Goal: Information Seeking & Learning: Learn about a topic

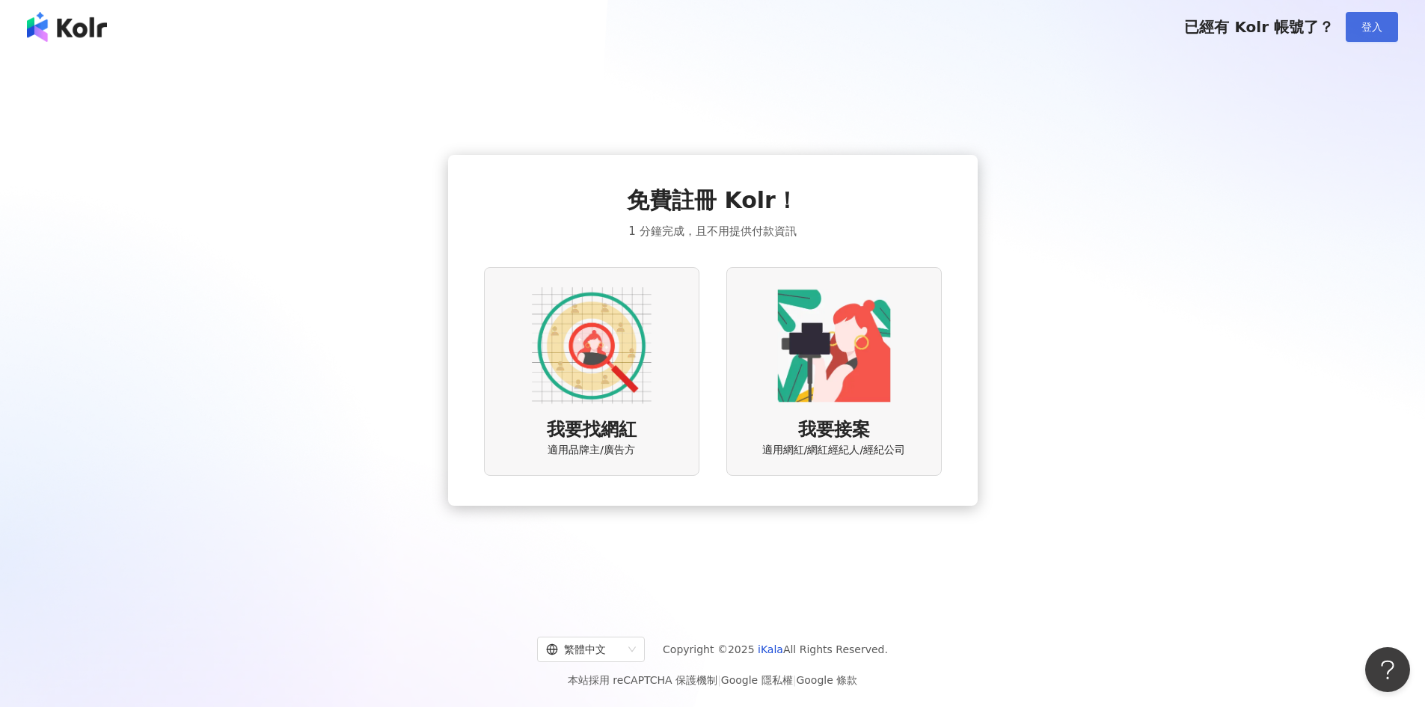
click at [1387, 35] on button "登入" at bounding box center [1371, 27] width 52 height 30
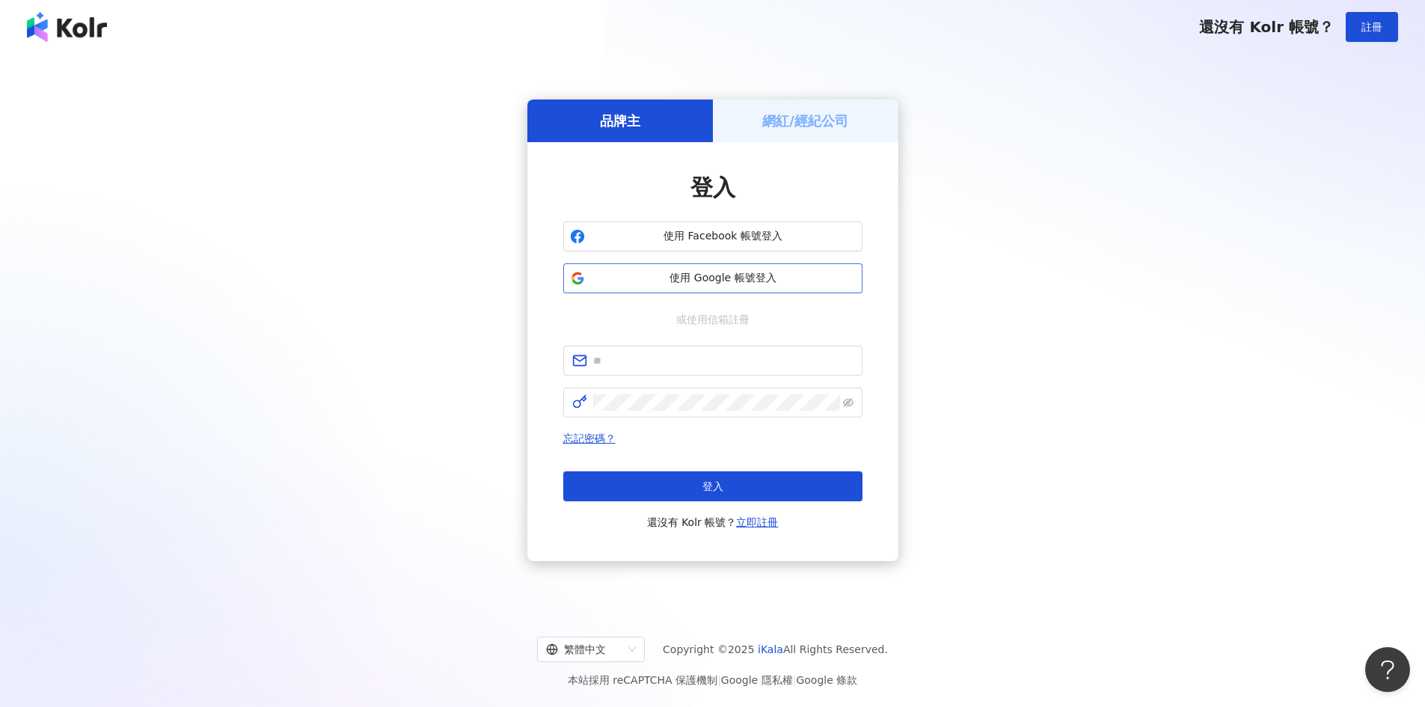
click at [709, 277] on span "使用 Google 帳號登入" at bounding box center [723, 278] width 265 height 15
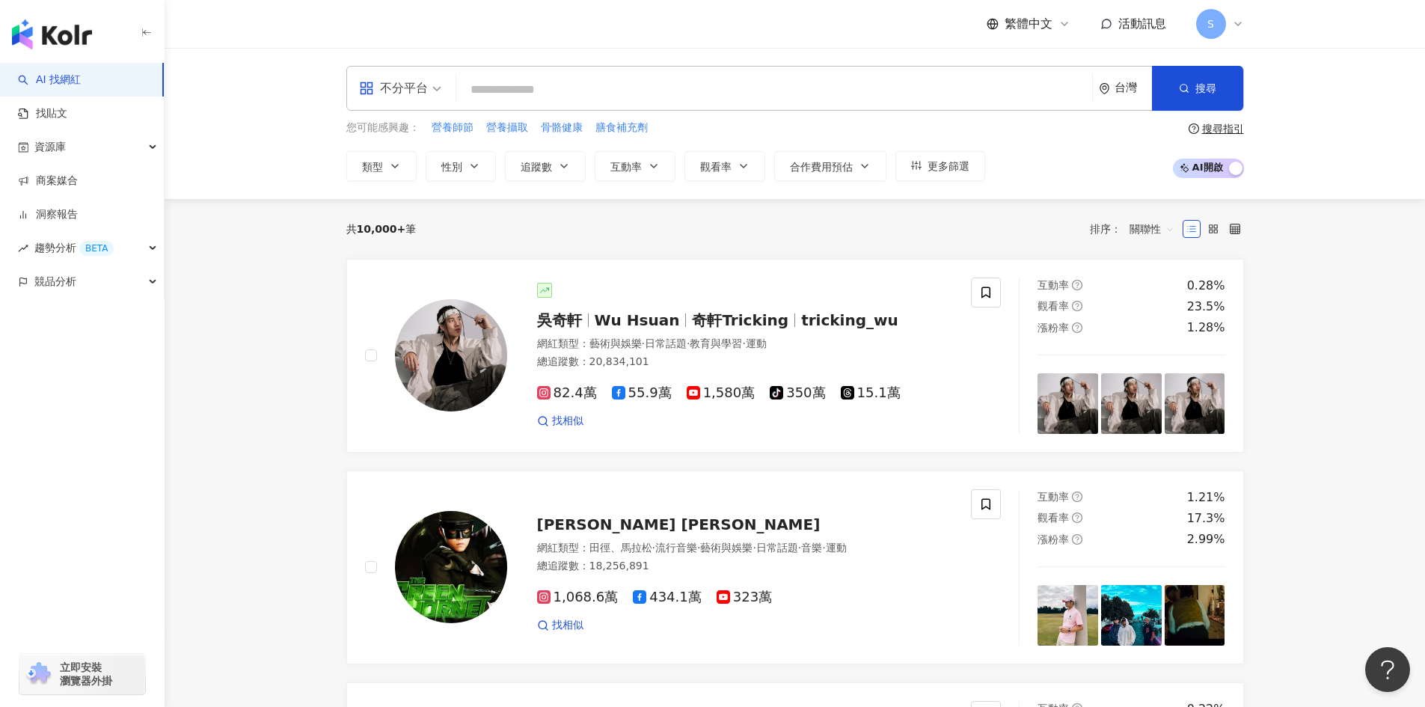
click at [663, 101] on input "search" at bounding box center [774, 90] width 624 height 28
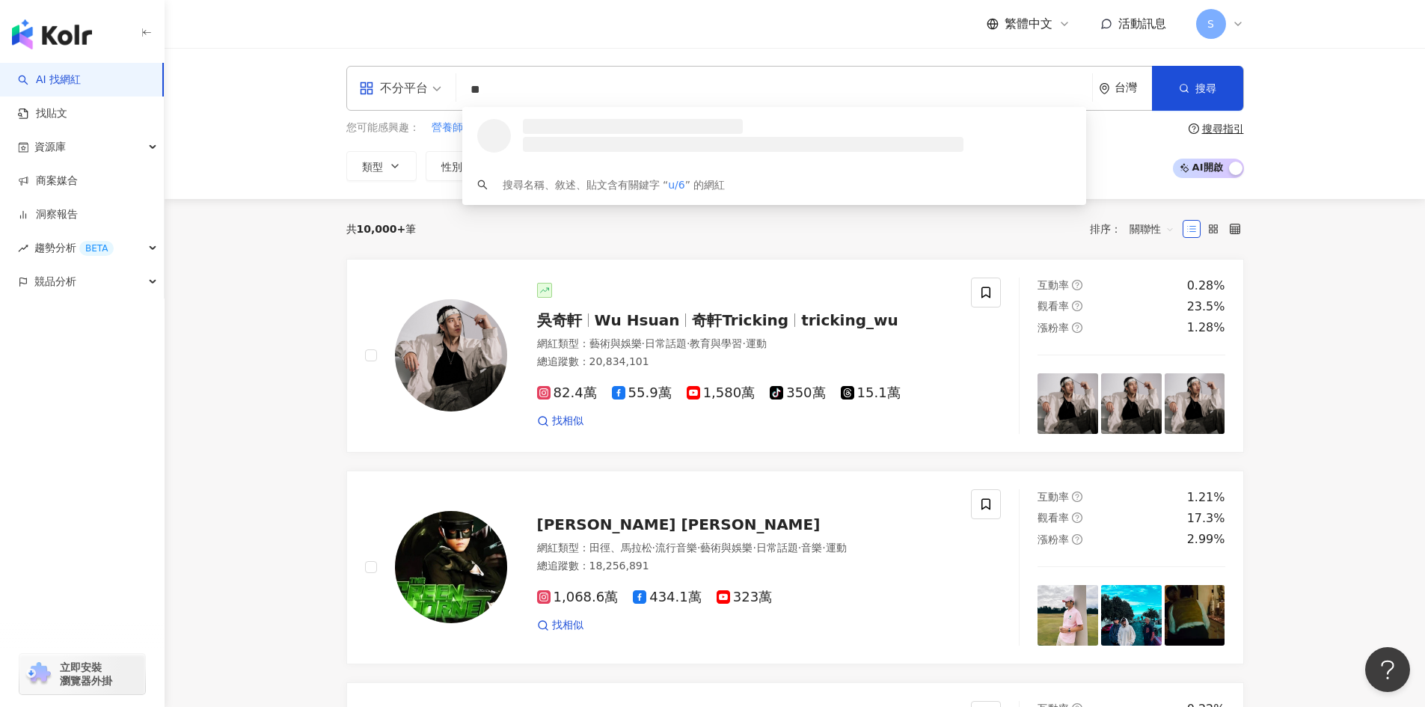
type input "*"
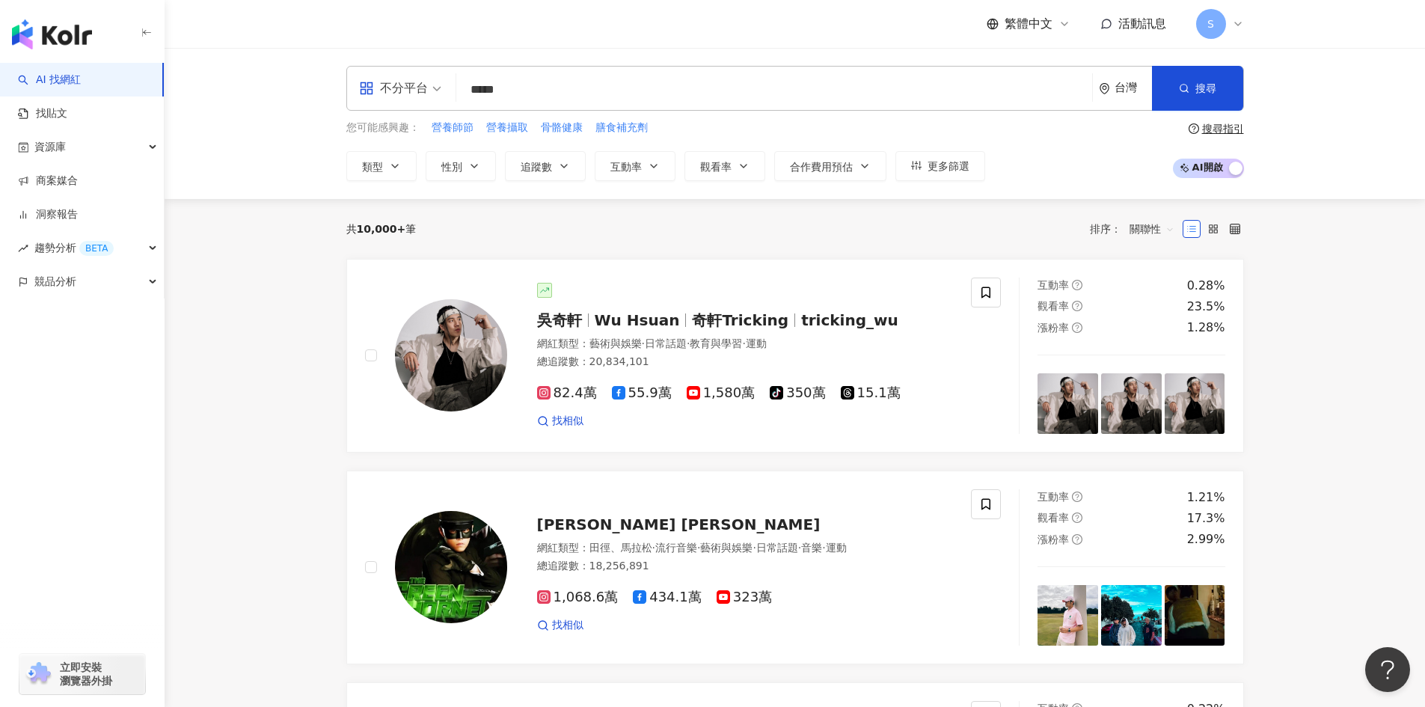
type input "****"
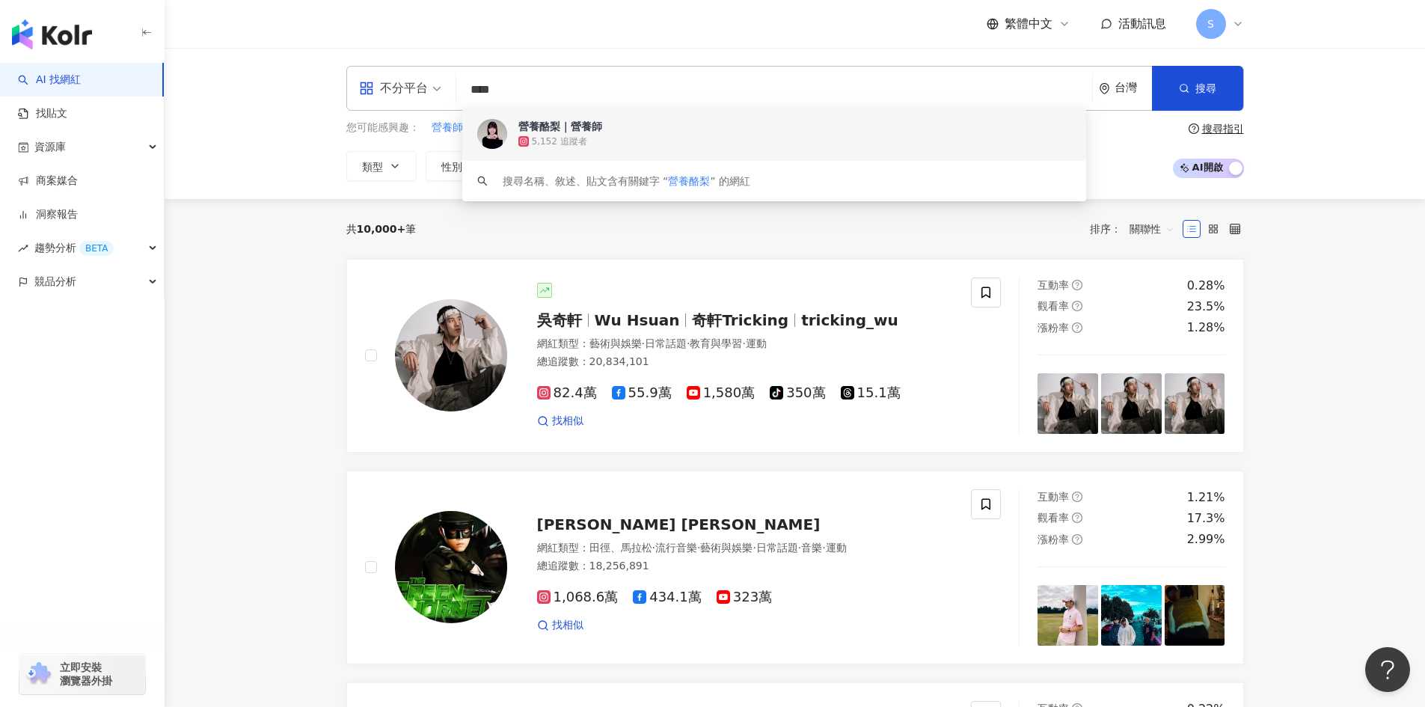
click at [767, 147] on div "5,152 追蹤者" at bounding box center [794, 141] width 553 height 15
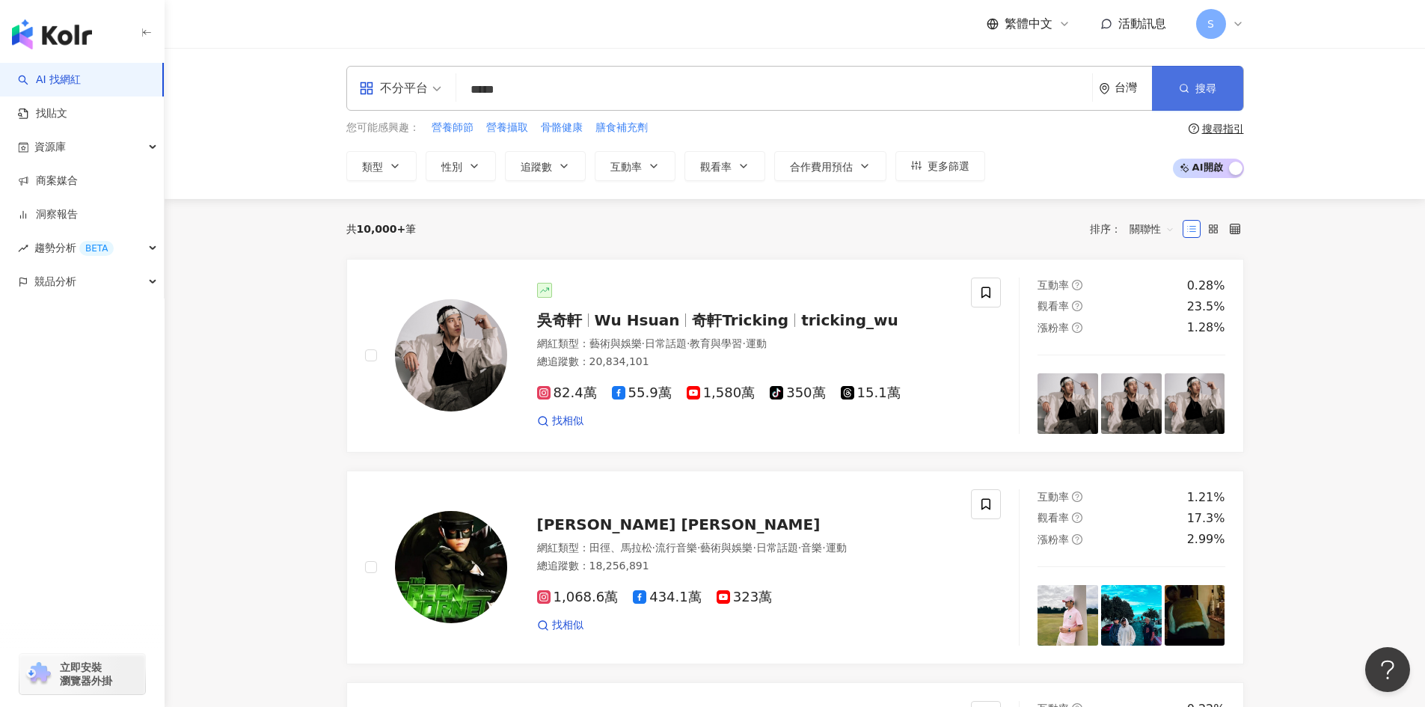
click at [1195, 86] on span "搜尋" at bounding box center [1205, 88] width 21 height 12
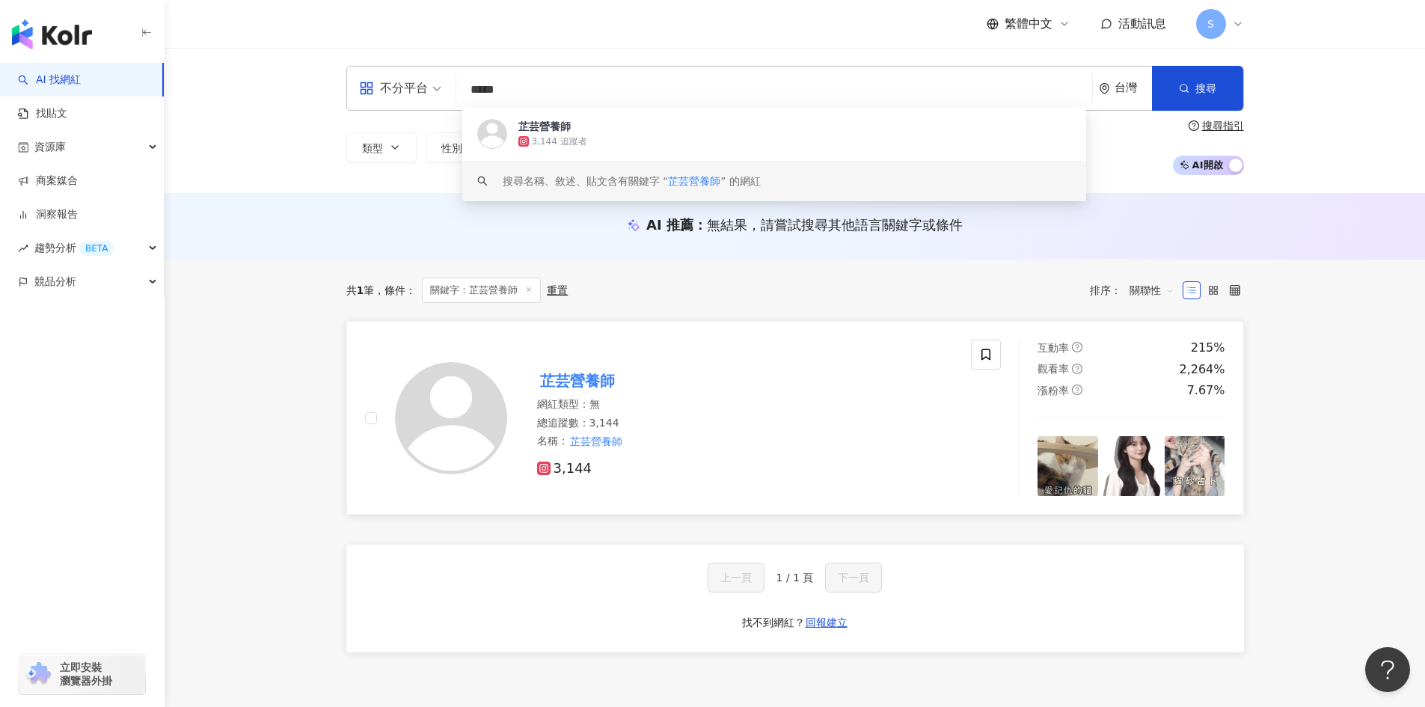
click at [722, 425] on div "總追蹤數 ： 3,144" at bounding box center [745, 423] width 417 height 15
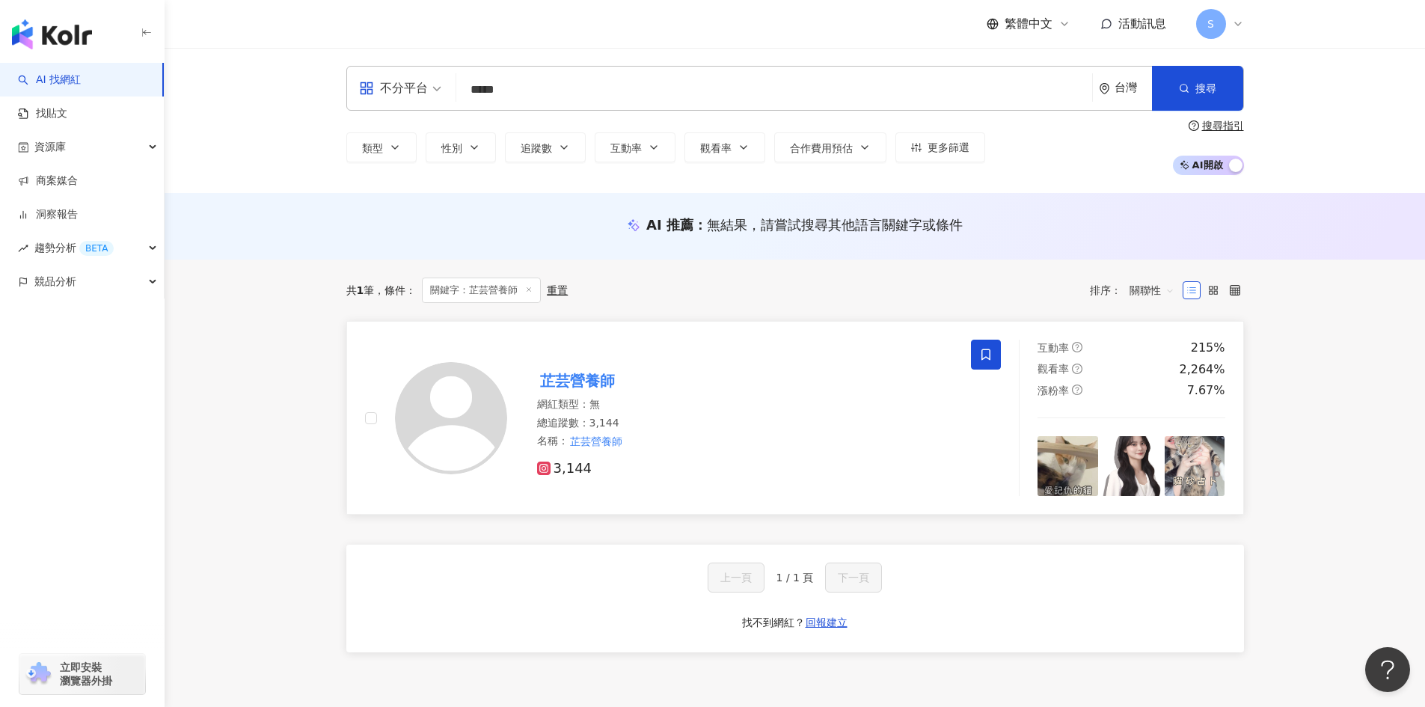
click at [986, 355] on icon at bounding box center [985, 354] width 13 height 13
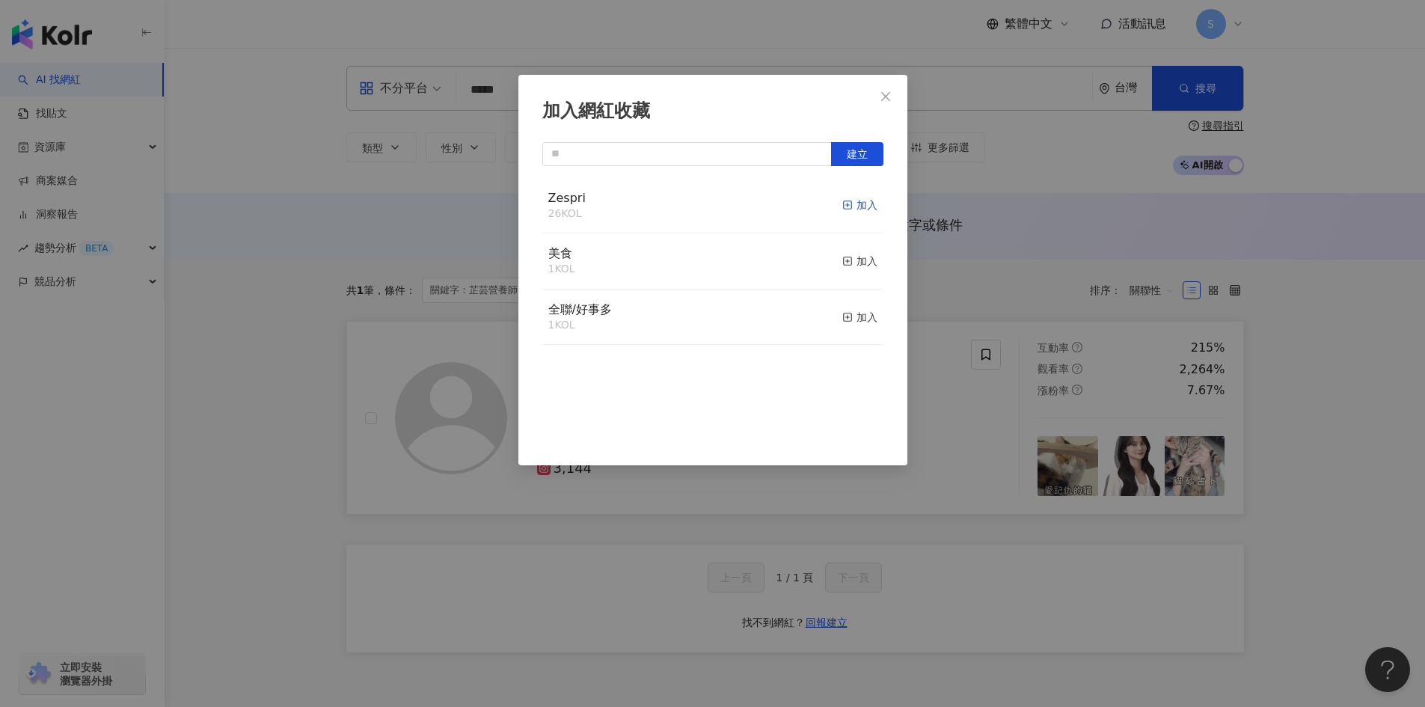
click at [846, 207] on div "加入" at bounding box center [859, 205] width 35 height 16
click at [887, 90] on icon "close" at bounding box center [885, 96] width 12 height 12
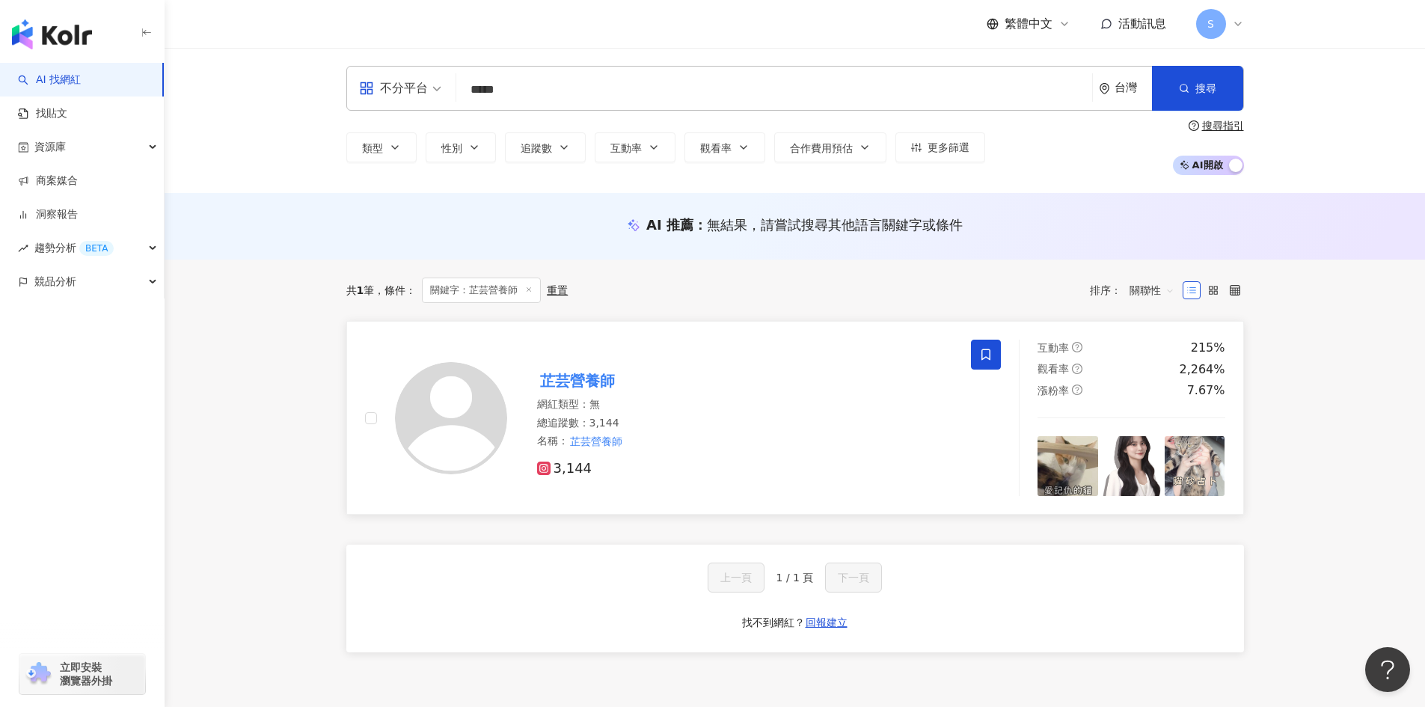
click at [704, 99] on input "*****" at bounding box center [774, 90] width 624 height 28
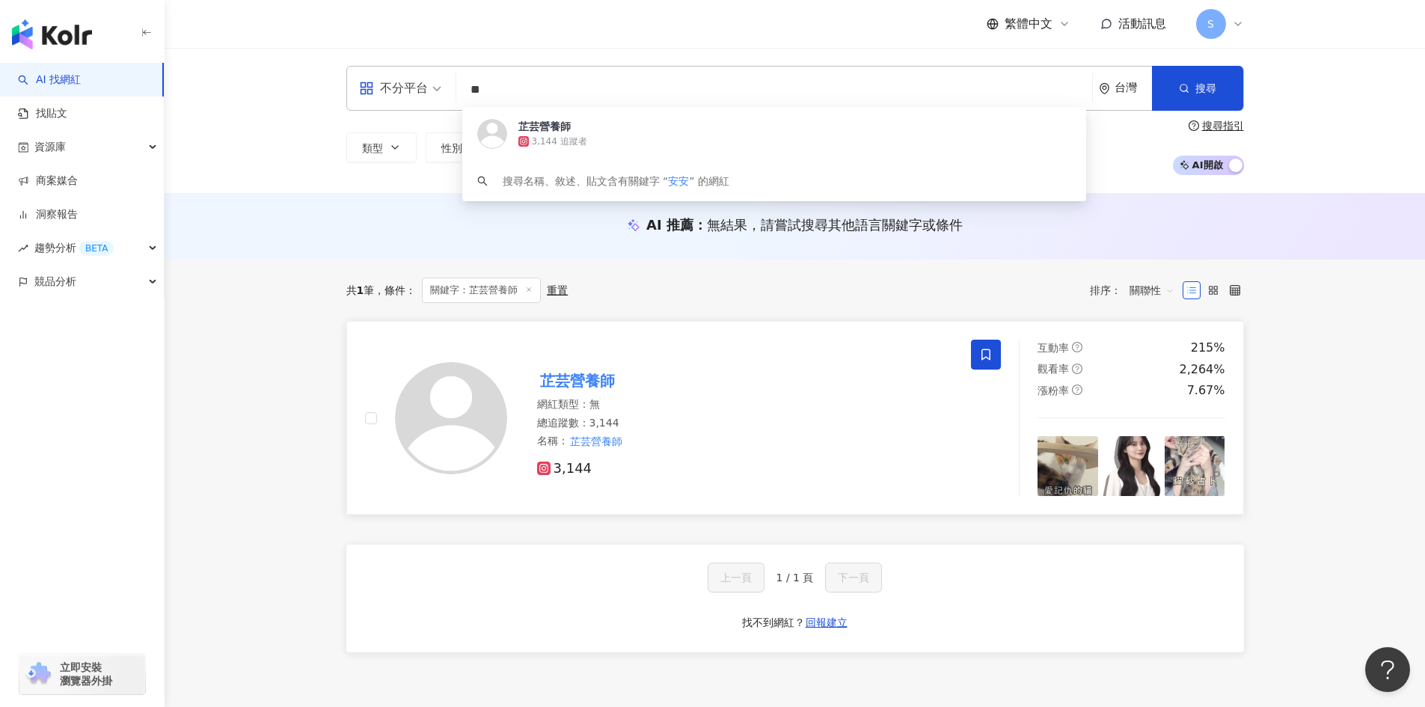
click at [1013, 79] on input "**" at bounding box center [774, 90] width 624 height 28
type input "*"
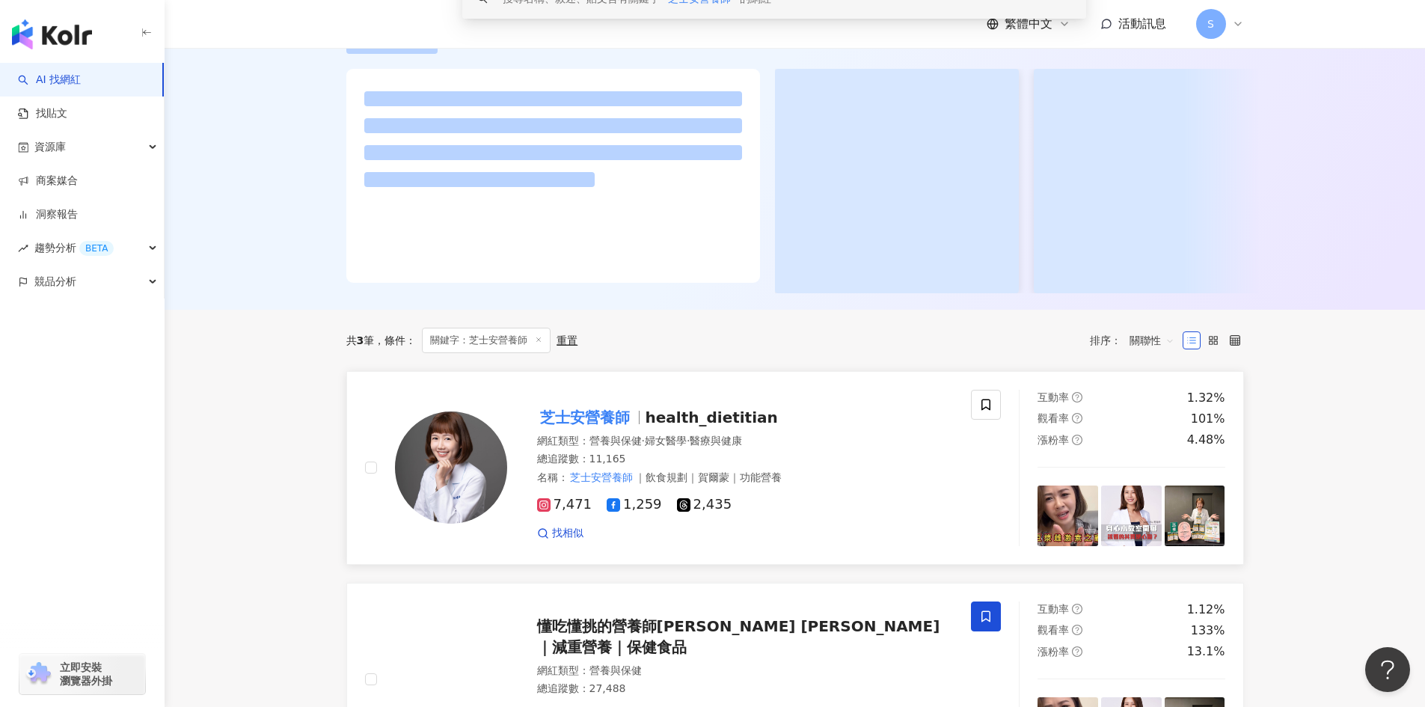
scroll to position [224, 0]
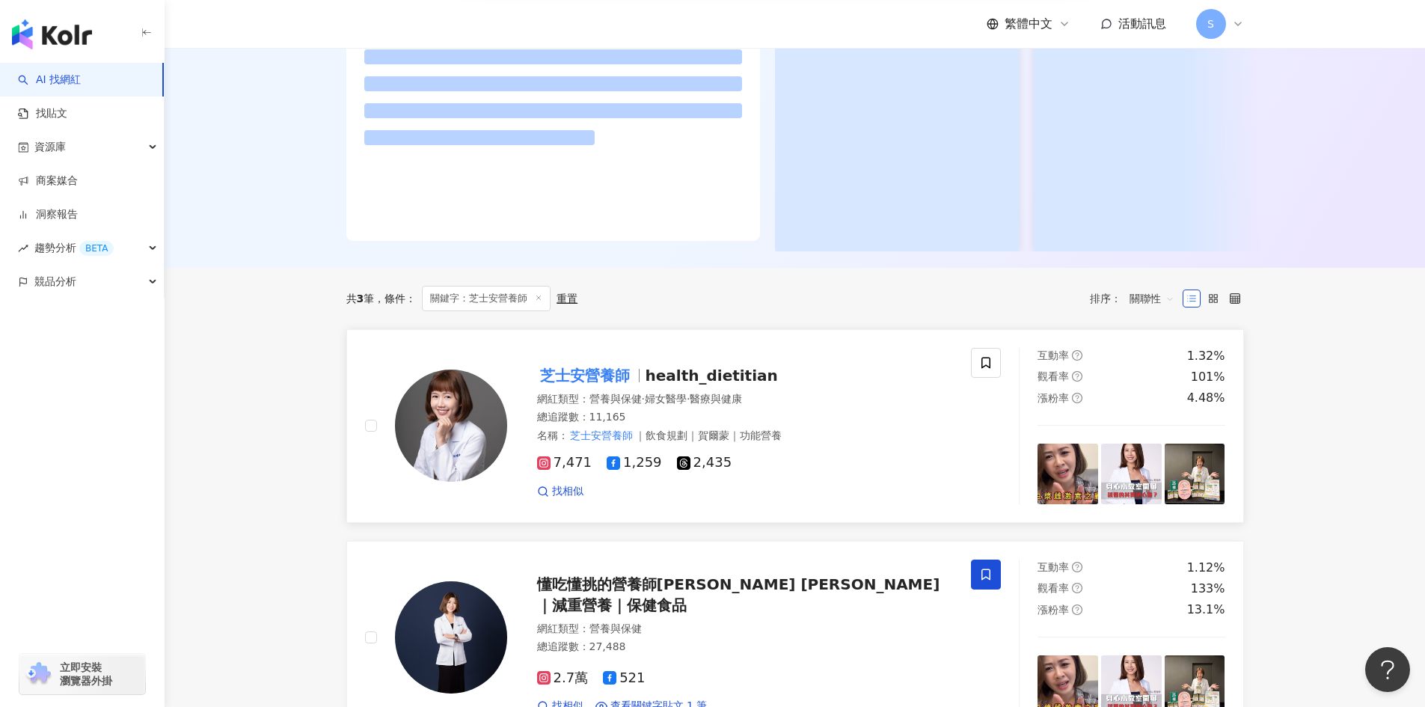
click at [743, 382] on span "health_dietitian" at bounding box center [711, 375] width 132 height 18
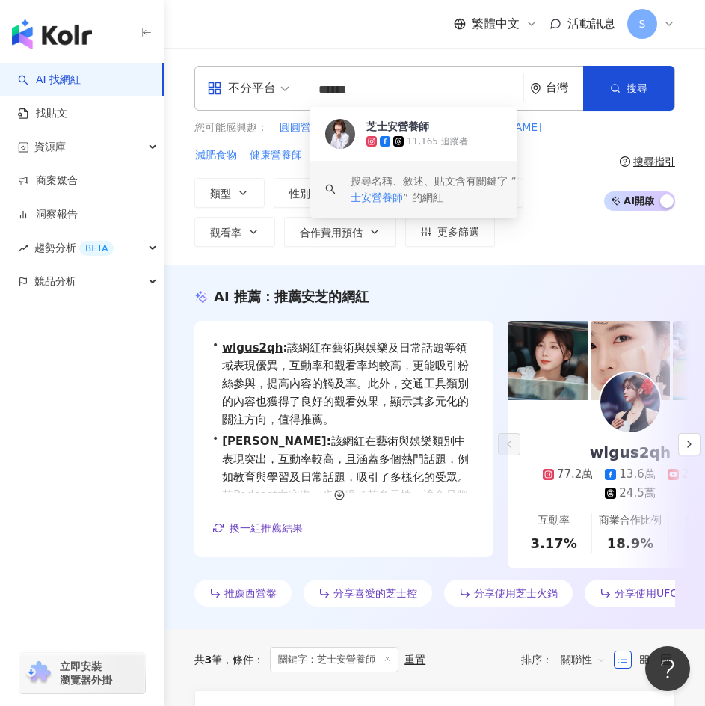
scroll to position [1, 0]
drag, startPoint x: 449, startPoint y: 86, endPoint x: 304, endPoint y: 104, distance: 146.9
click at [304, 104] on div "不分平台 ****** 台灣 搜尋 f0202bbb-e96b-41ca-8eb9-d16124bc0920 keyword 芝士安營養師 11,165 追蹤…" at bounding box center [434, 88] width 481 height 45
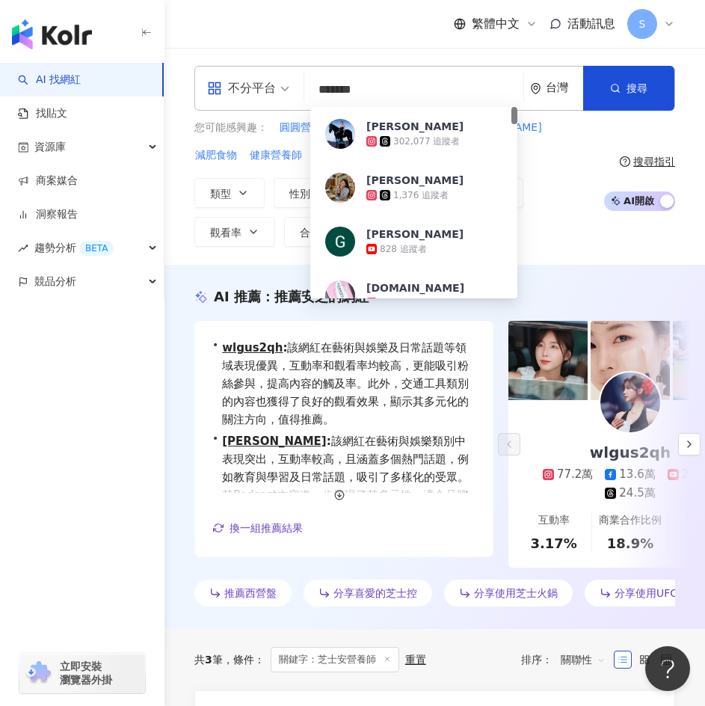
type input "*******"
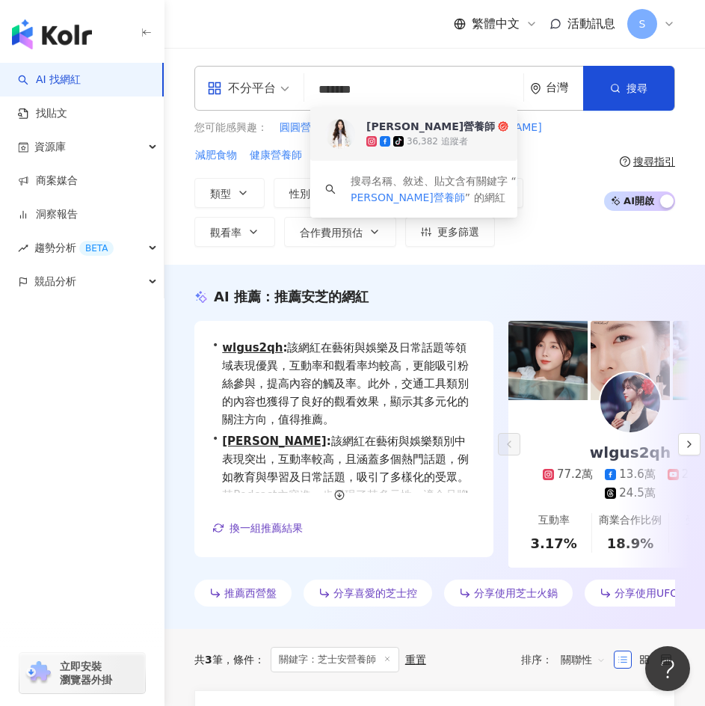
click at [461, 123] on span "[PERSON_NAME]營養師" at bounding box center [613, 126] width 495 height 15
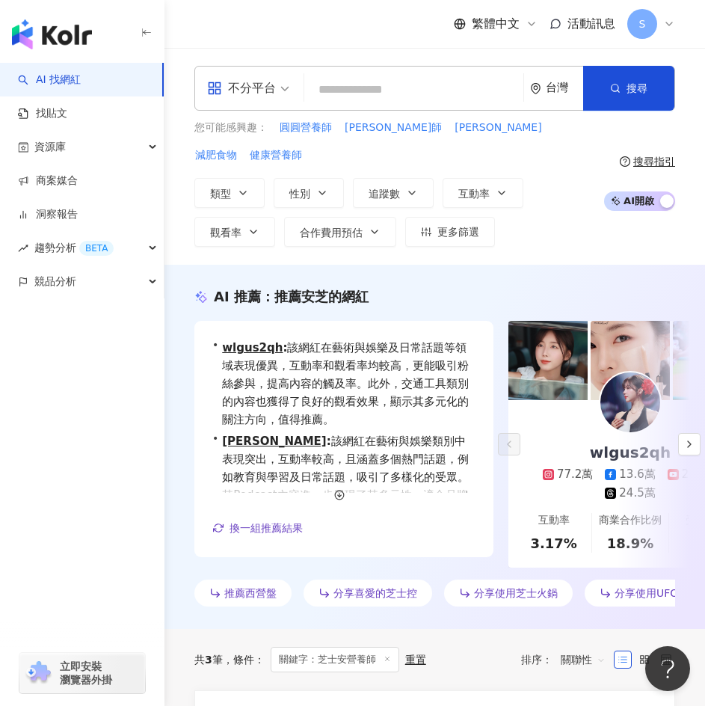
scroll to position [0, 0]
click at [365, 90] on input "search" at bounding box center [413, 90] width 207 height 28
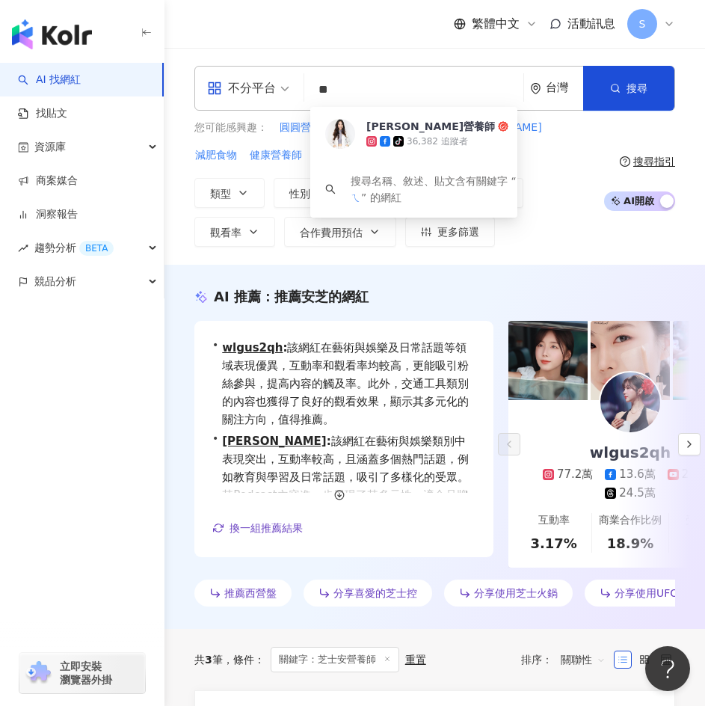
type input "*"
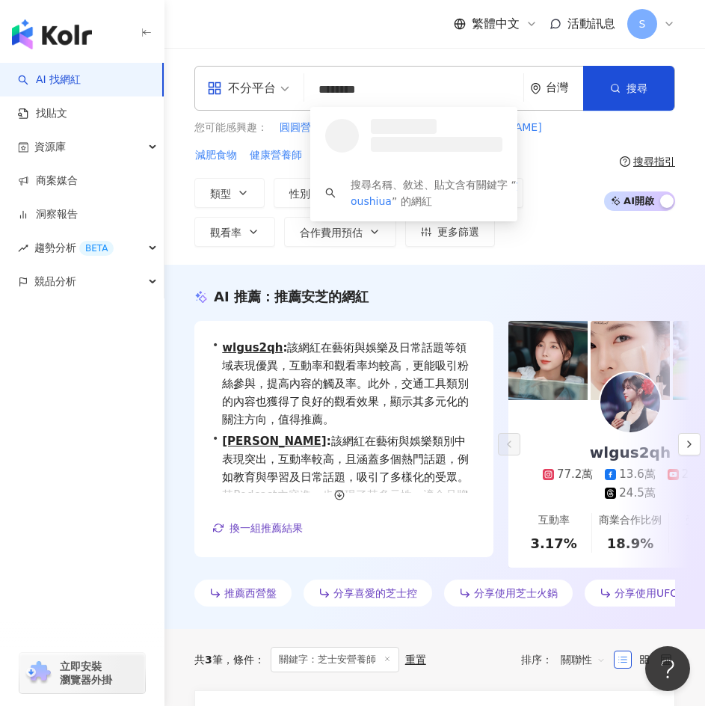
type input "*********"
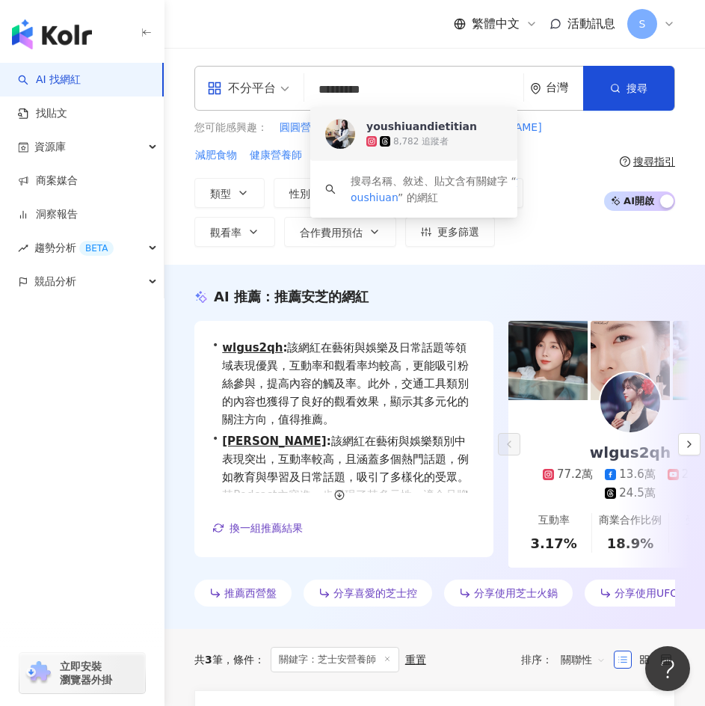
click at [438, 125] on div "youshiuandietitian" at bounding box center [421, 126] width 111 height 15
type input "*"
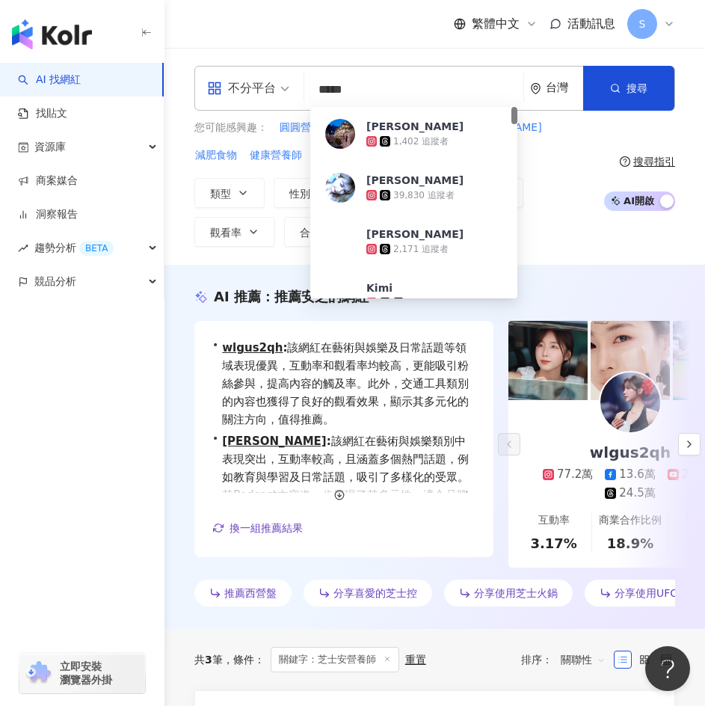
type input "*****"
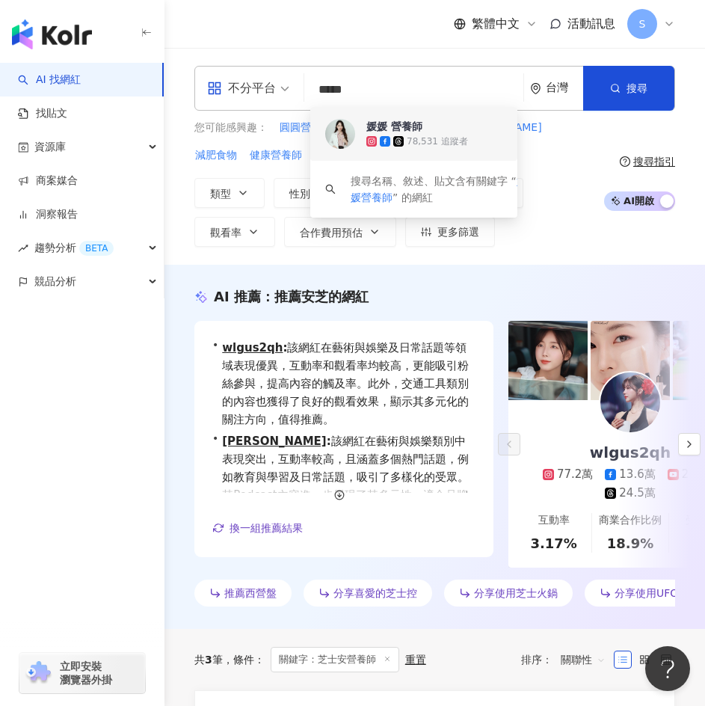
click at [439, 129] on span "媛媛 營養師" at bounding box center [613, 126] width 495 height 15
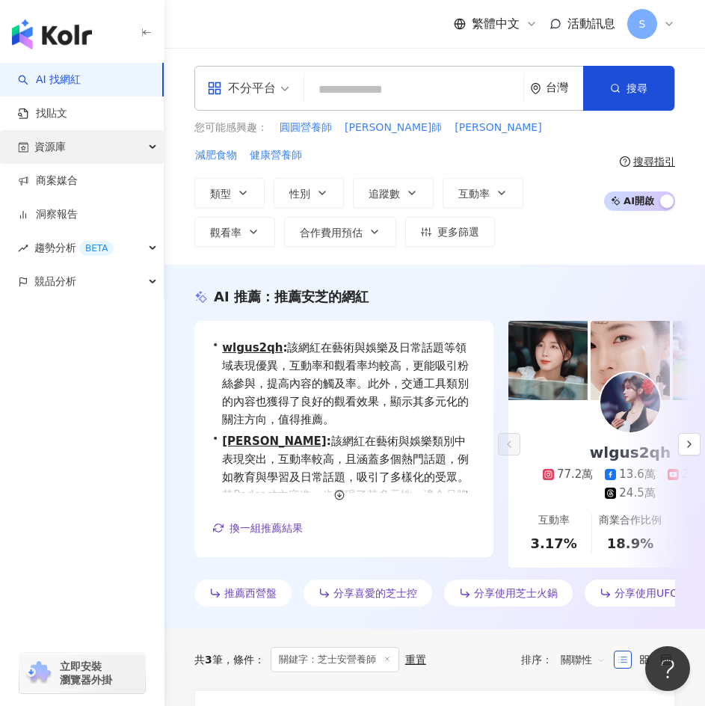
click at [129, 143] on div "資源庫" at bounding box center [82, 147] width 164 height 34
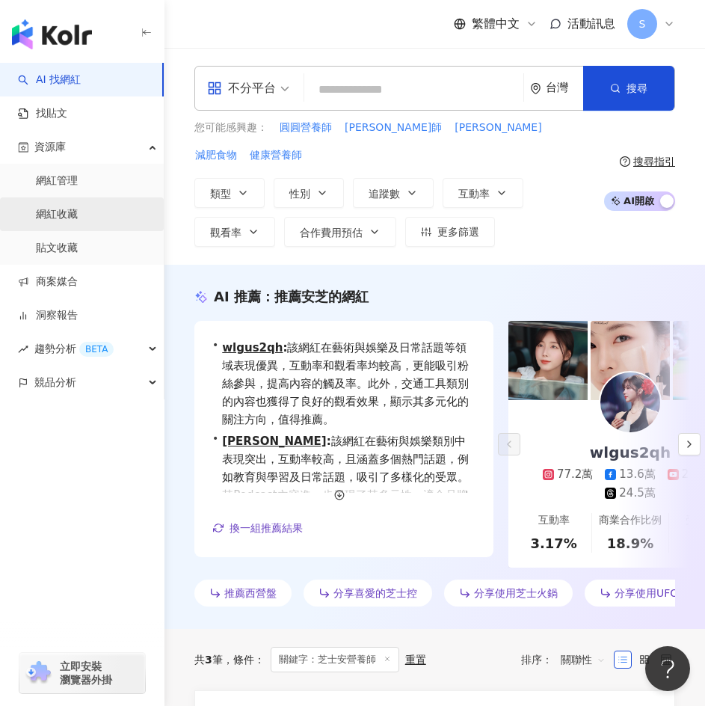
click at [78, 210] on link "網紅收藏" at bounding box center [57, 214] width 42 height 15
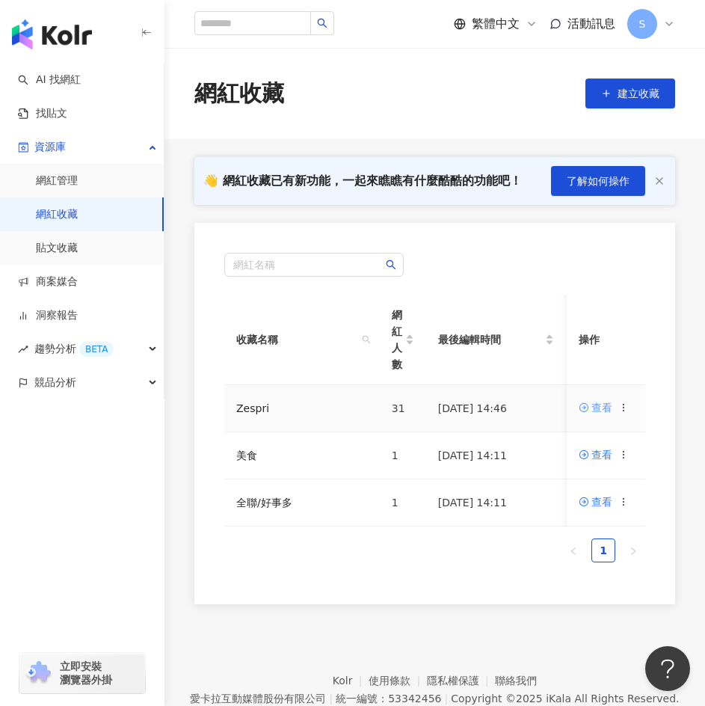
click at [608, 413] on div "查看" at bounding box center [602, 407] width 21 height 16
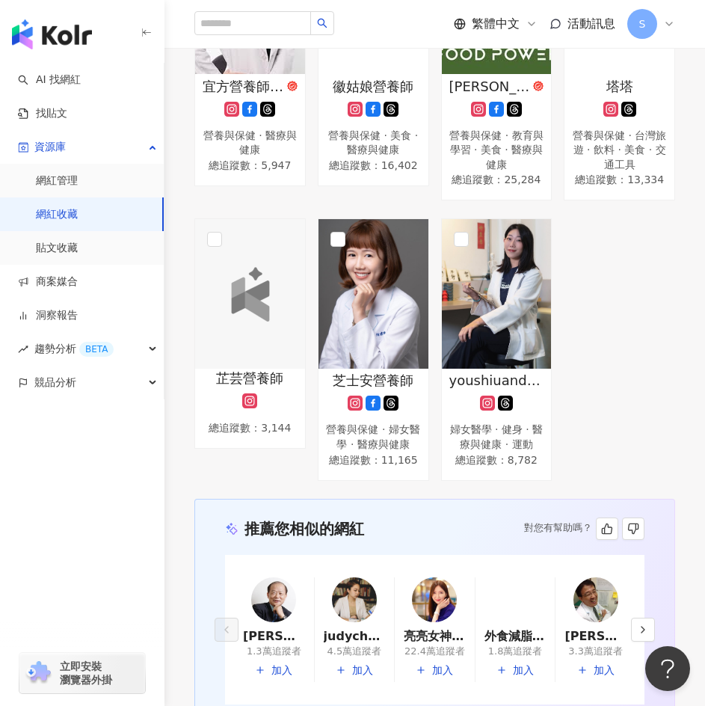
scroll to position [2099, 0]
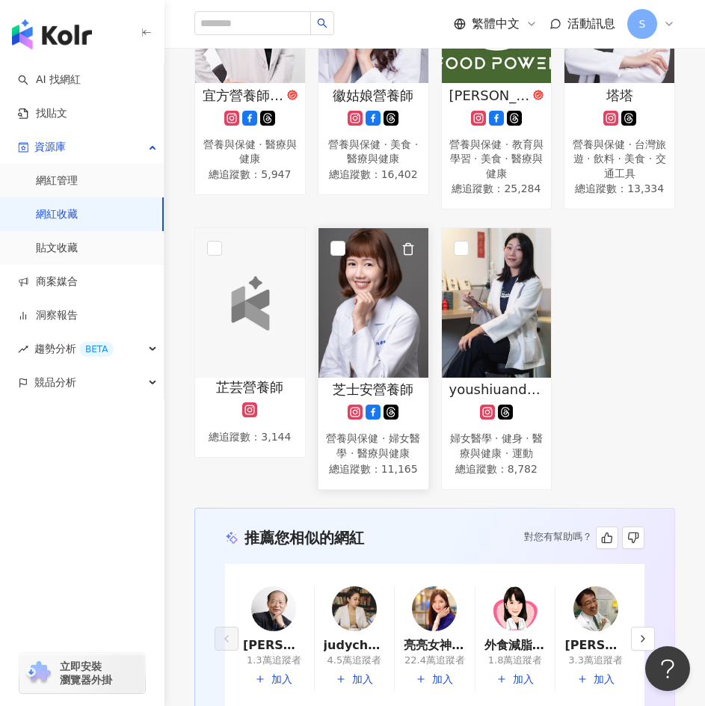
click at [388, 357] on img at bounding box center [374, 303] width 110 height 150
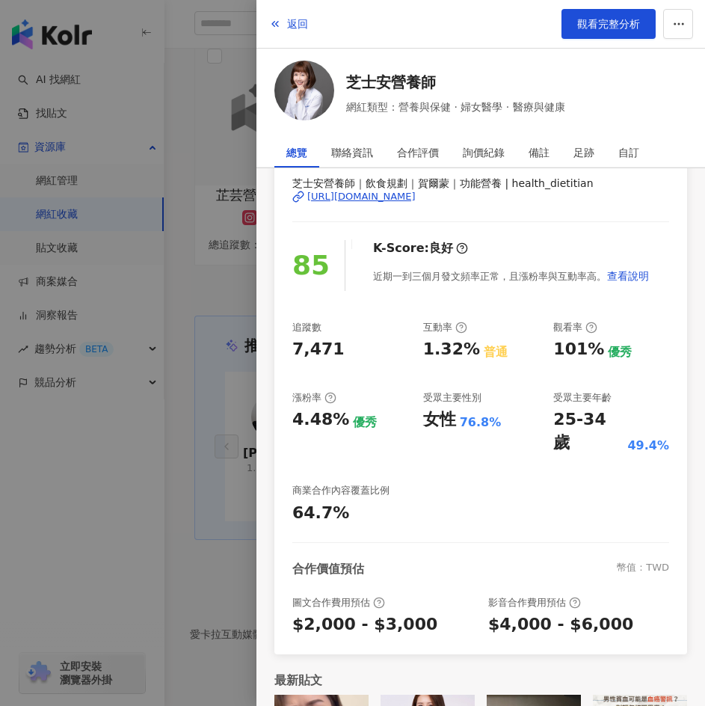
scroll to position [3, 0]
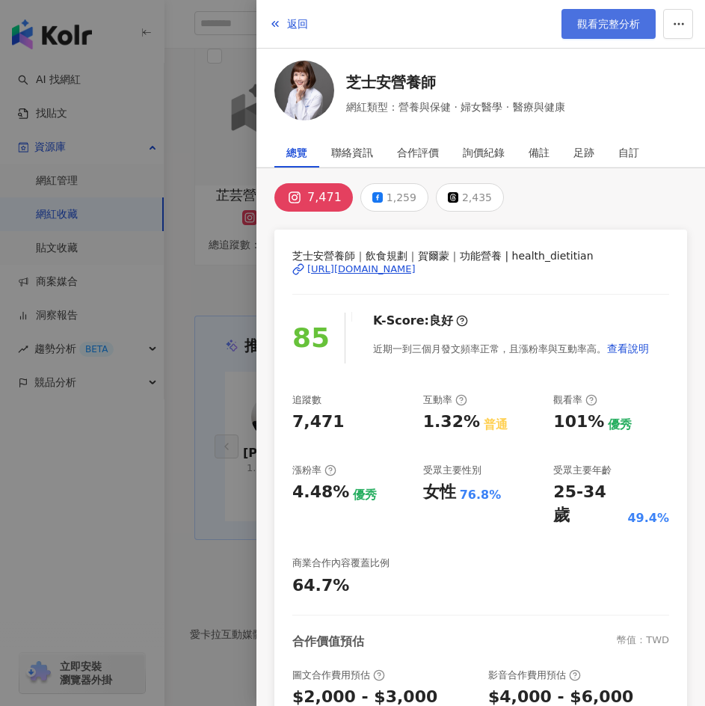
click at [610, 34] on link "觀看完整分析" at bounding box center [609, 24] width 94 height 30
click at [200, 382] on div at bounding box center [352, 353] width 705 height 706
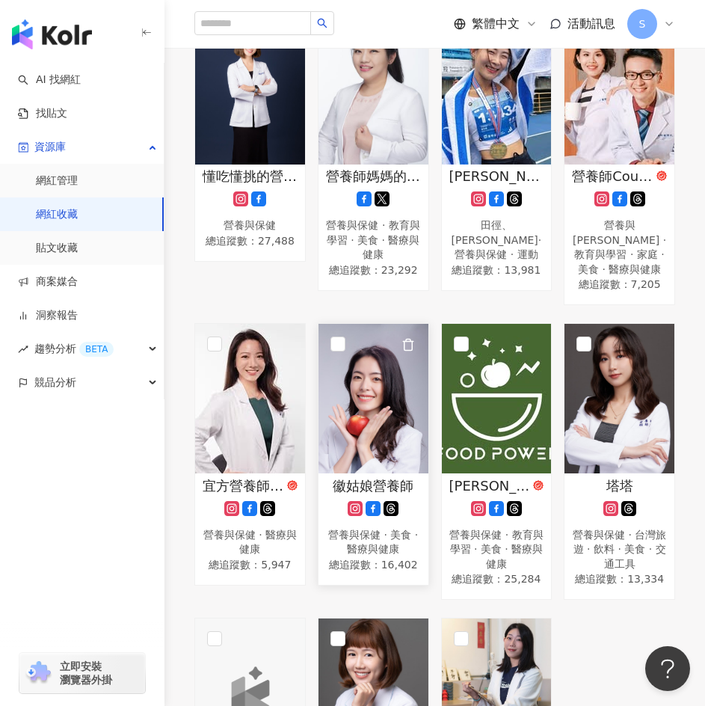
scroll to position [1650, 0]
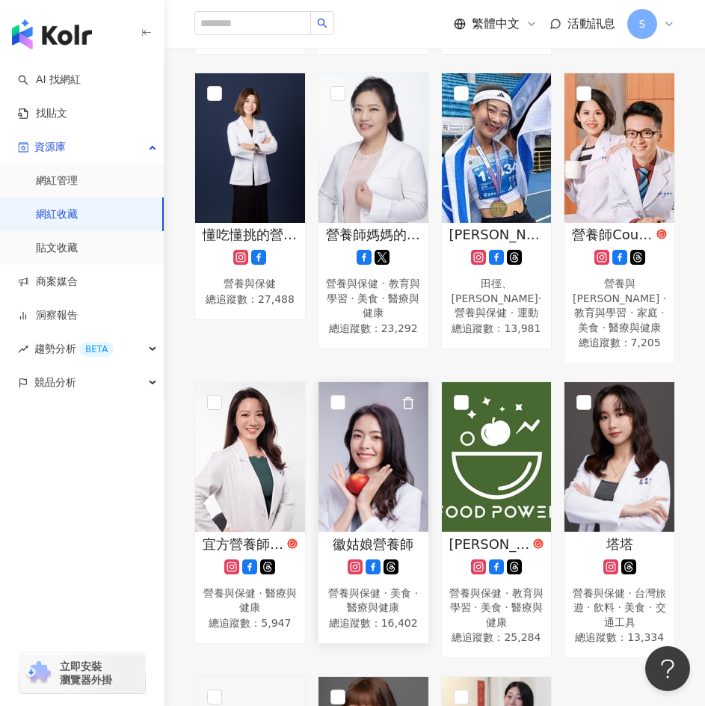
click at [390, 468] on img at bounding box center [374, 457] width 110 height 150
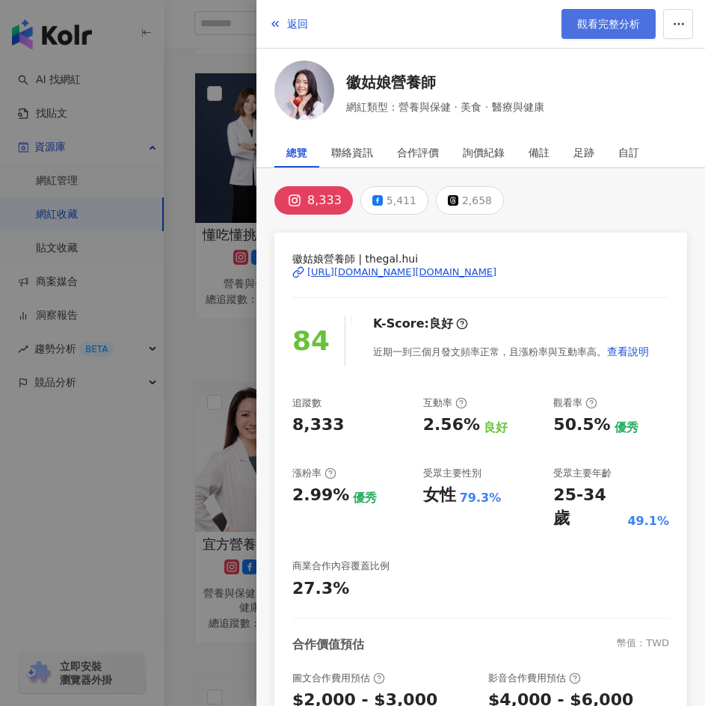
click at [598, 23] on span "觀看完整分析" at bounding box center [608, 24] width 63 height 12
click at [228, 126] on div at bounding box center [352, 353] width 705 height 706
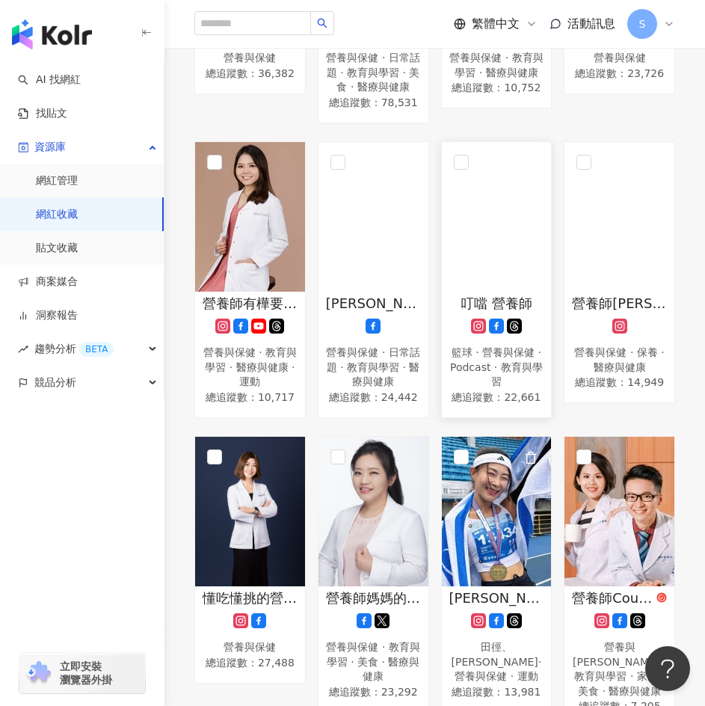
scroll to position [1277, 0]
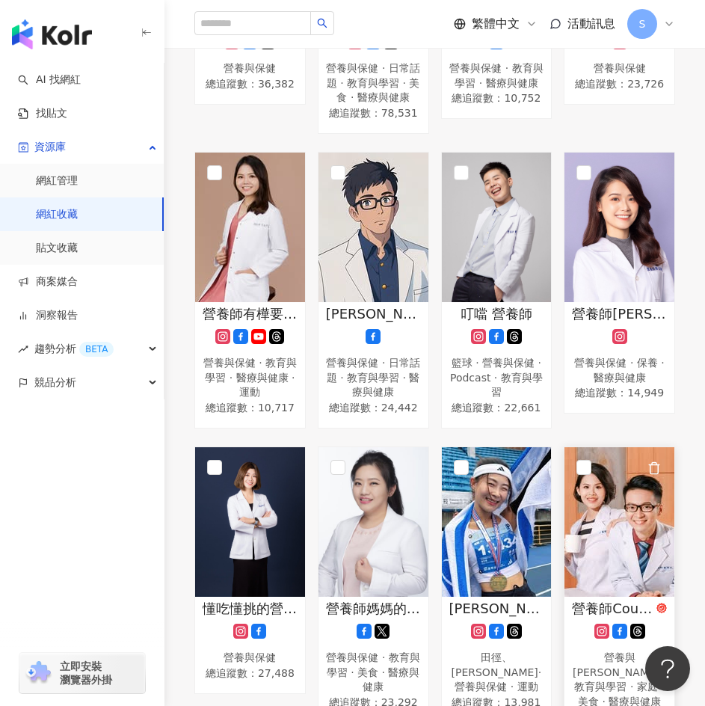
click at [624, 532] on img at bounding box center [620, 522] width 110 height 150
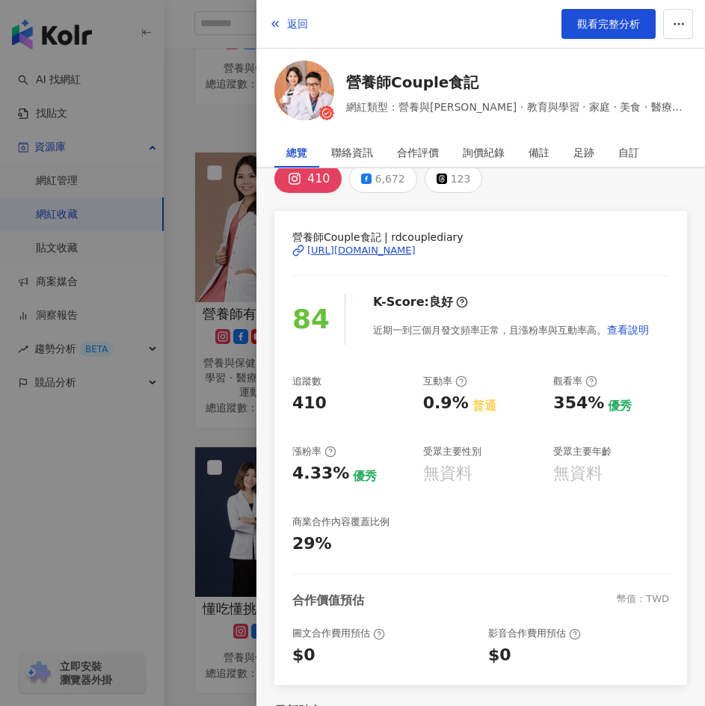
scroll to position [0, 0]
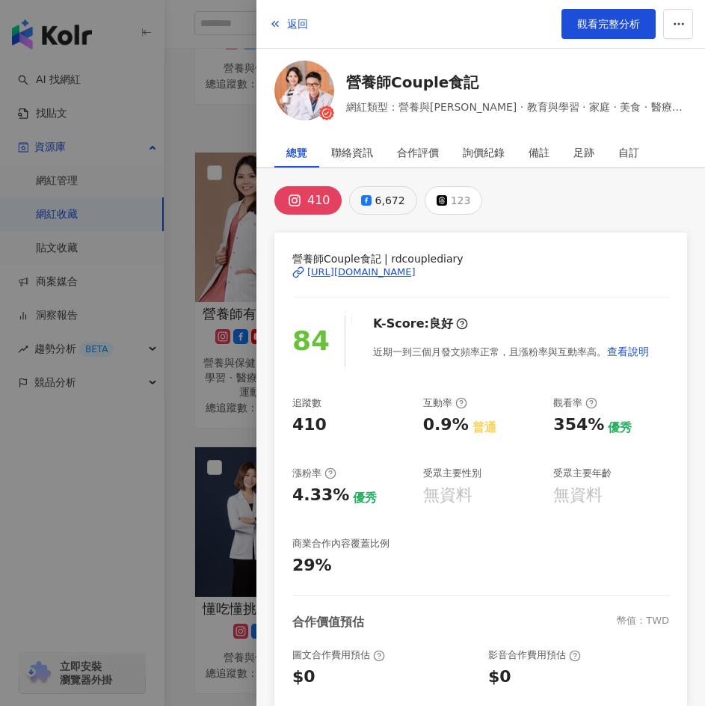
click at [380, 196] on div "6,672" at bounding box center [390, 200] width 30 height 21
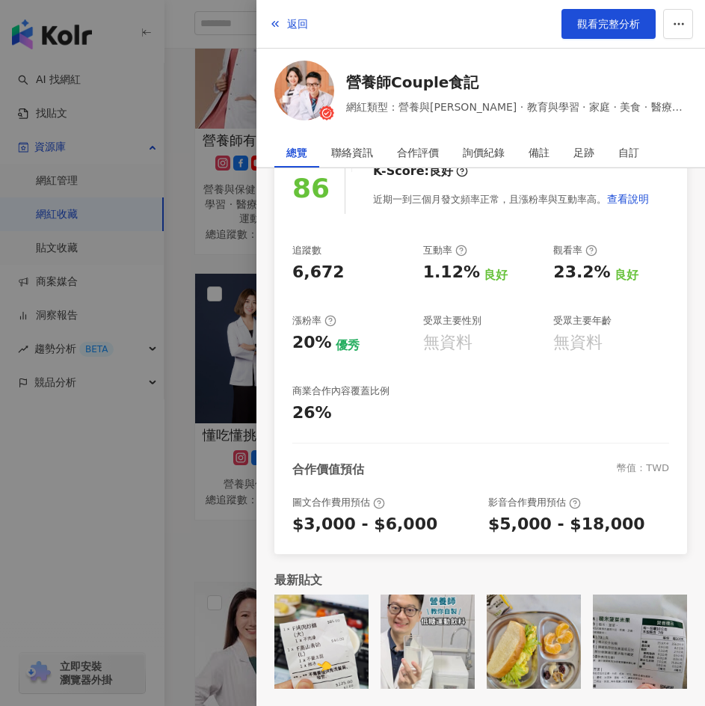
scroll to position [1650, 0]
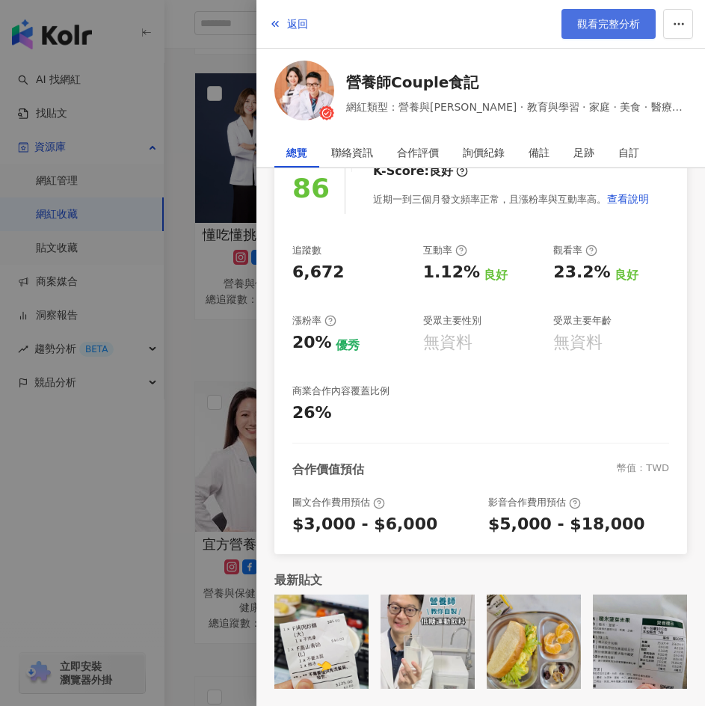
click at [577, 30] on link "觀看完整分析" at bounding box center [609, 24] width 94 height 30
click at [280, 18] on span "button" at bounding box center [275, 24] width 12 height 12
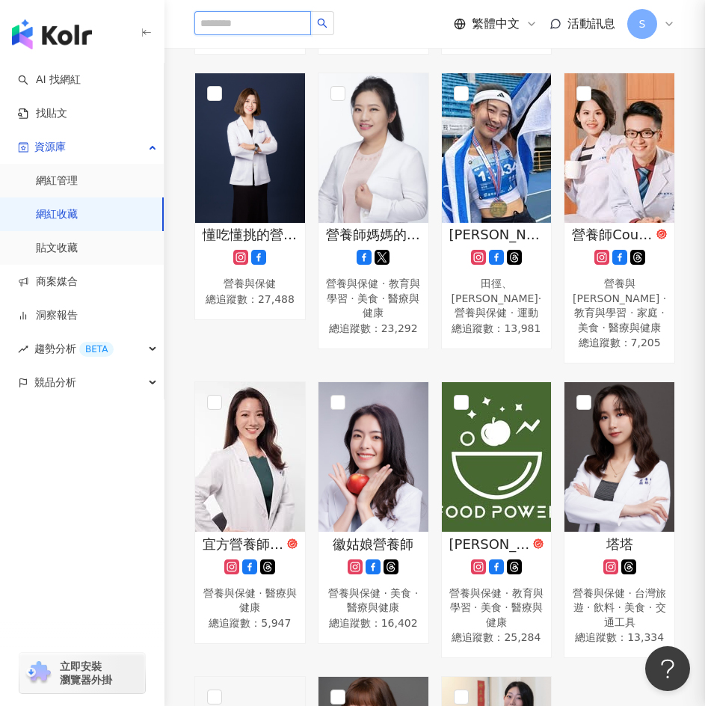
click at [262, 17] on input "search" at bounding box center [252, 23] width 117 height 24
type input "*****"
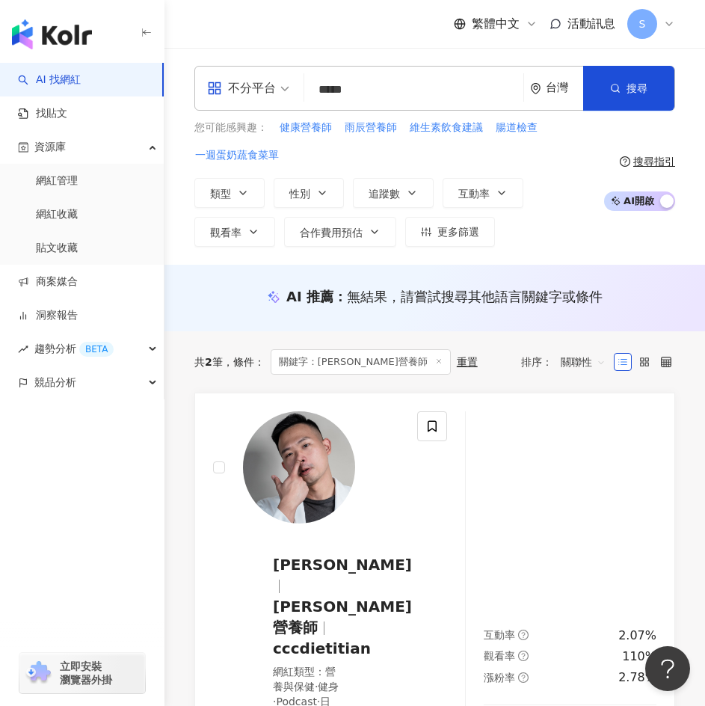
click at [343, 84] on input "*****" at bounding box center [413, 90] width 207 height 28
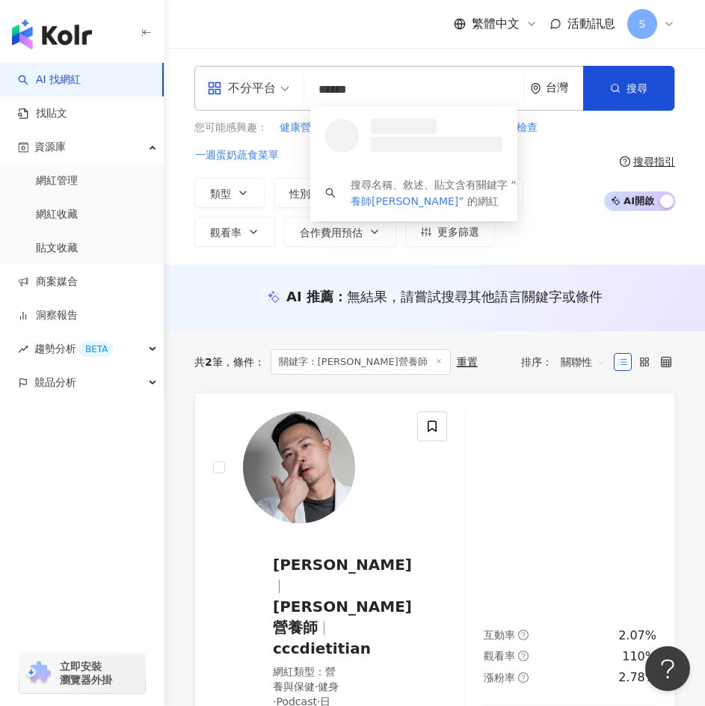
type input "*****"
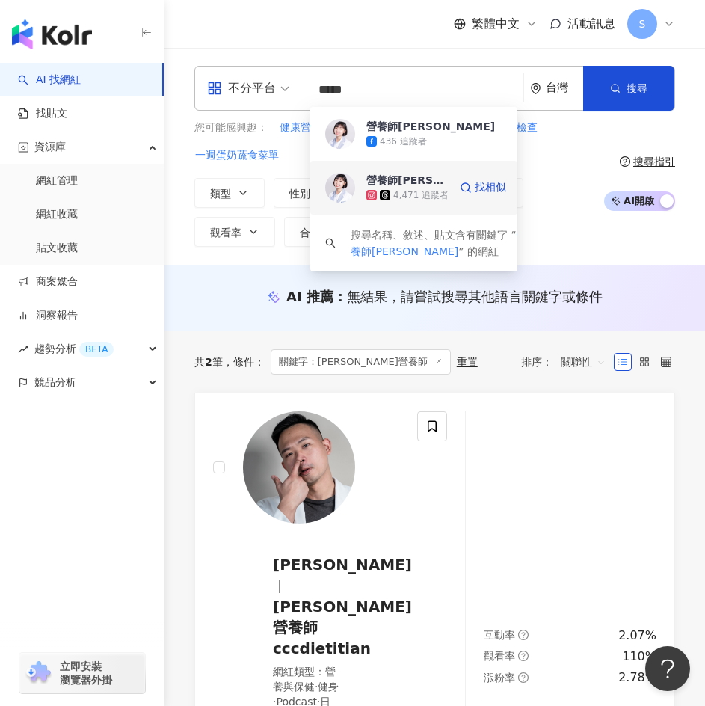
click at [437, 185] on span "營養師圓圓" at bounding box center [405, 180] width 79 height 15
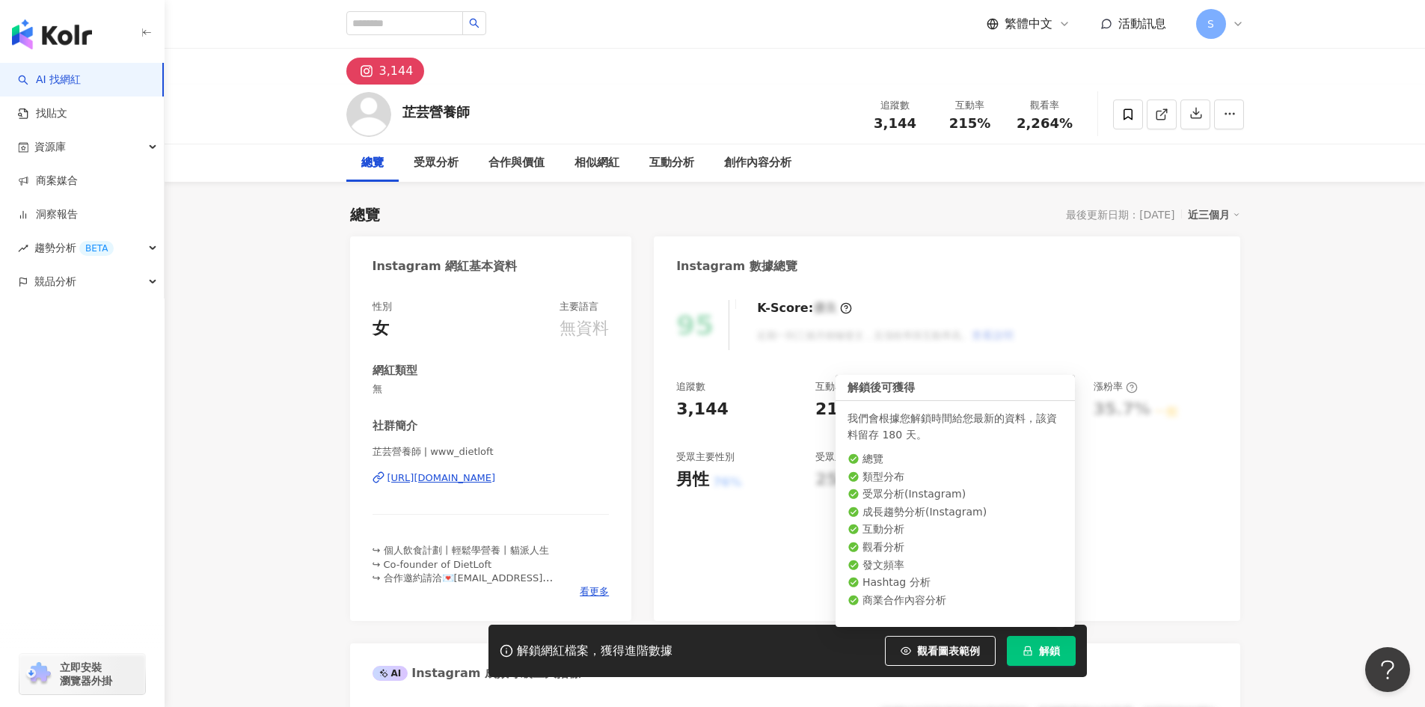
click at [1051, 639] on button "解鎖" at bounding box center [1041, 651] width 69 height 30
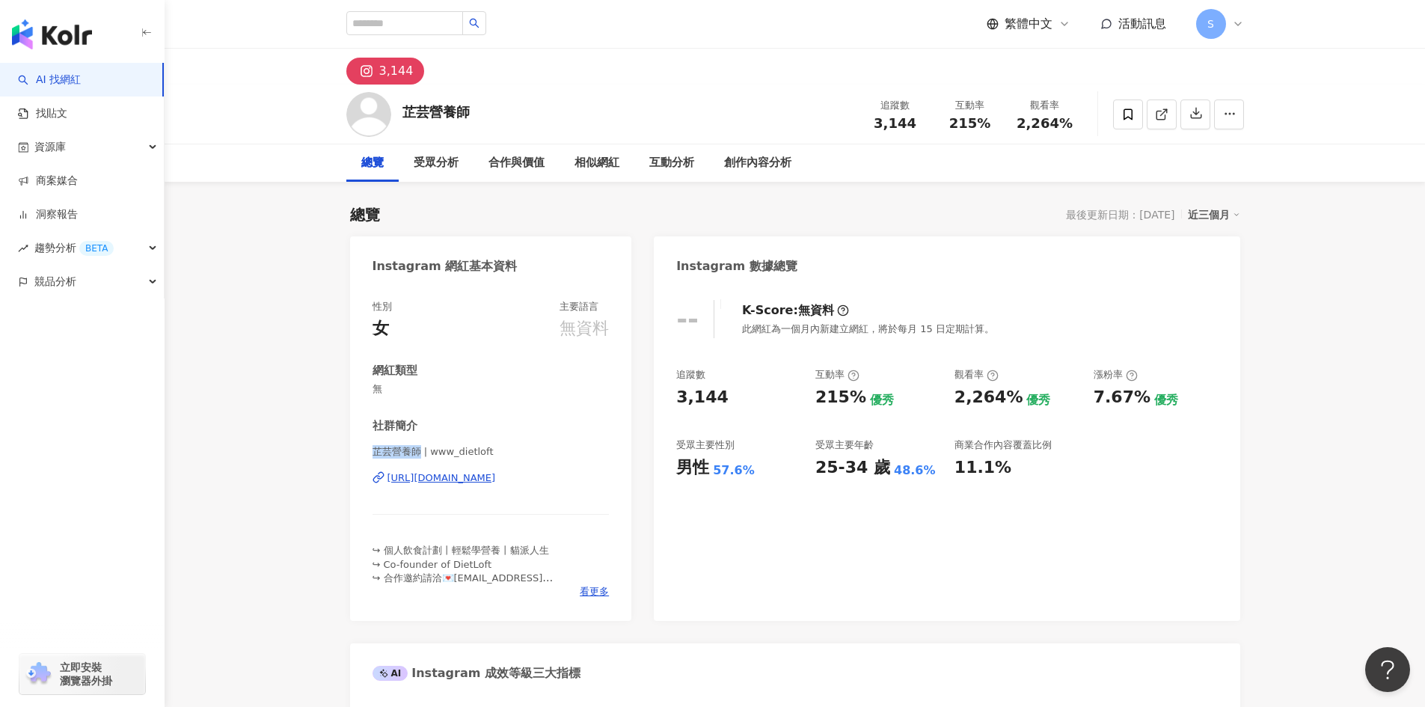
drag, startPoint x: 375, startPoint y: 456, endPoint x: 418, endPoint y: 451, distance: 42.9
click at [418, 451] on span "芷芸營養師 | www_dietloft" at bounding box center [490, 451] width 237 height 13
copy span "芷芸營養師"
drag, startPoint x: 886, startPoint y: 254, endPoint x: 847, endPoint y: 255, distance: 38.9
click at [886, 254] on div "Instagram 數據總覽" at bounding box center [947, 260] width 586 height 49
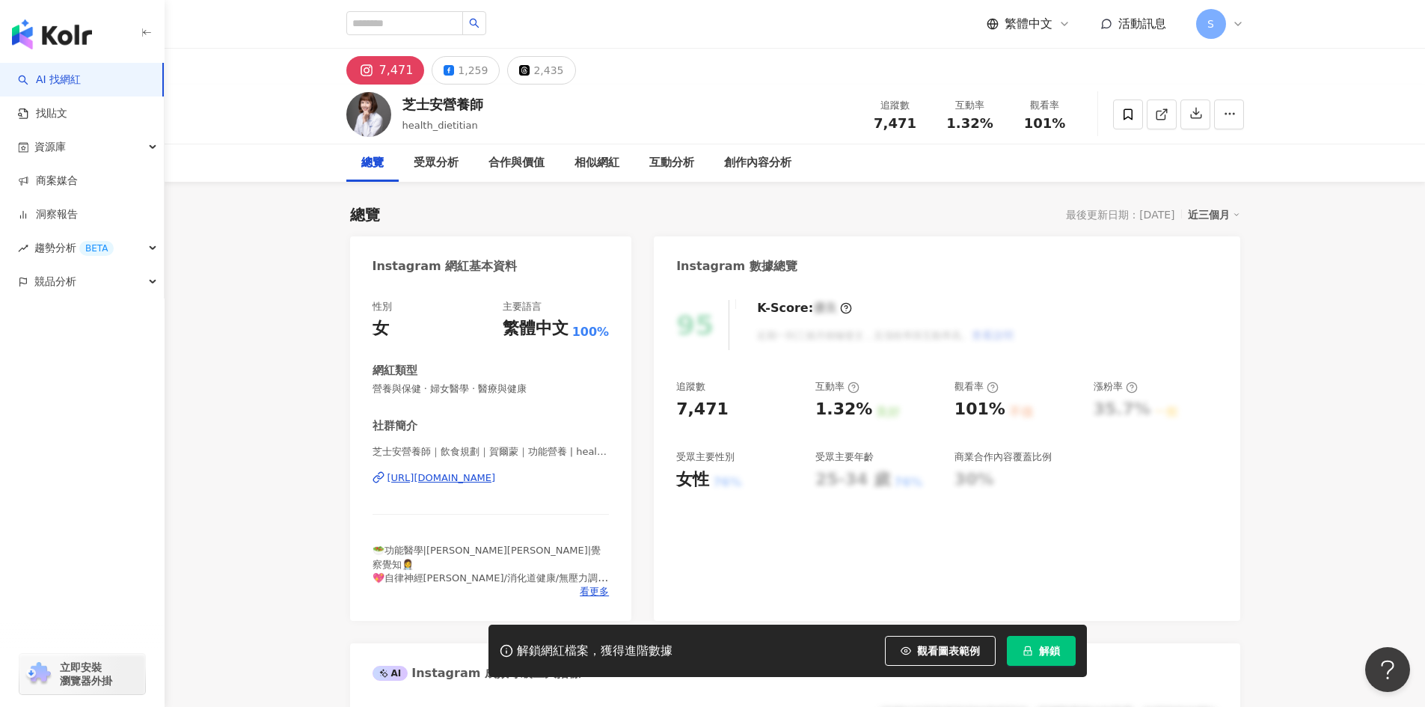
click at [1039, 645] on span "解鎖" at bounding box center [1049, 651] width 21 height 12
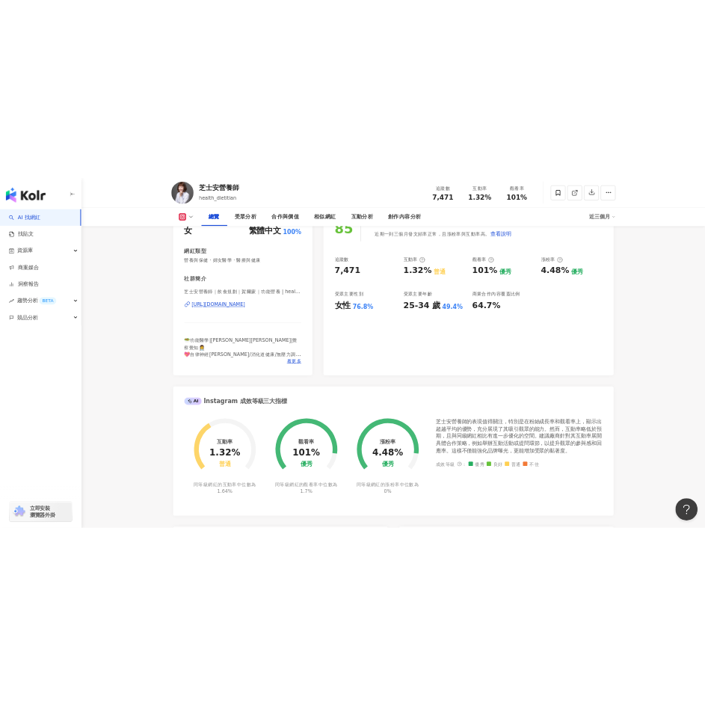
scroll to position [224, 0]
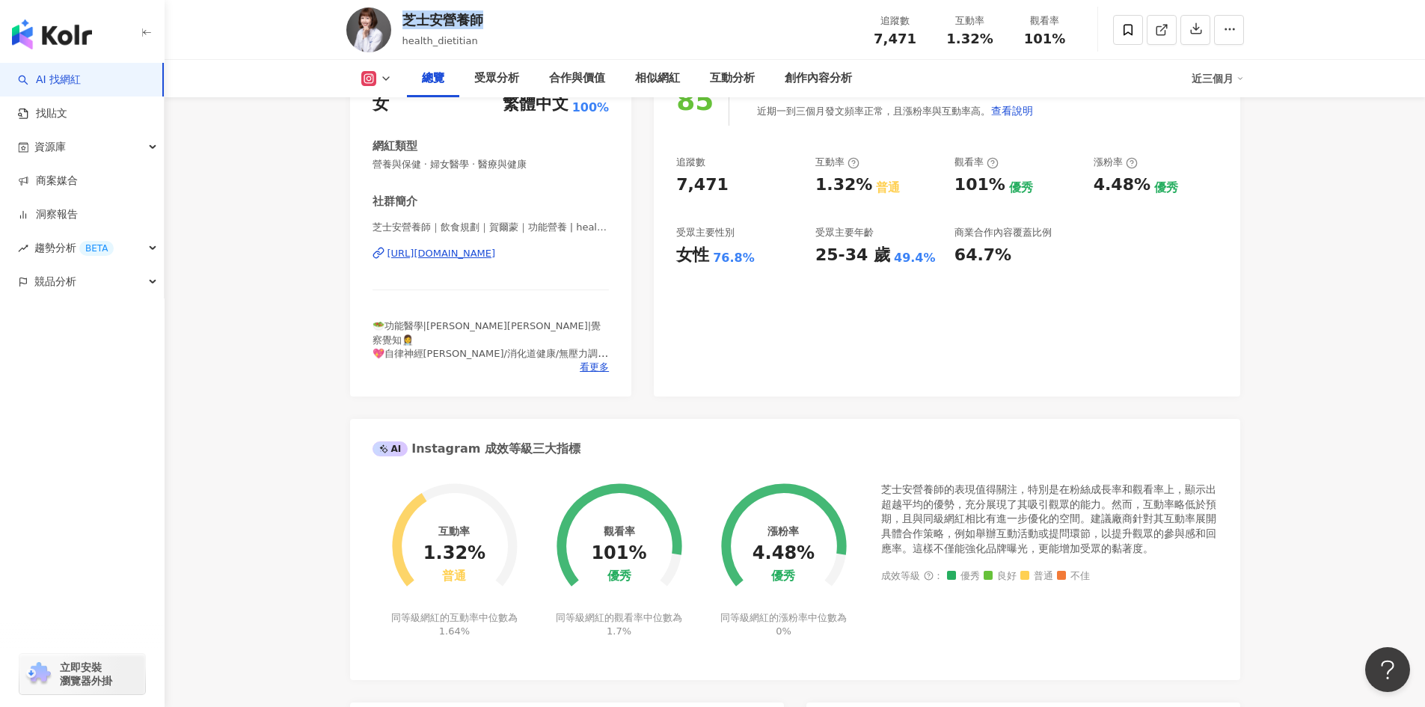
drag, startPoint x: 407, startPoint y: 23, endPoint x: 483, endPoint y: 25, distance: 76.3
click at [483, 25] on div "芝士安營養師 health_dietitian 追蹤數 7,471 互動率 1.32% 觀看率 101%" at bounding box center [794, 29] width 957 height 59
copy div "芝士安營養師"
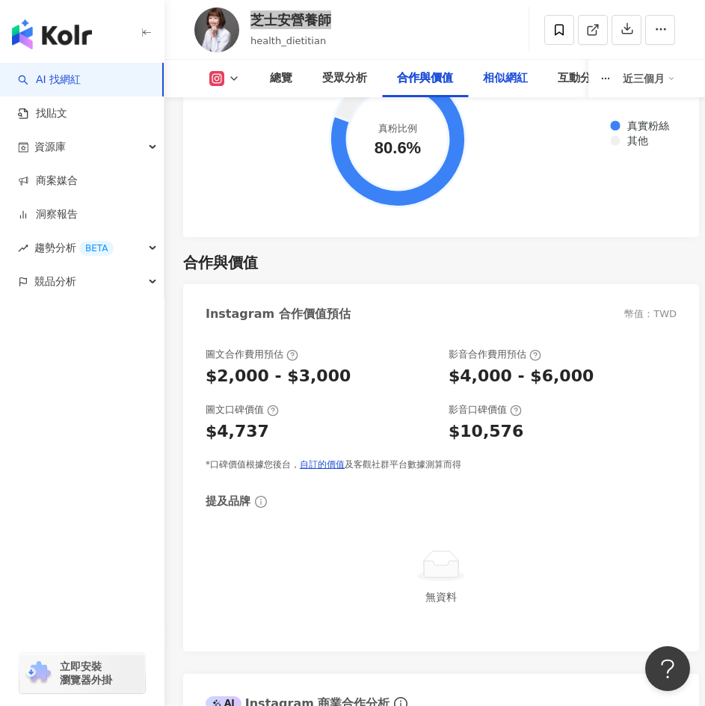
scroll to position [2917, 0]
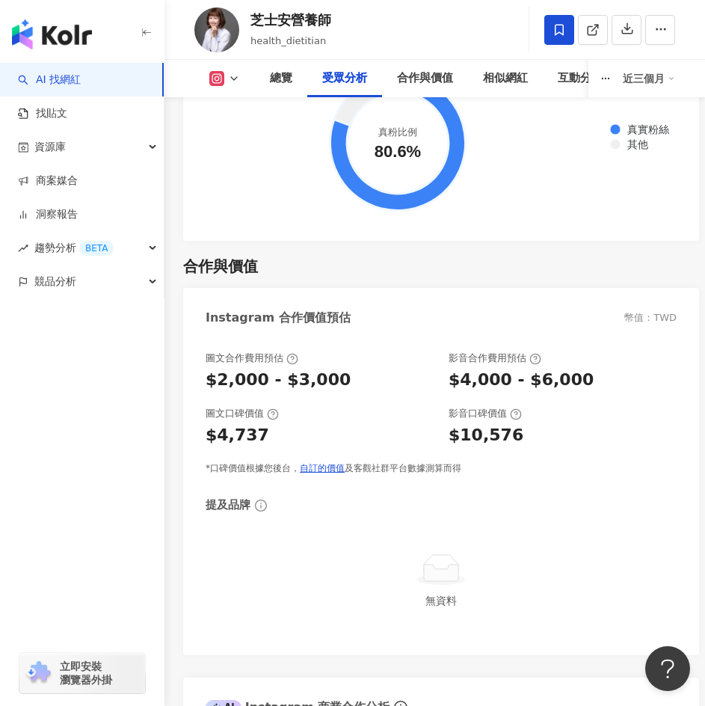
click at [556, 30] on icon at bounding box center [559, 29] width 13 height 13
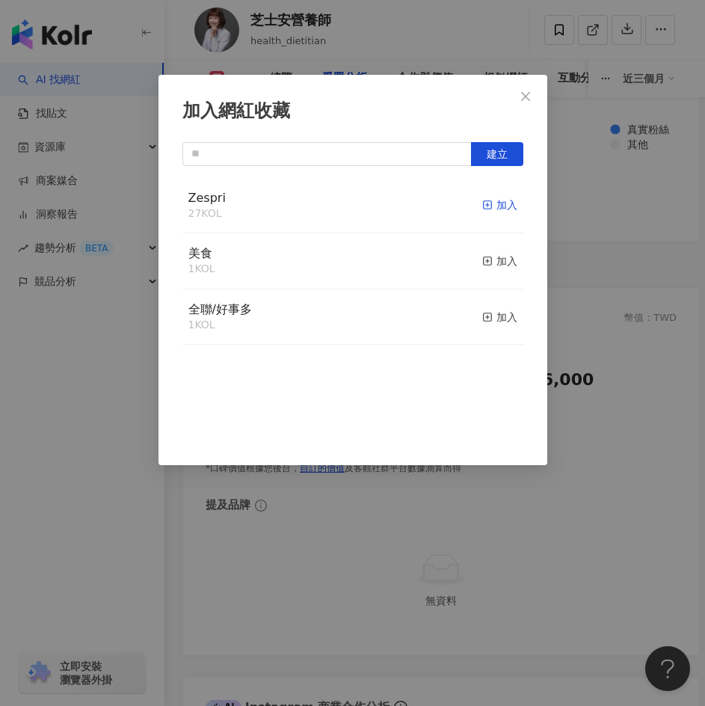
click at [487, 205] on div "加入" at bounding box center [499, 205] width 35 height 16
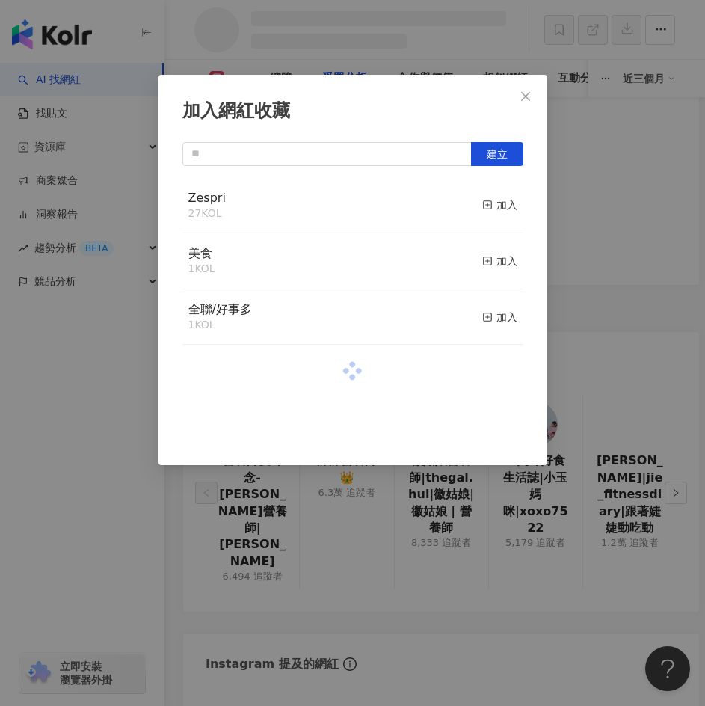
scroll to position [2454, 0]
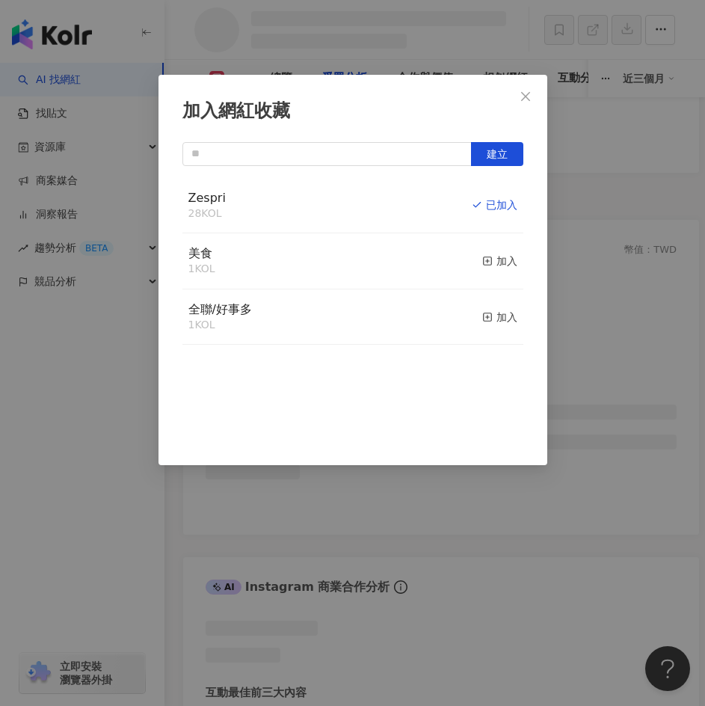
click at [526, 94] on icon "close" at bounding box center [526, 96] width 12 height 12
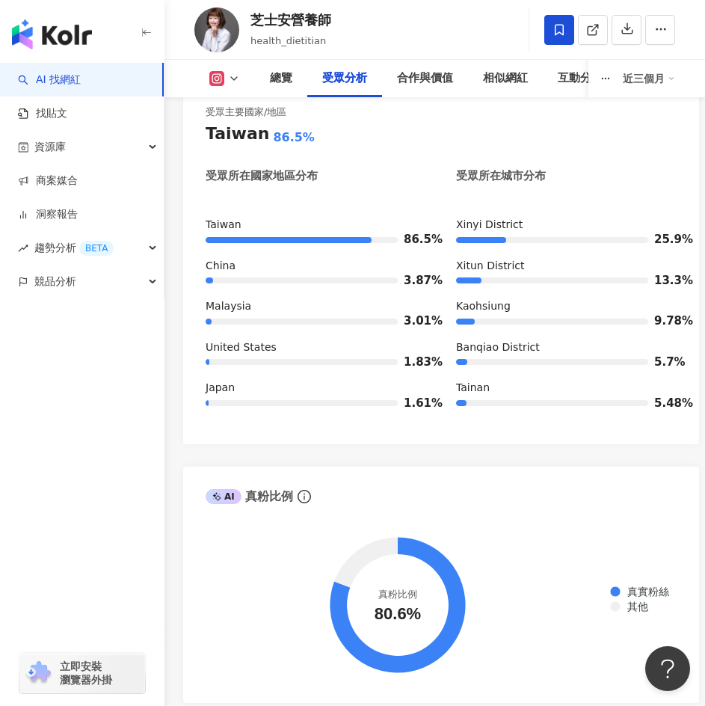
scroll to position [2917, 0]
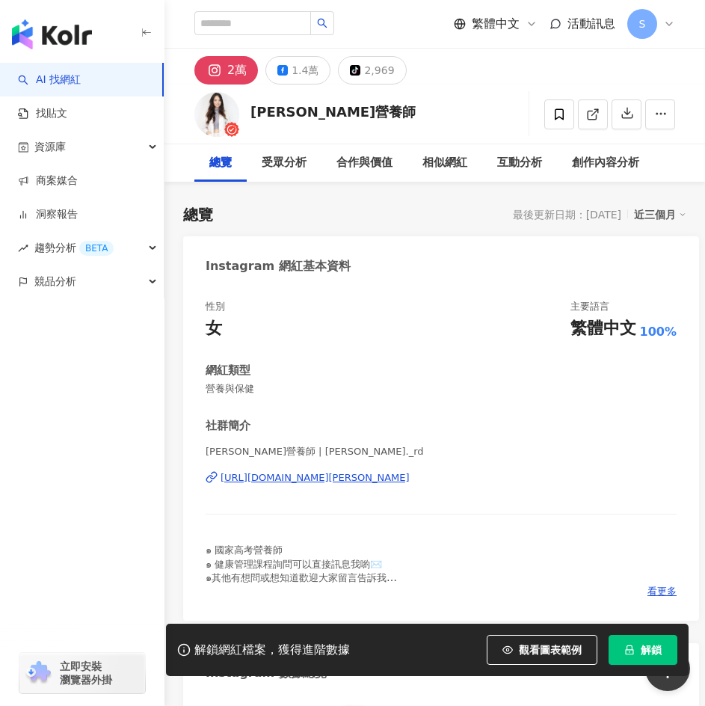
click at [644, 657] on button "解鎖" at bounding box center [643, 650] width 69 height 30
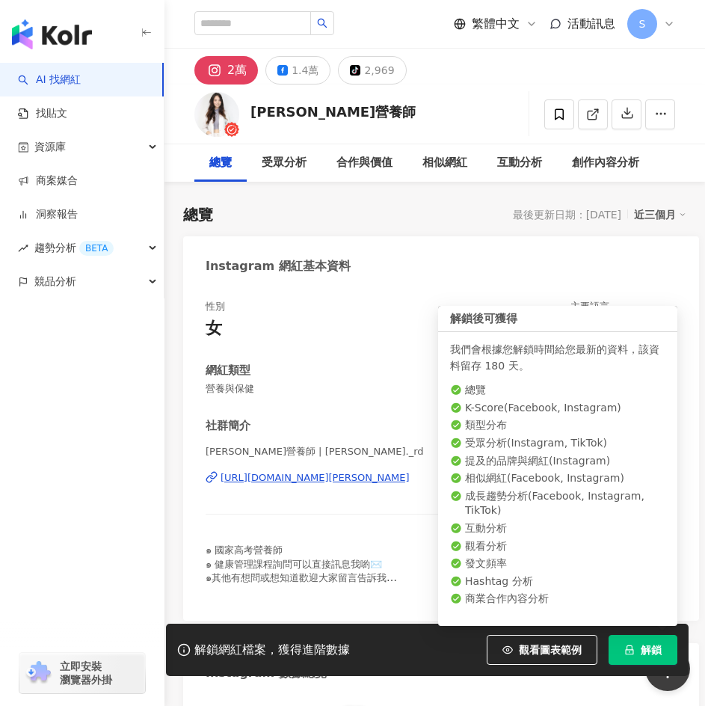
click at [630, 652] on icon "lock" at bounding box center [629, 650] width 8 height 10
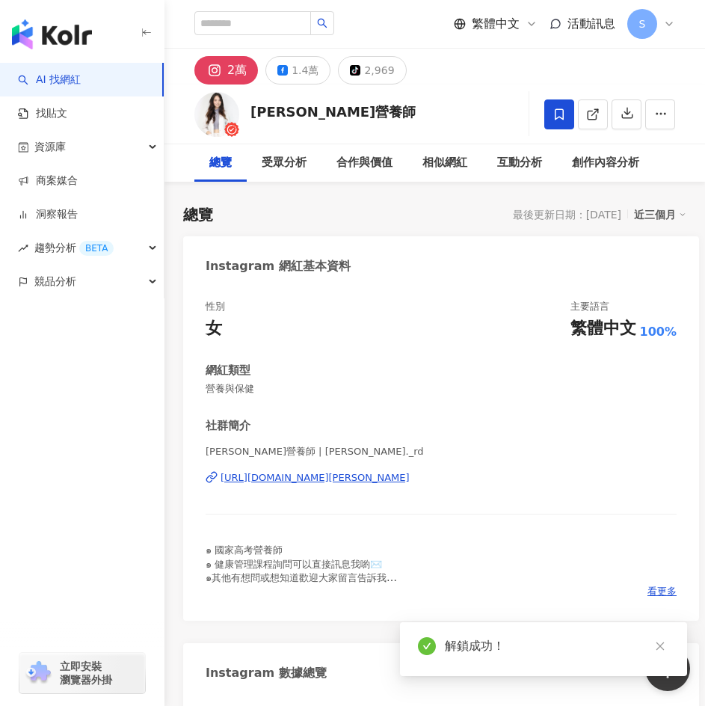
click at [566, 118] on span at bounding box center [559, 114] width 30 height 30
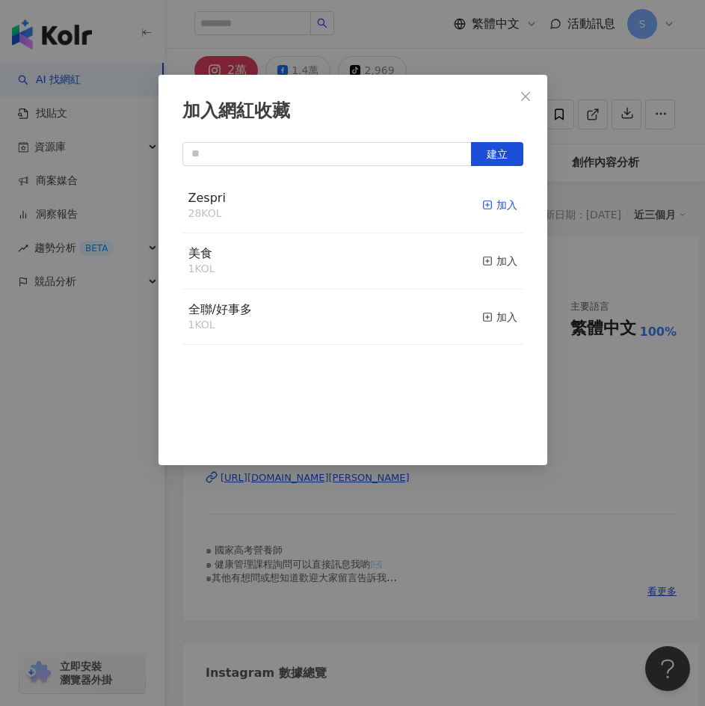
click at [495, 202] on div "加入" at bounding box center [499, 205] width 35 height 16
click at [520, 102] on icon "close" at bounding box center [526, 96] width 12 height 12
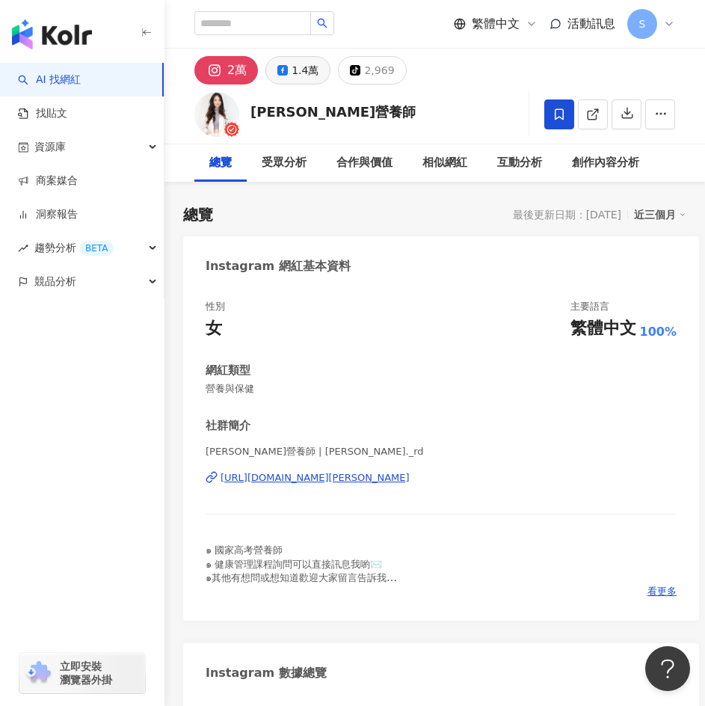
click at [300, 66] on div "1.4萬" at bounding box center [305, 70] width 27 height 21
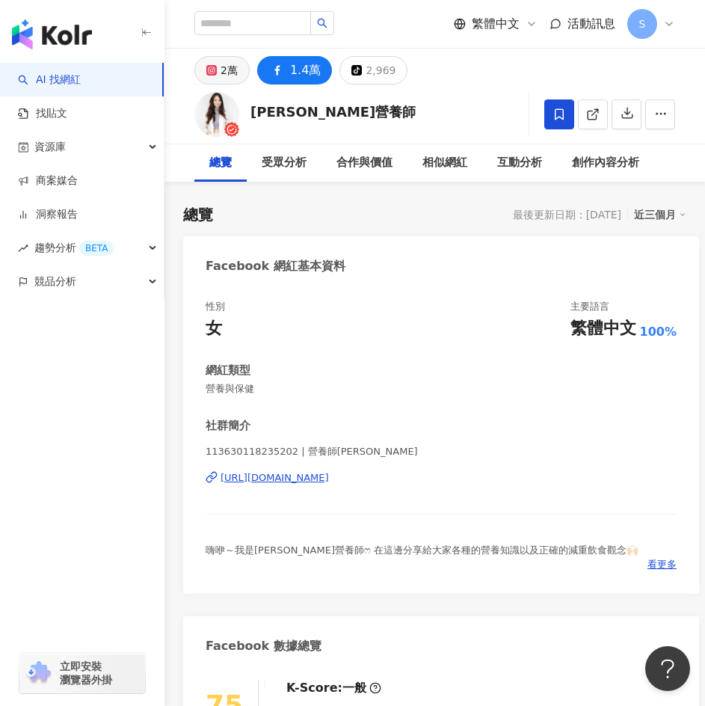
click at [219, 71] on button "2萬" at bounding box center [221, 70] width 55 height 28
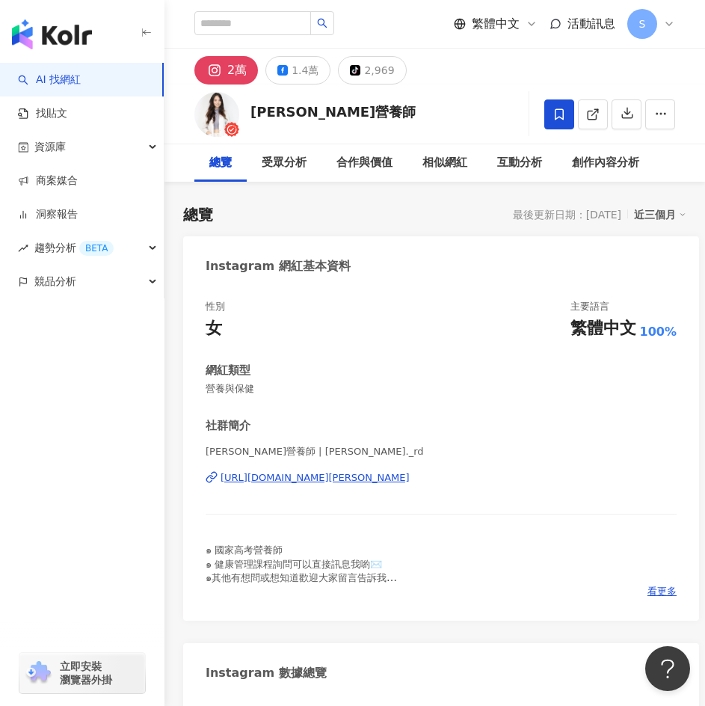
scroll to position [523, 0]
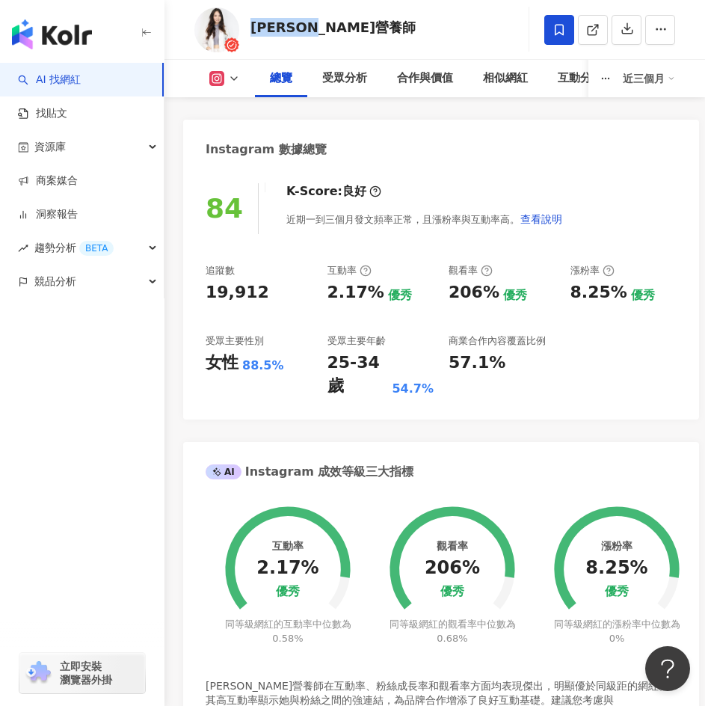
drag, startPoint x: 334, startPoint y: 20, endPoint x: 248, endPoint y: 26, distance: 86.2
click at [248, 26] on div "Gina營養師 追蹤數 19,912 互動率 2.17% 觀看率 206%" at bounding box center [435, 29] width 541 height 59
copy div "Gina營養師"
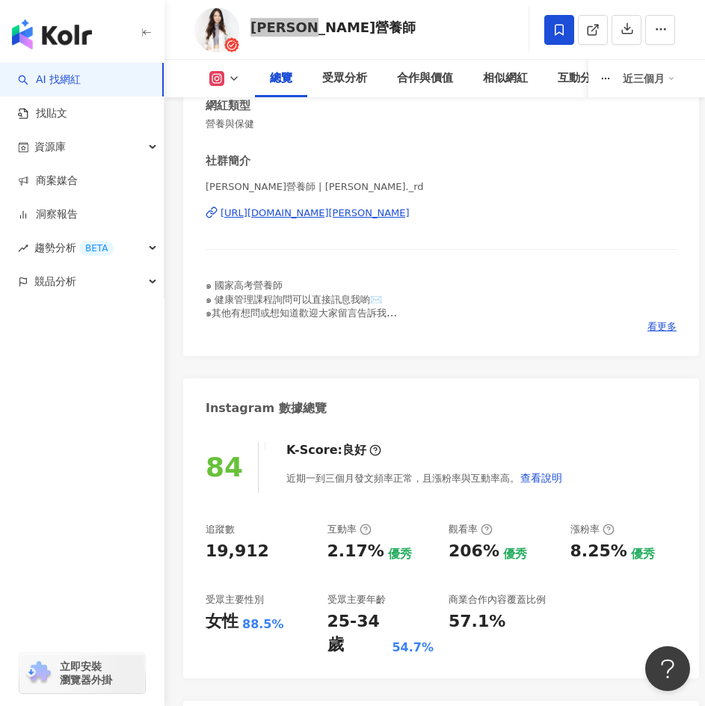
scroll to position [299, 0]
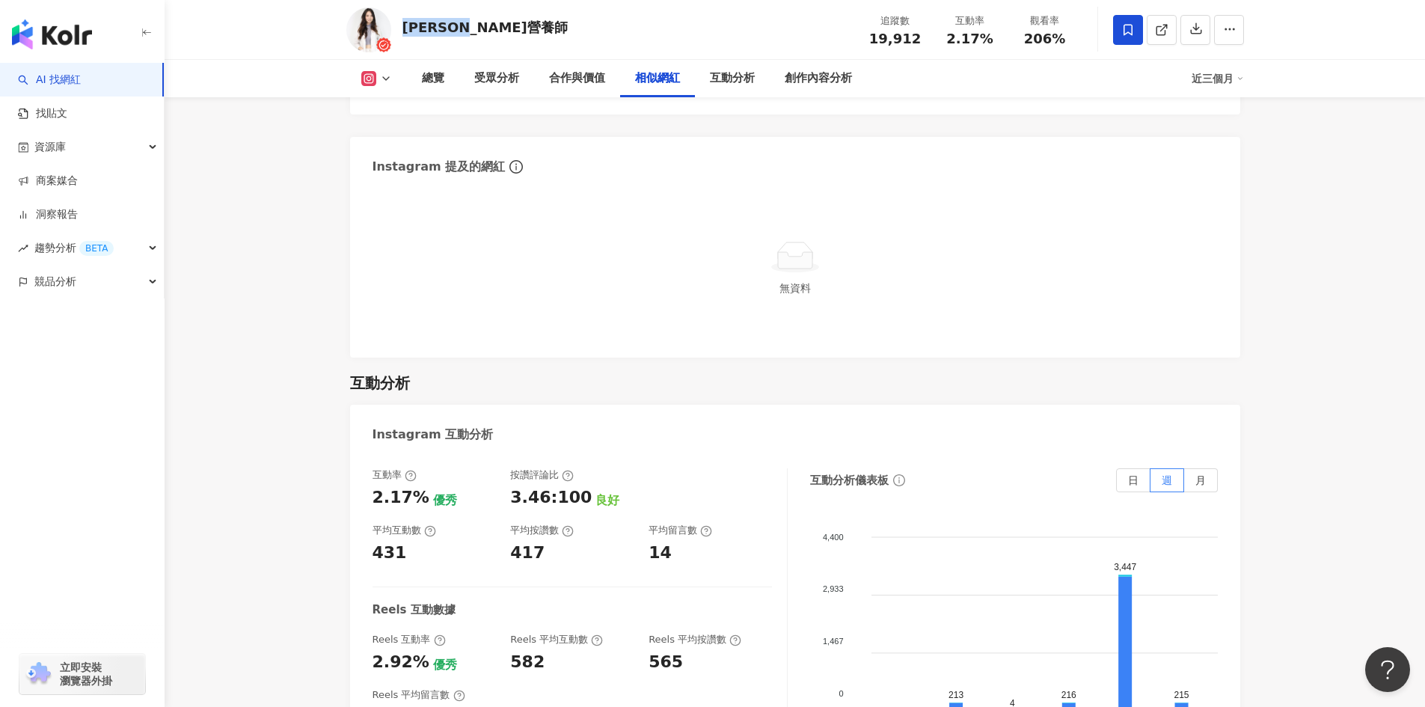
scroll to position [2393, 0]
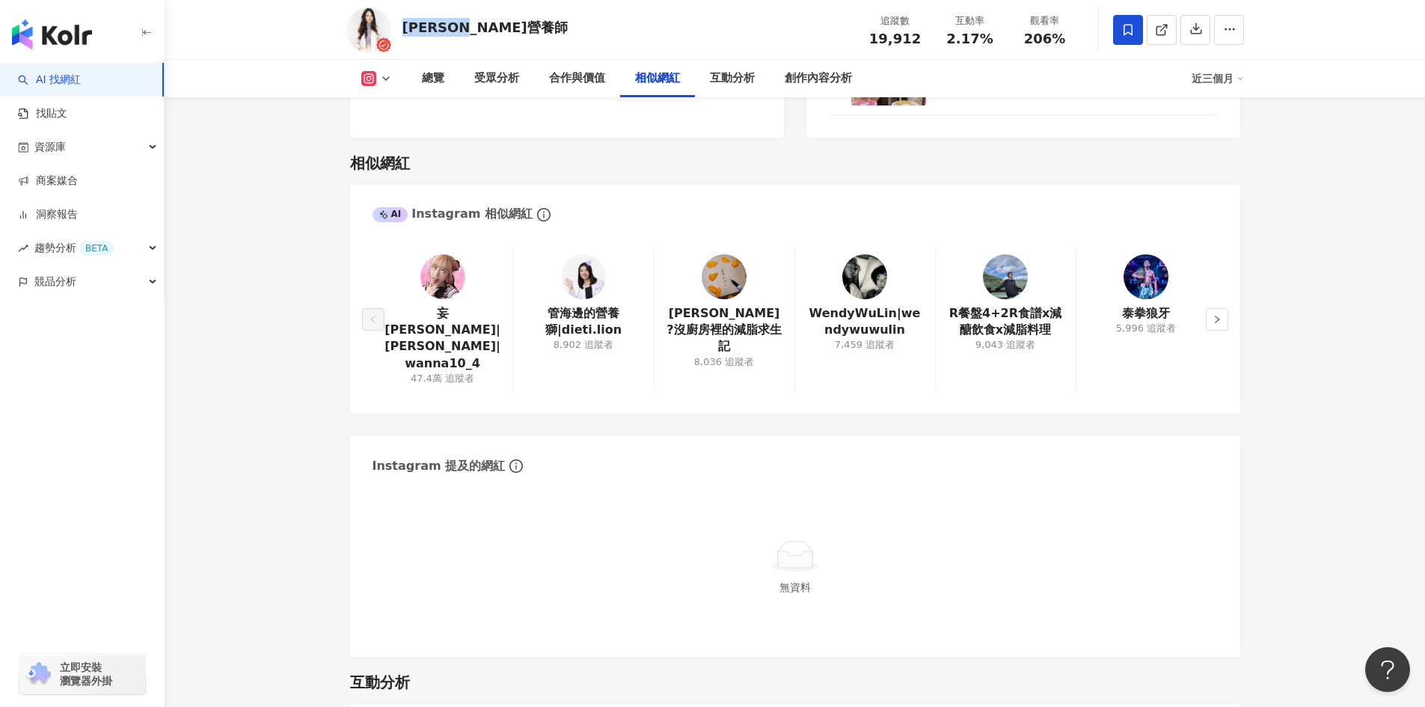
click at [593, 282] on img at bounding box center [583, 276] width 45 height 45
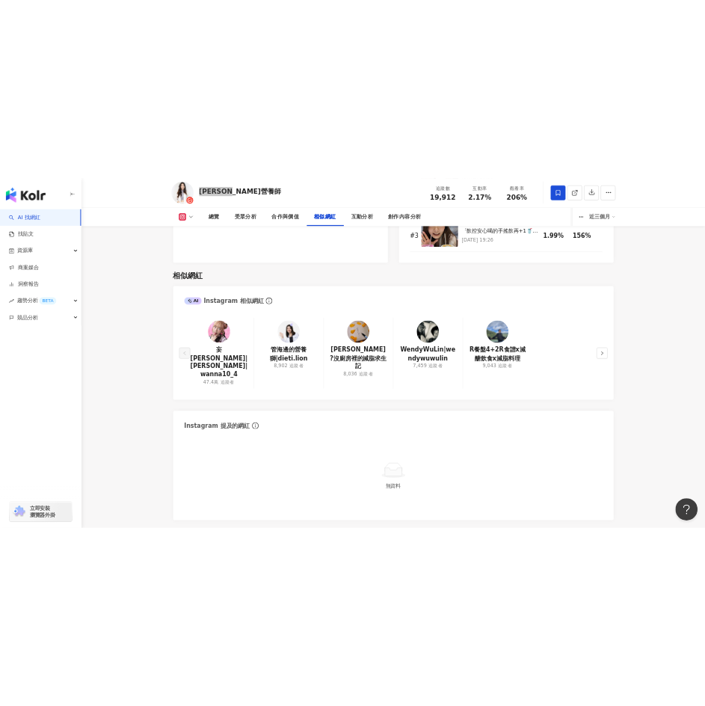
scroll to position [2212, 0]
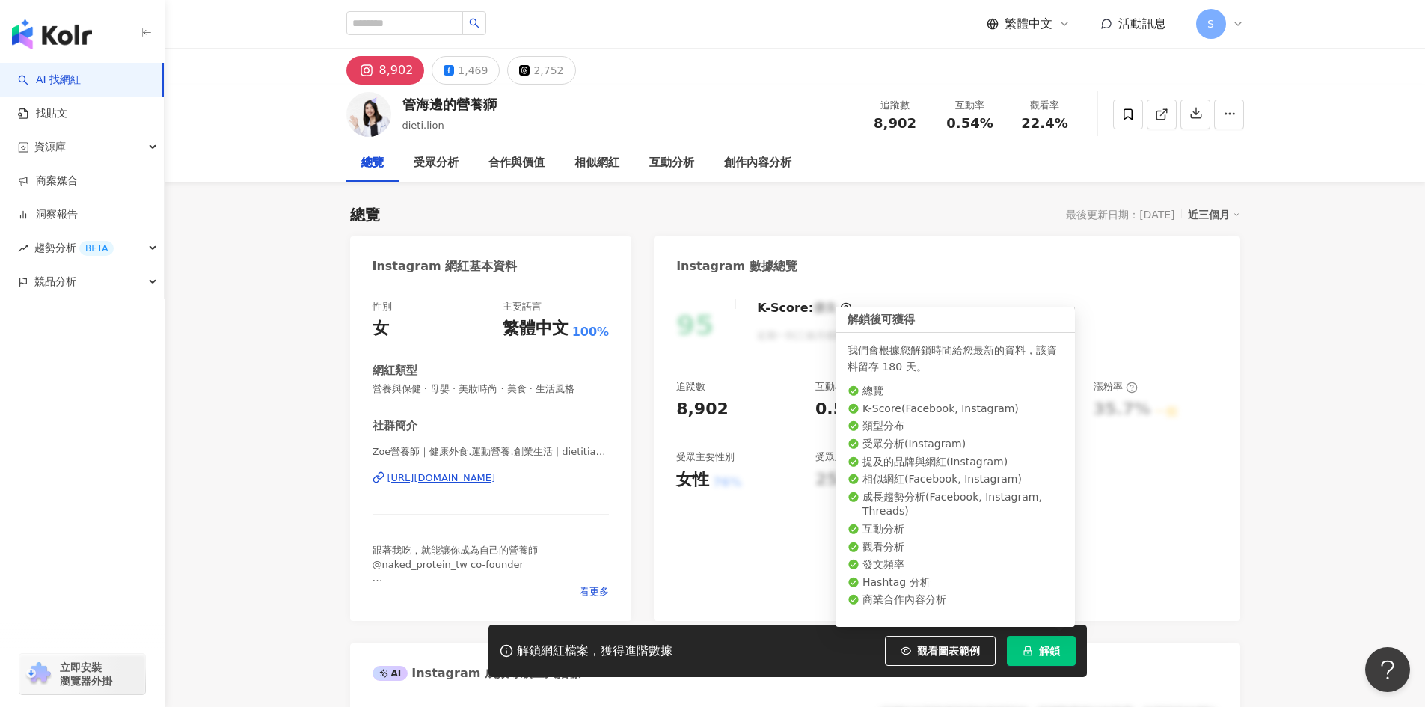
click at [1051, 651] on span "解鎖" at bounding box center [1049, 651] width 21 height 12
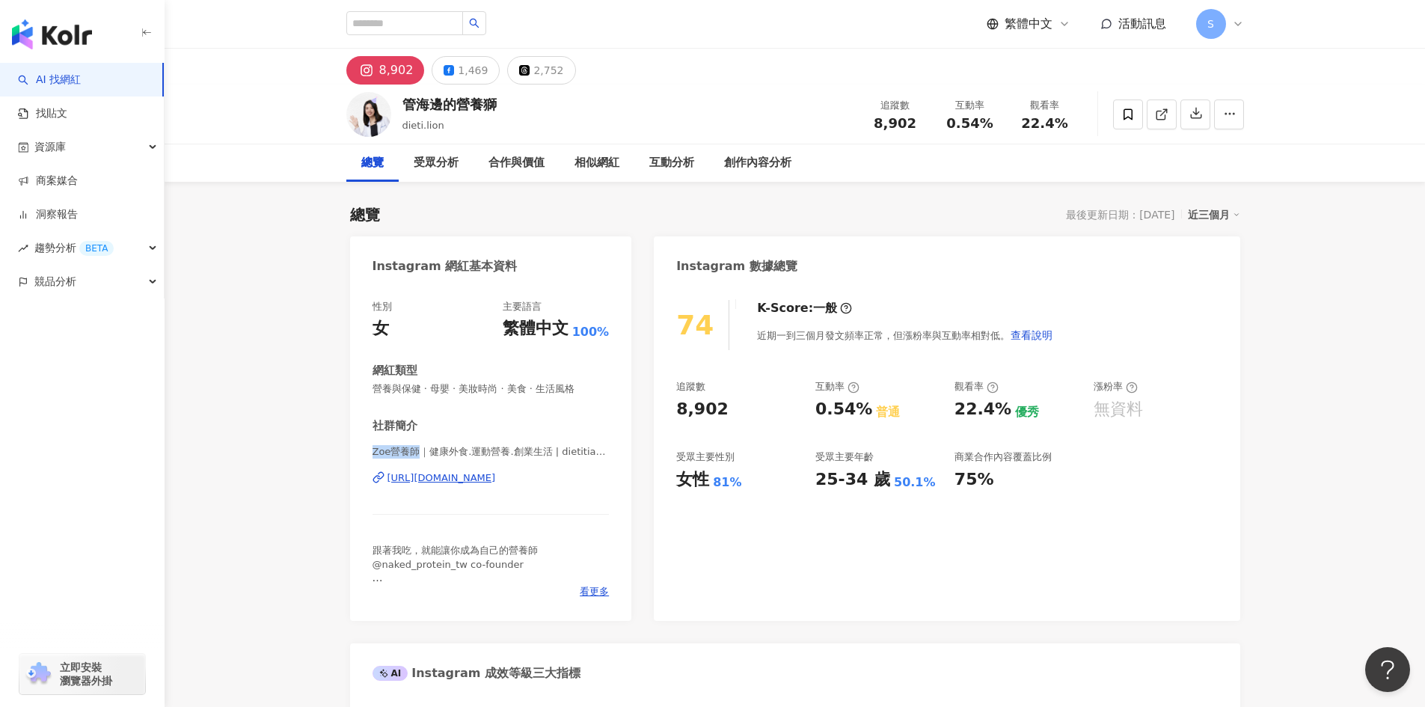
drag, startPoint x: 384, startPoint y: 446, endPoint x: 417, endPoint y: 441, distance: 34.0
click at [417, 441] on div "社群簡介 Zoe營養師｜健康外食.運動營養.創業生活 | dietitian._.zoe_ [URL][DOMAIN_NAME] 跟著我吃，就能讓你成為自己的…" at bounding box center [490, 508] width 237 height 180
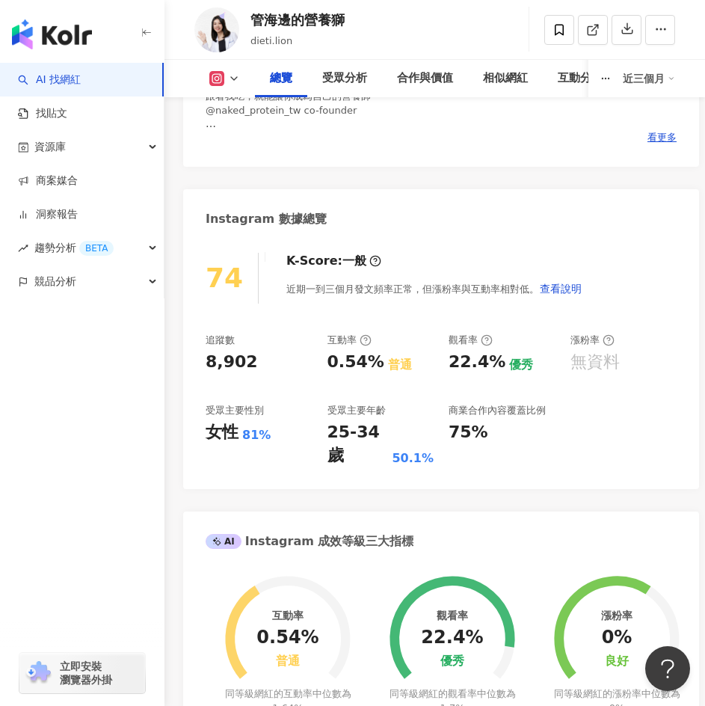
scroll to position [449, 0]
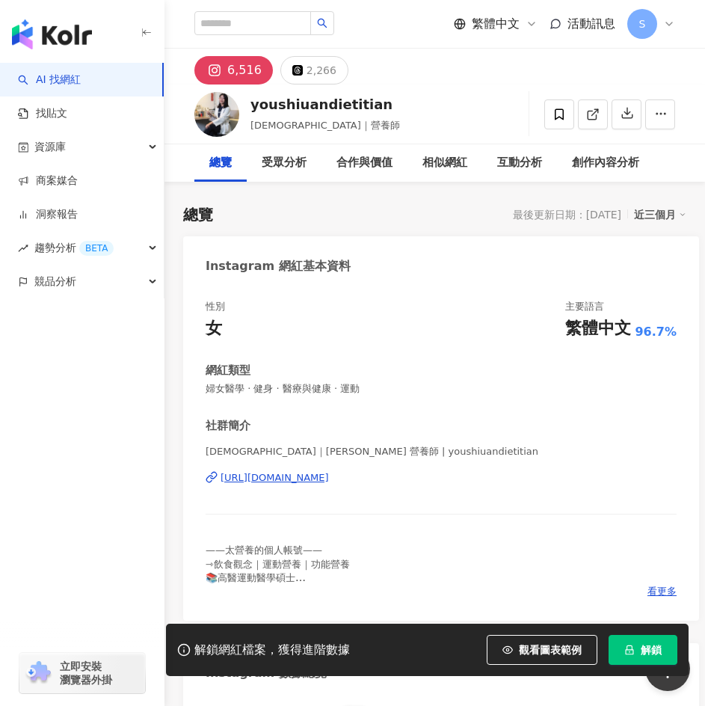
click at [661, 651] on span "解鎖" at bounding box center [651, 650] width 21 height 12
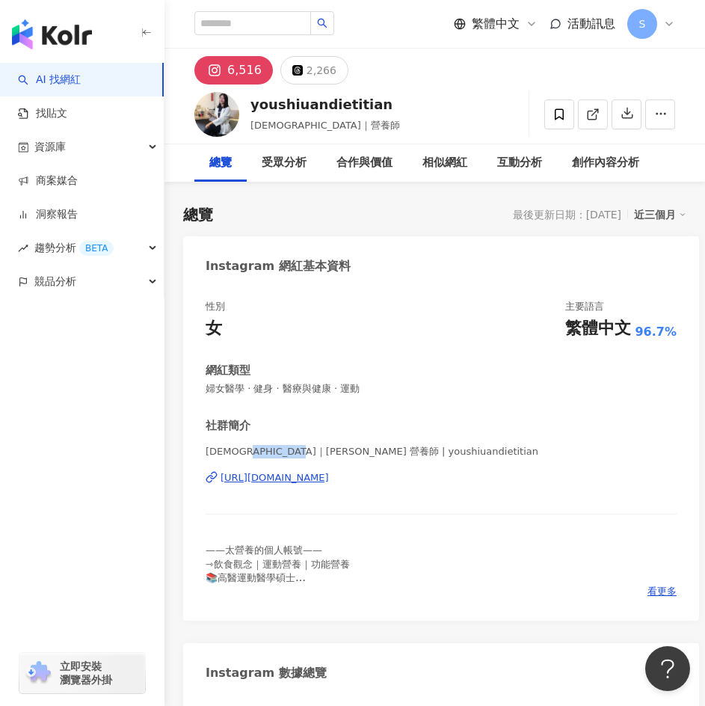
drag, startPoint x: 251, startPoint y: 452, endPoint x: 309, endPoint y: 452, distance: 58.3
click at [309, 452] on span "Shiuan｜涂祐瑄 營養師 | youshiuandietitian" at bounding box center [441, 451] width 471 height 13
copy span "涂祐瑄 營養師"
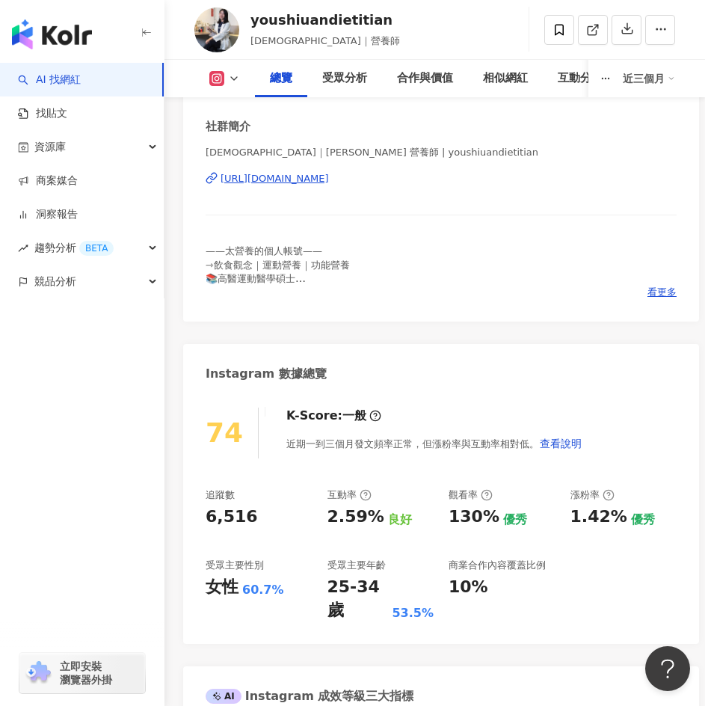
click at [526, 367] on div "Instagram 數據總覽" at bounding box center [441, 368] width 516 height 49
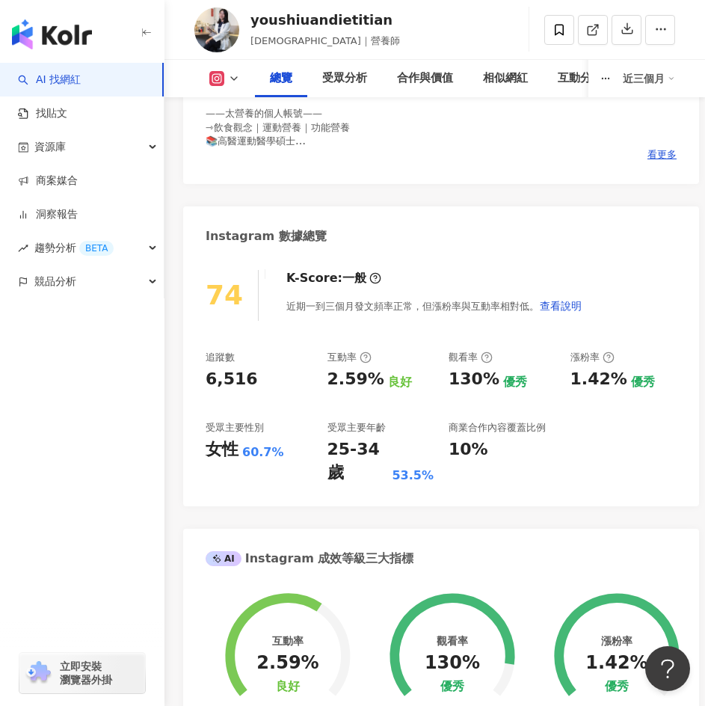
scroll to position [449, 0]
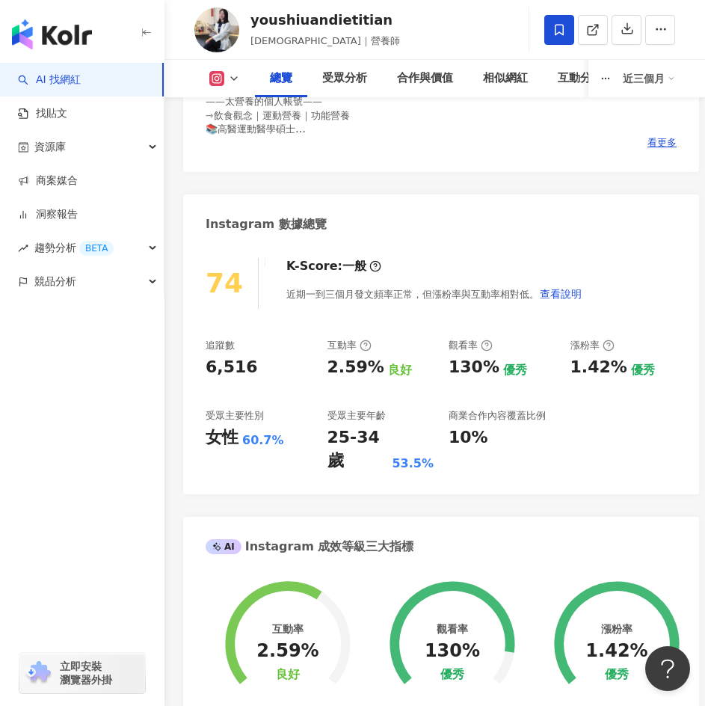
click at [557, 39] on span at bounding box center [559, 30] width 30 height 30
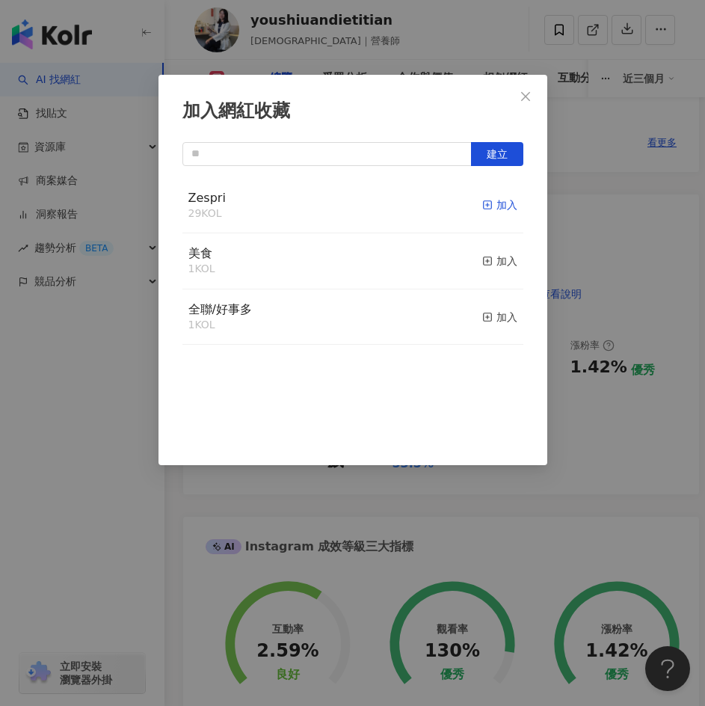
click at [488, 201] on div "加入" at bounding box center [499, 205] width 35 height 16
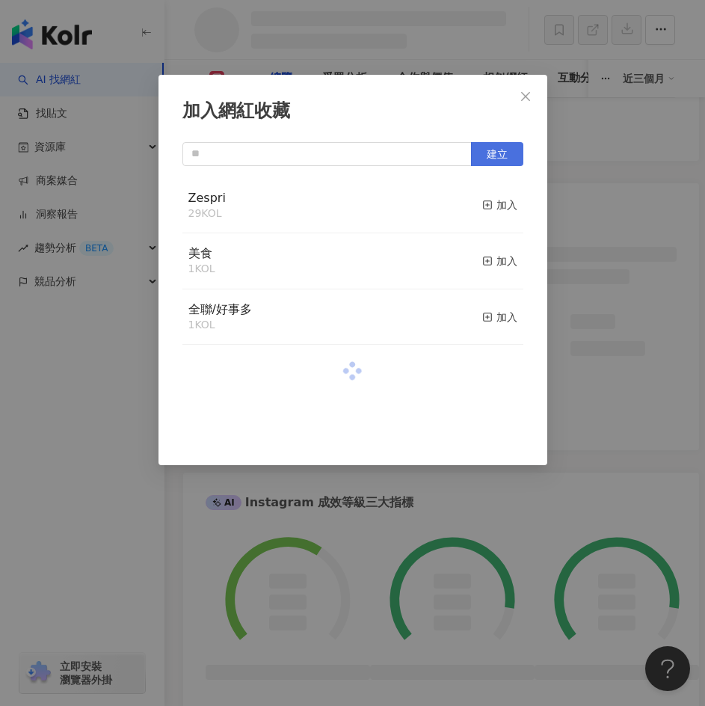
scroll to position [503, 0]
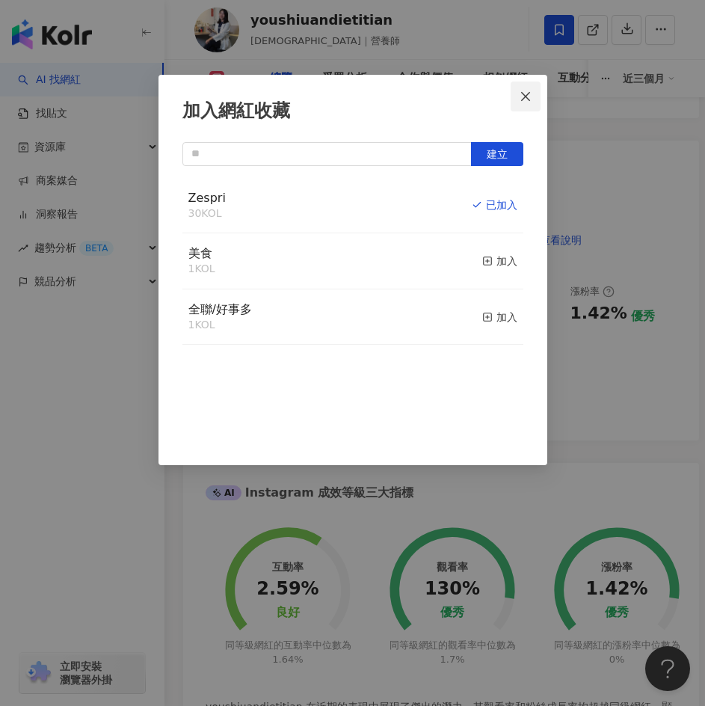
click at [523, 102] on icon "close" at bounding box center [526, 96] width 12 height 12
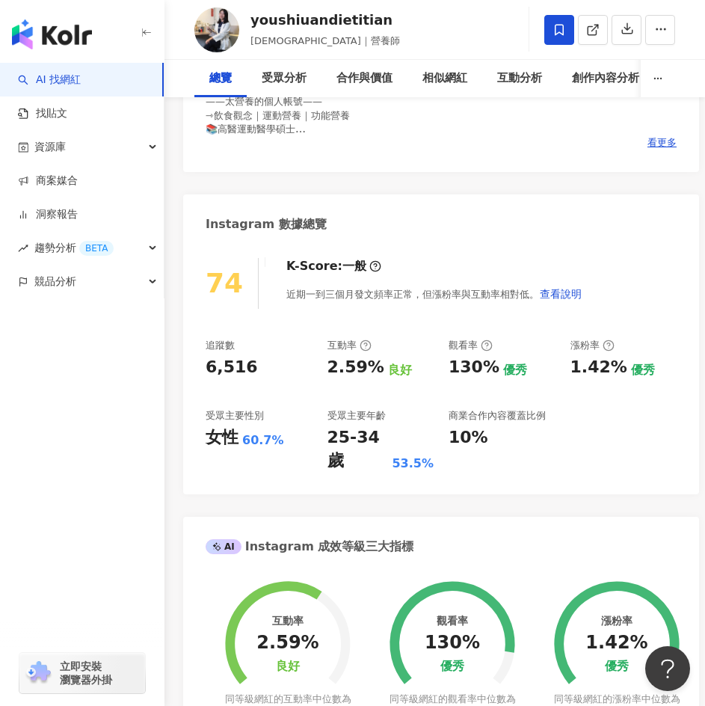
scroll to position [0, 0]
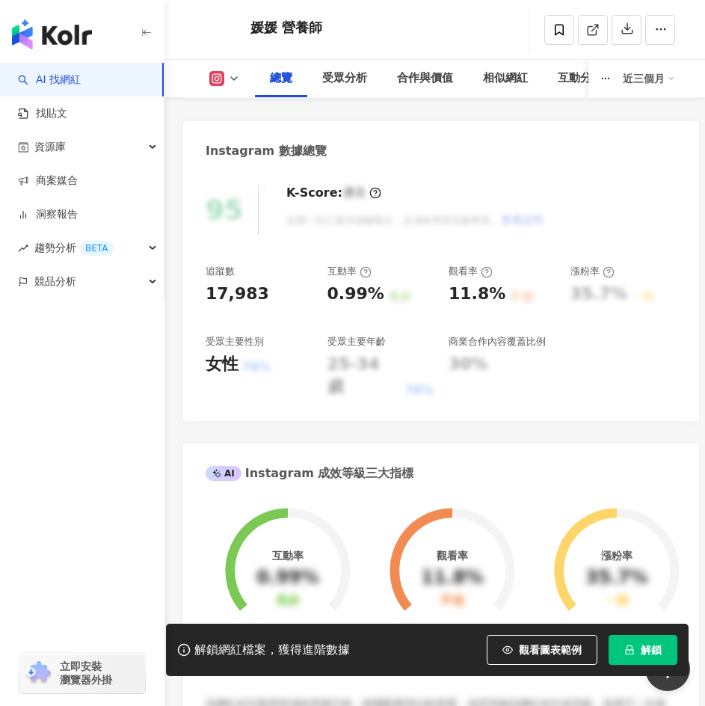
scroll to position [673, 0]
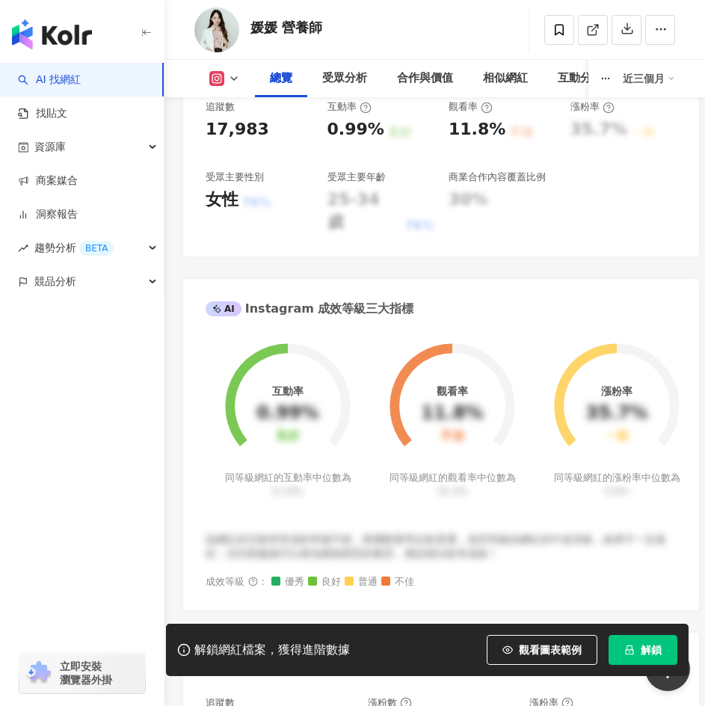
click at [631, 648] on icon "lock" at bounding box center [629, 650] width 10 height 10
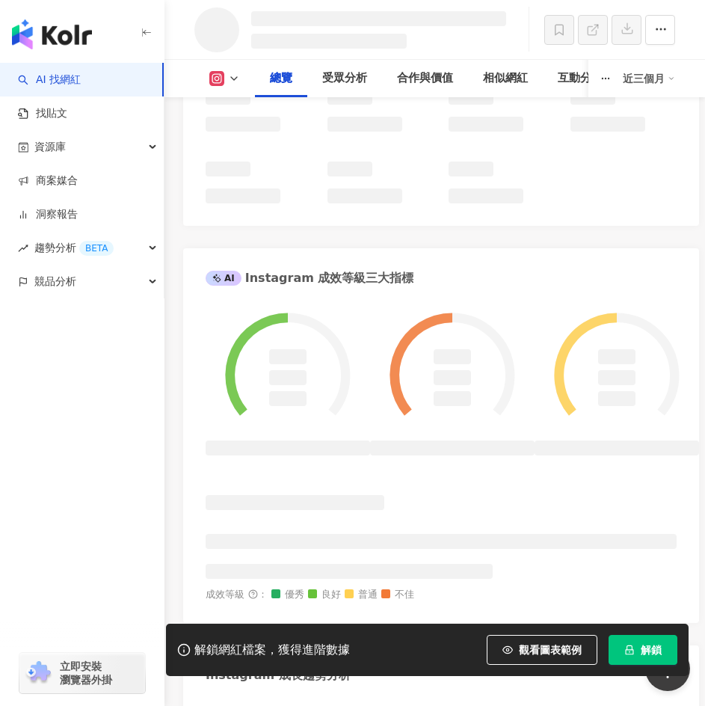
scroll to position [675, 0]
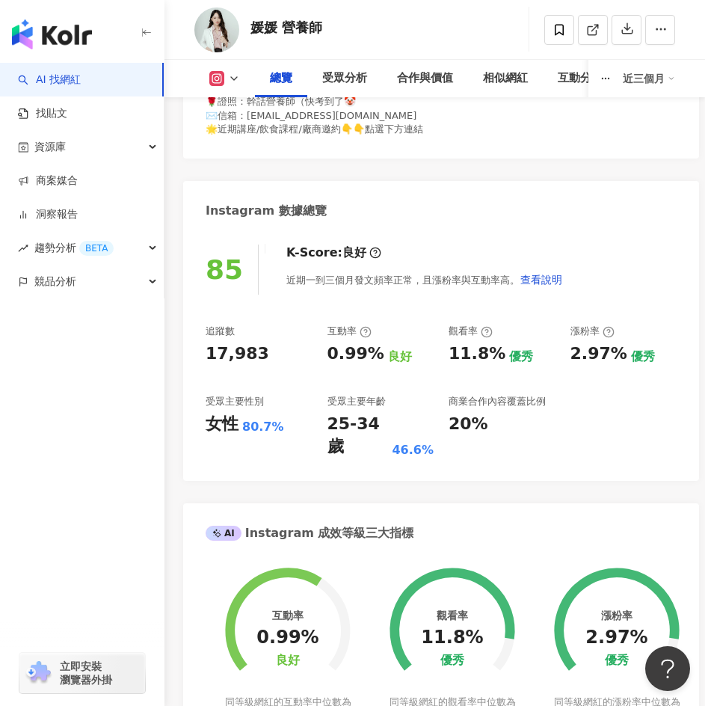
scroll to position [224, 0]
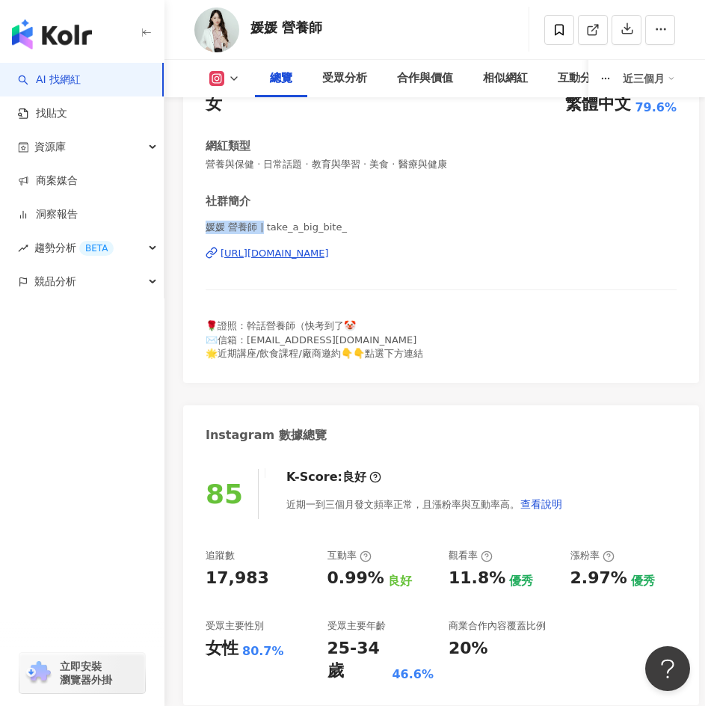
drag, startPoint x: 207, startPoint y: 227, endPoint x: 261, endPoint y: 223, distance: 54.0
click at [261, 223] on span "媛媛 營養師 | take_a_big_bite_" at bounding box center [441, 227] width 471 height 13
copy span "媛媛 營養師 |"
click at [555, 25] on icon at bounding box center [559, 29] width 13 height 13
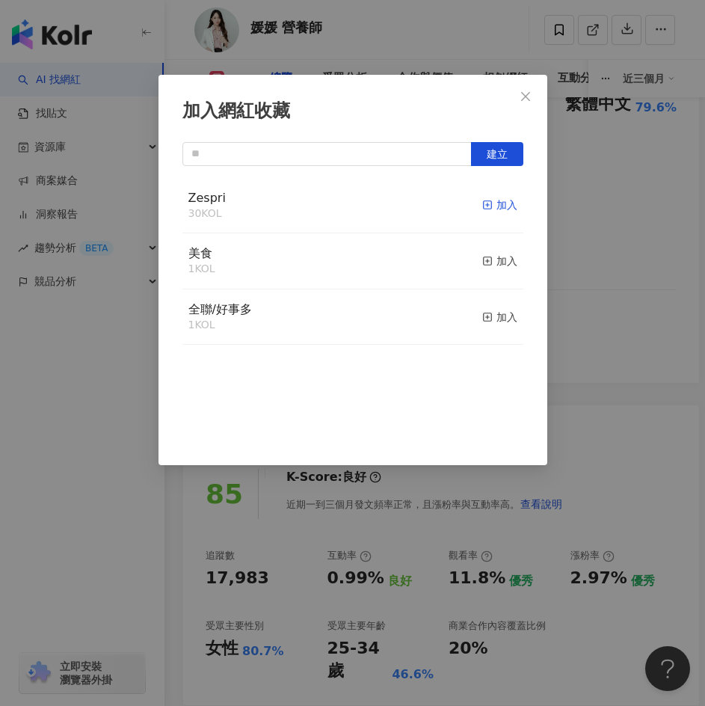
click at [501, 209] on div "加入" at bounding box center [499, 205] width 35 height 16
click at [523, 99] on icon "close" at bounding box center [526, 96] width 12 height 12
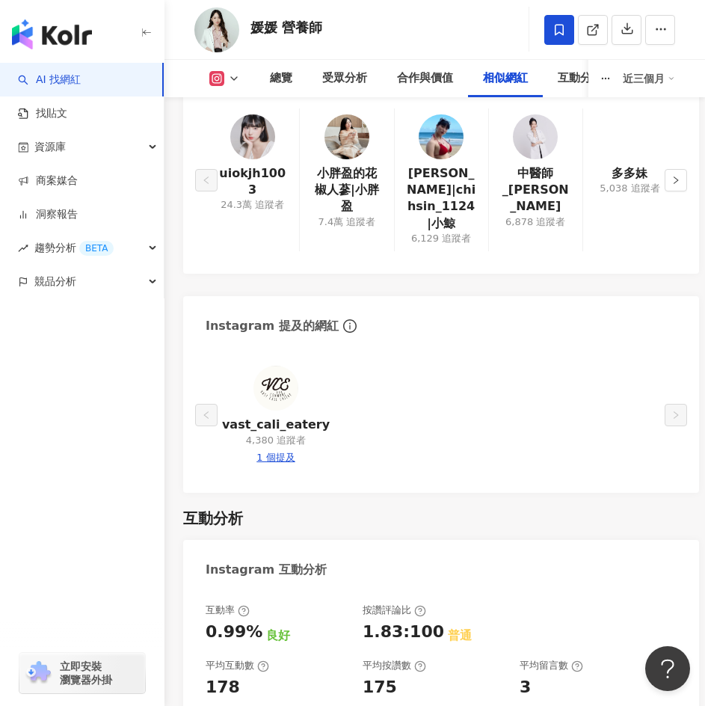
scroll to position [3889, 0]
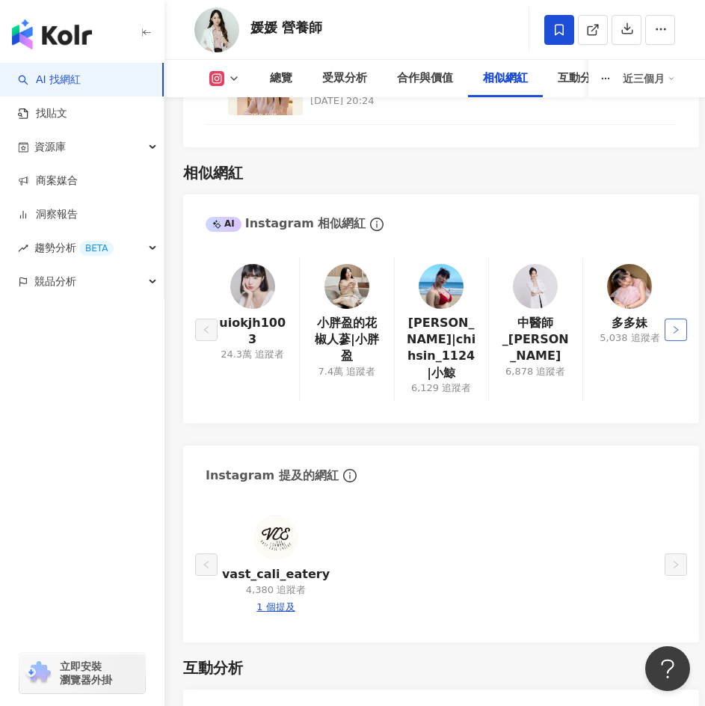
click at [665, 319] on button "button" at bounding box center [676, 330] width 22 height 22
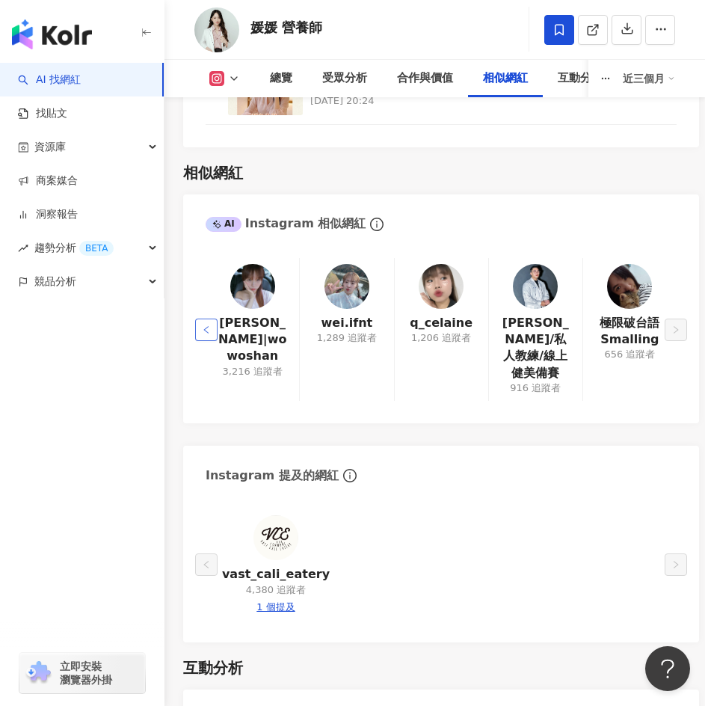
click at [206, 325] on icon "left" at bounding box center [206, 329] width 9 height 9
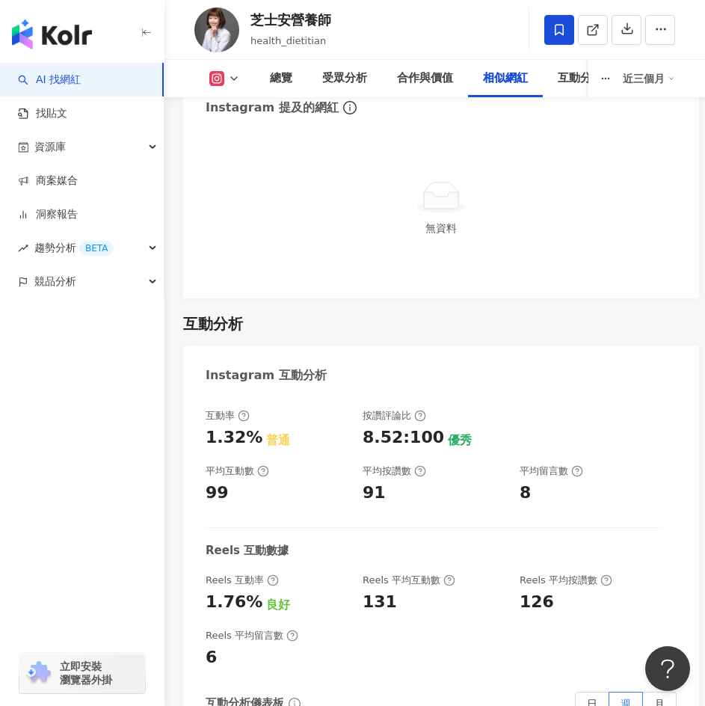
scroll to position [4428, 0]
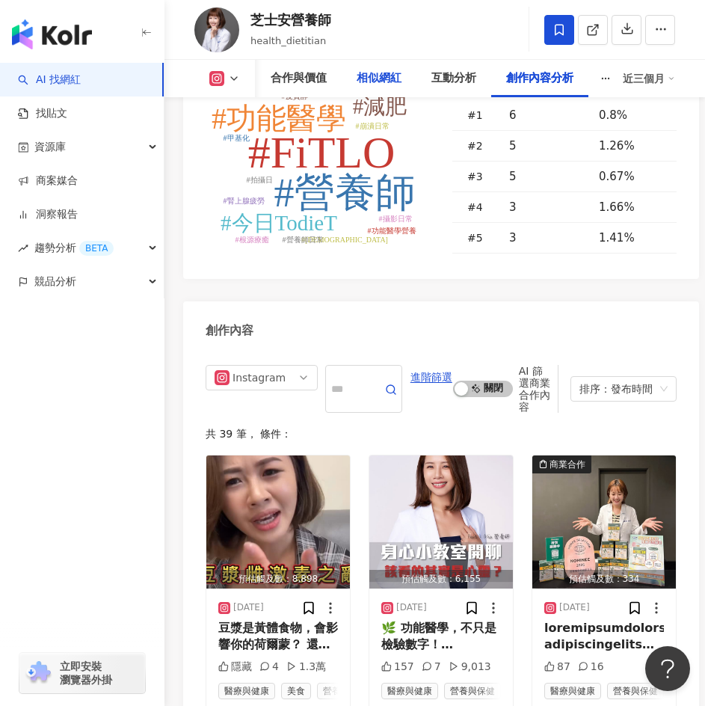
click at [393, 81] on div "相似網紅" at bounding box center [379, 79] width 45 height 18
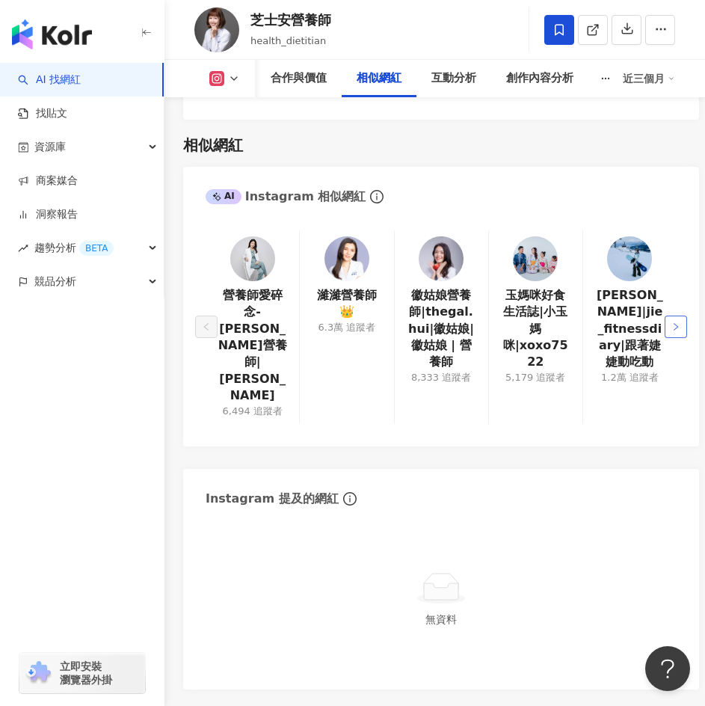
click at [675, 322] on icon "right" at bounding box center [676, 326] width 9 height 9
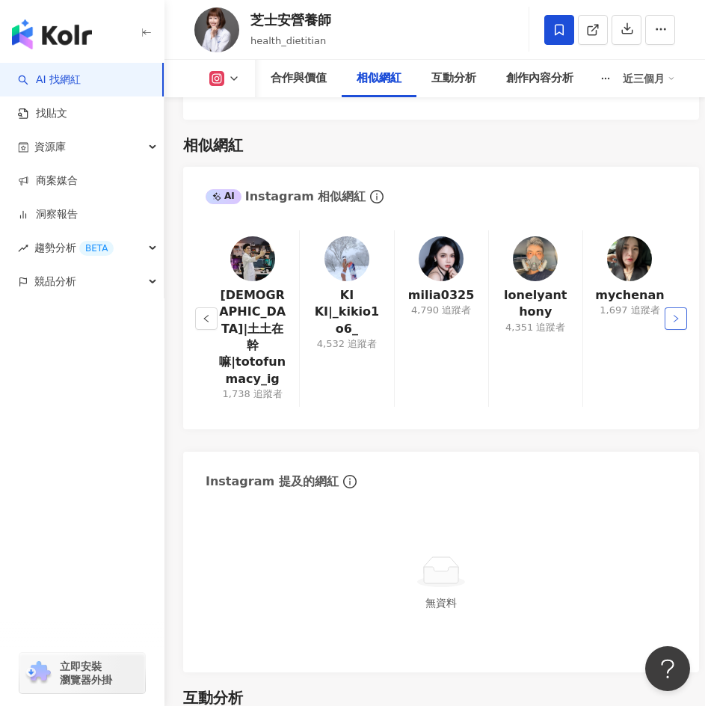
click at [675, 307] on button "button" at bounding box center [676, 318] width 22 height 22
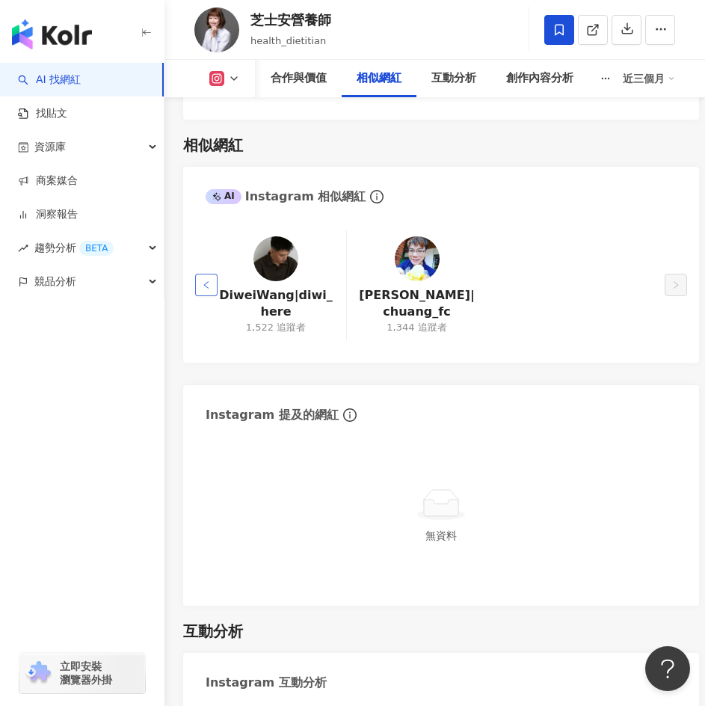
click at [201, 274] on button "button" at bounding box center [206, 285] width 22 height 22
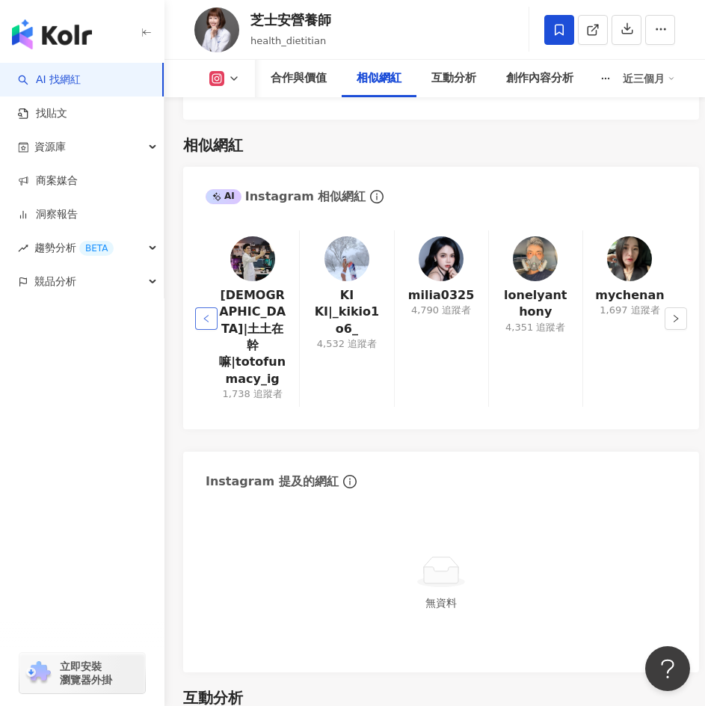
click at [205, 314] on icon "left" at bounding box center [206, 318] width 9 height 9
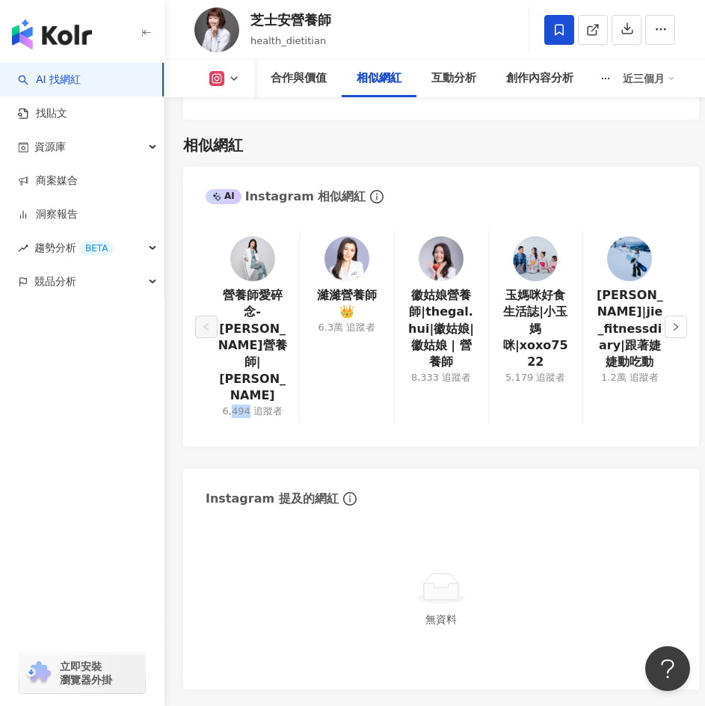
drag, startPoint x: 232, startPoint y: 323, endPoint x: 248, endPoint y: 322, distance: 15.8
click at [248, 405] on div "6,494 追蹤者" at bounding box center [252, 411] width 60 height 13
click at [262, 405] on div "6,494 追蹤者" at bounding box center [252, 411] width 60 height 13
click at [447, 298] on link "徽姑娘營養師|thegal.hui|徽姑娘|徽姑娘 | 營養師" at bounding box center [442, 329] width 70 height 84
click at [671, 316] on button "button" at bounding box center [676, 327] width 22 height 22
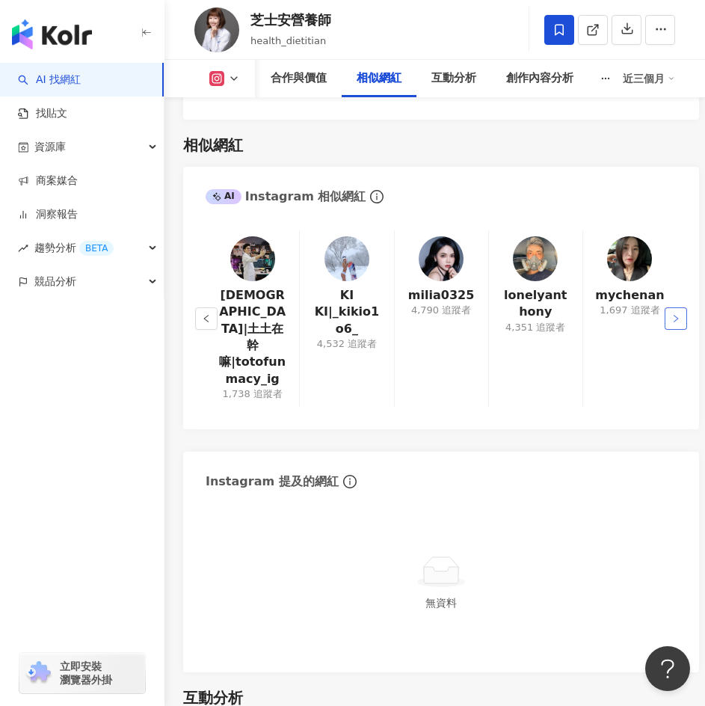
click at [675, 315] on icon "right" at bounding box center [676, 318] width 4 height 7
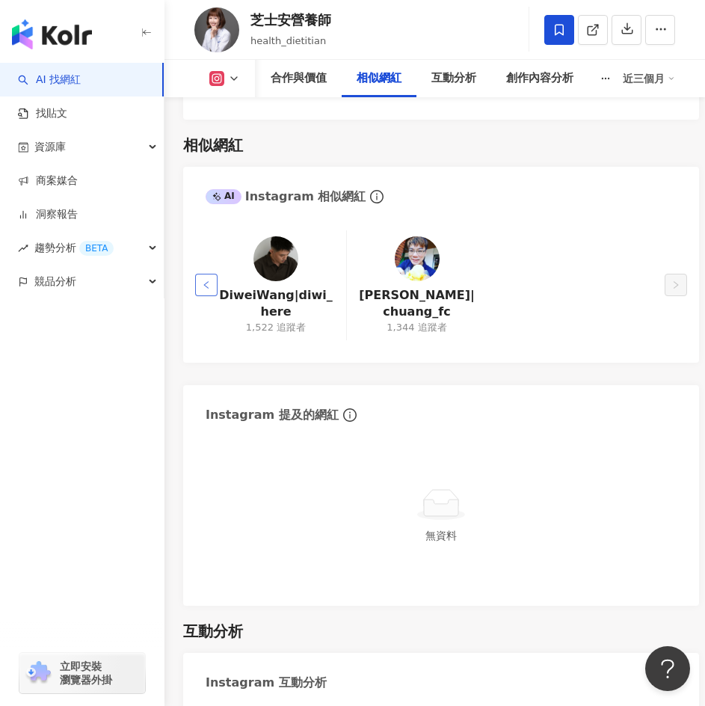
click at [203, 280] on icon "left" at bounding box center [206, 284] width 9 height 9
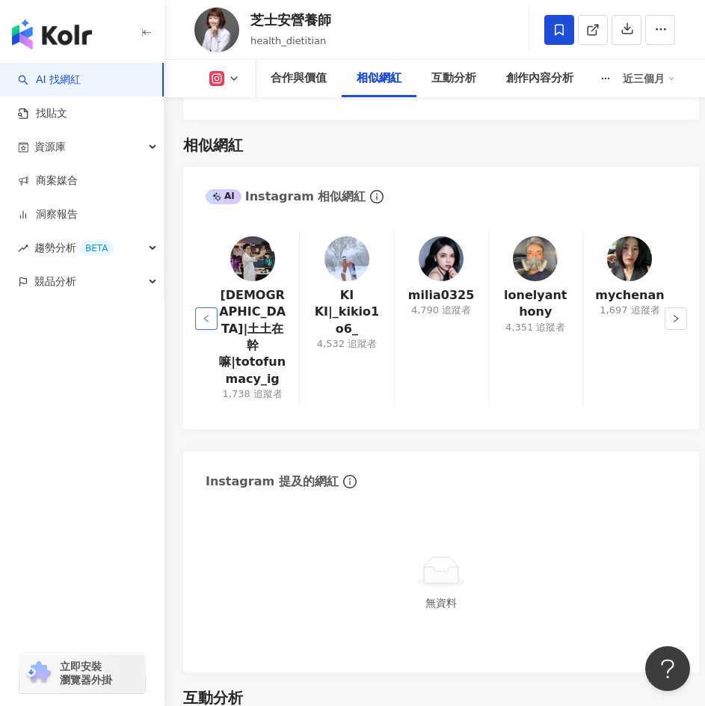
click at [203, 259] on div "土土藥師|土土在幹嘛|totofunmacy_ig 1,738 追蹤者 KI KI|_kikio1o6_ 4,532 追蹤者 milia0325 4,790 …" at bounding box center [441, 322] width 516 height 215
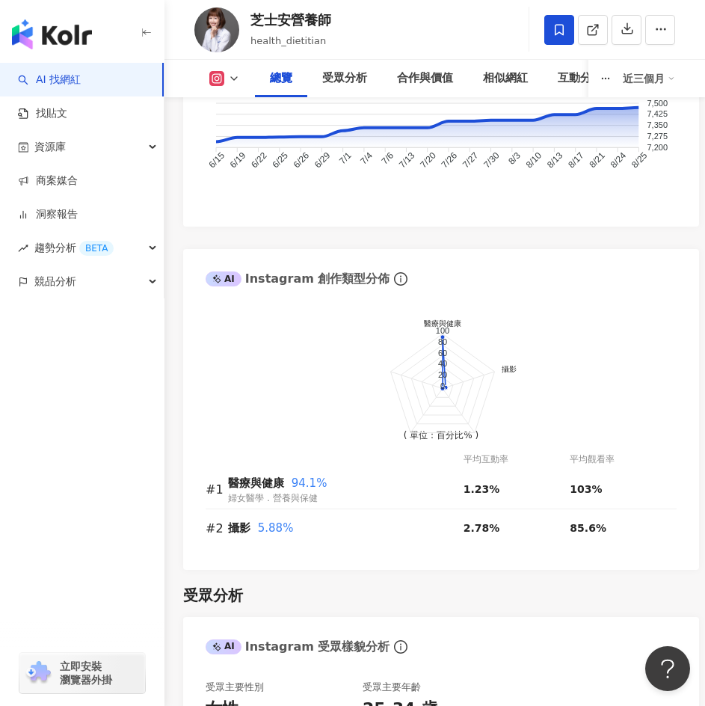
scroll to position [1401, 0]
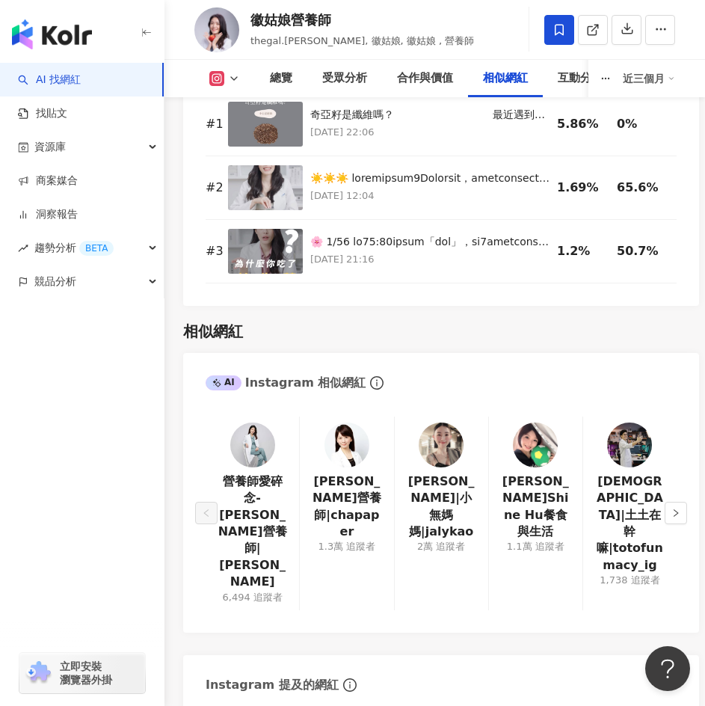
scroll to position [3889, 0]
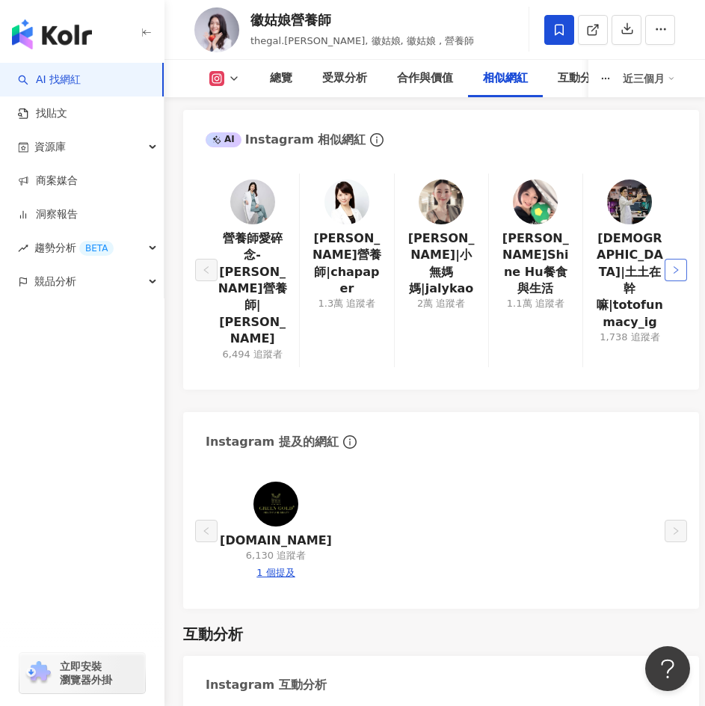
click at [678, 265] on icon "right" at bounding box center [676, 269] width 9 height 9
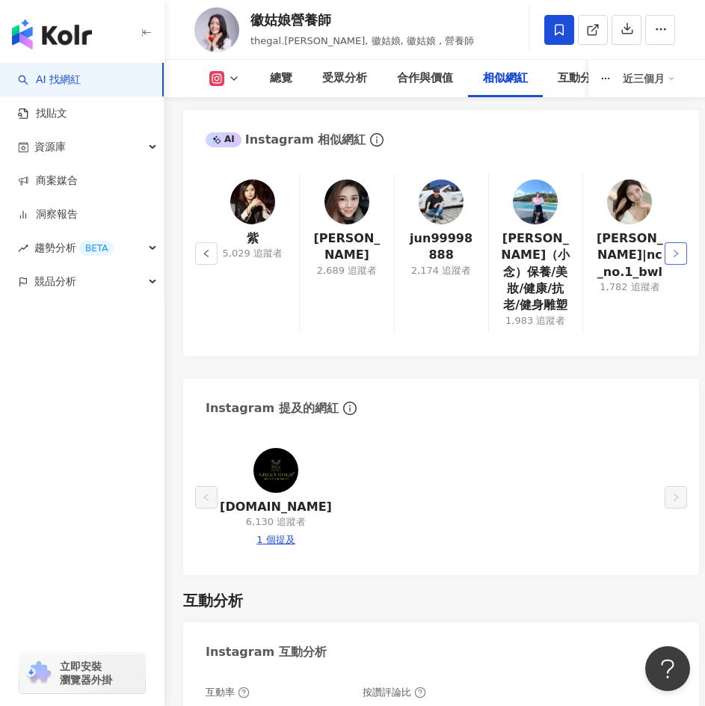
click at [678, 249] on icon "right" at bounding box center [676, 253] width 9 height 9
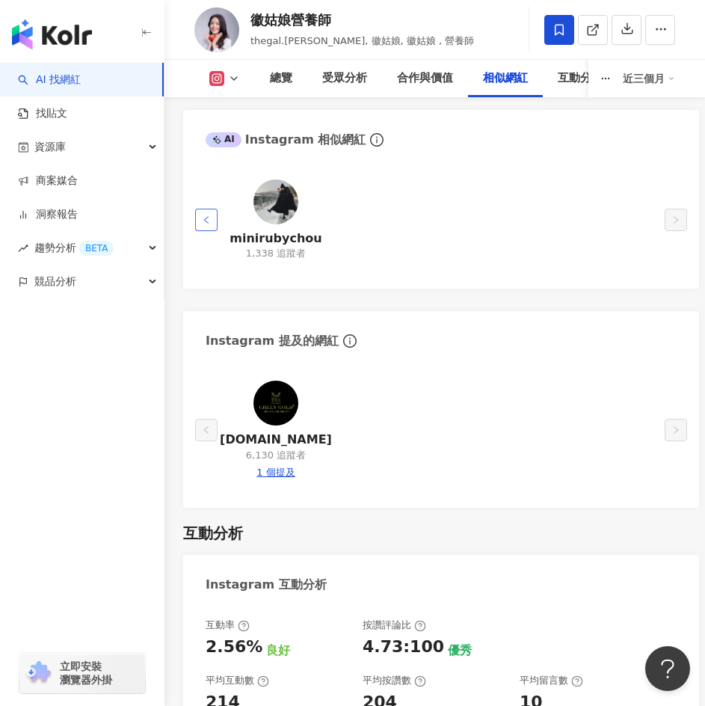
click at [212, 209] on button "button" at bounding box center [206, 220] width 22 height 22
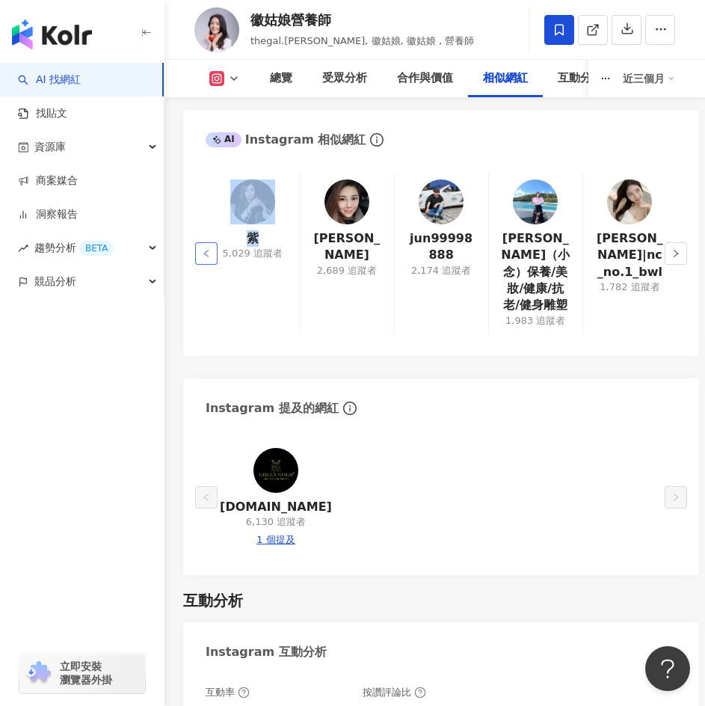
click at [212, 203] on div "紫 5,029 追蹤者" at bounding box center [252, 253] width 93 height 160
click at [211, 242] on button "button" at bounding box center [206, 253] width 22 height 22
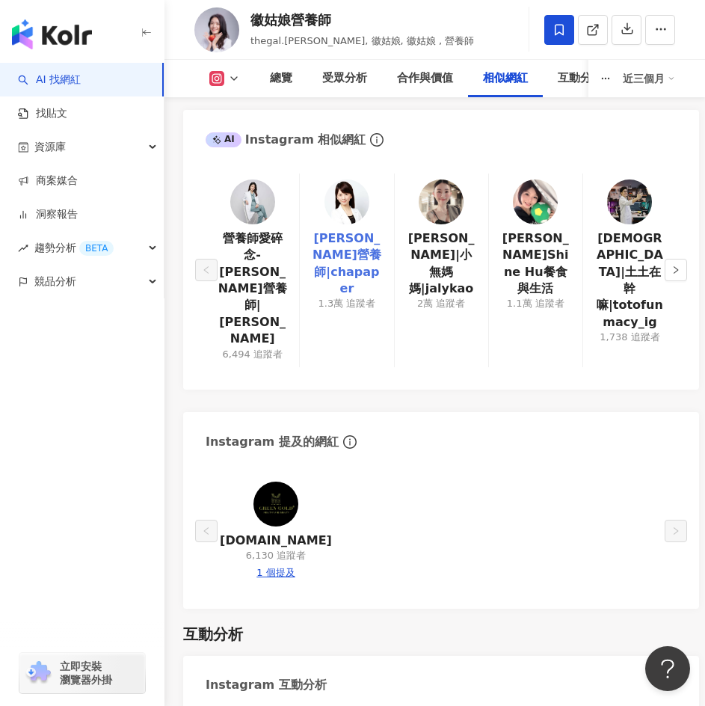
click at [369, 230] on link "[PERSON_NAME]營養師|chapaper" at bounding box center [347, 263] width 70 height 67
click at [679, 265] on icon "right" at bounding box center [676, 269] width 9 height 9
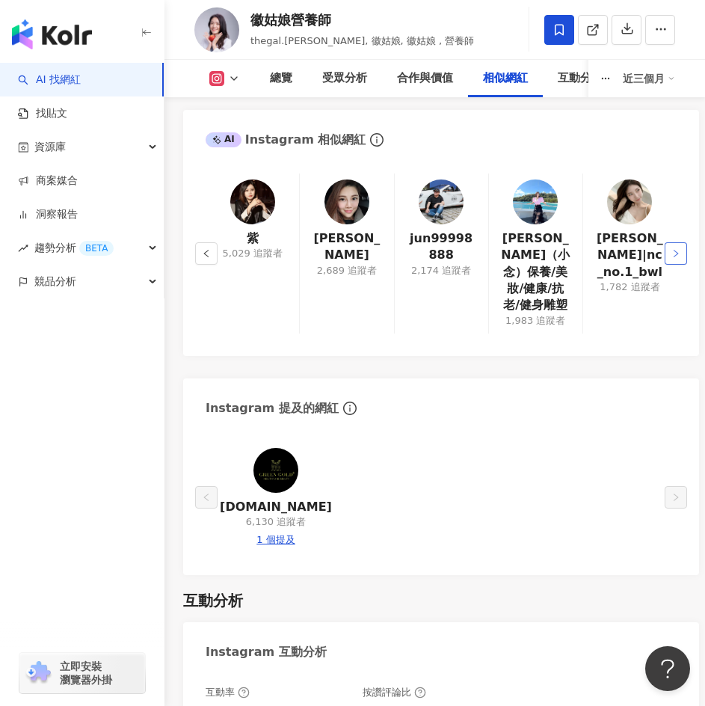
click at [675, 250] on icon "right" at bounding box center [676, 253] width 4 height 7
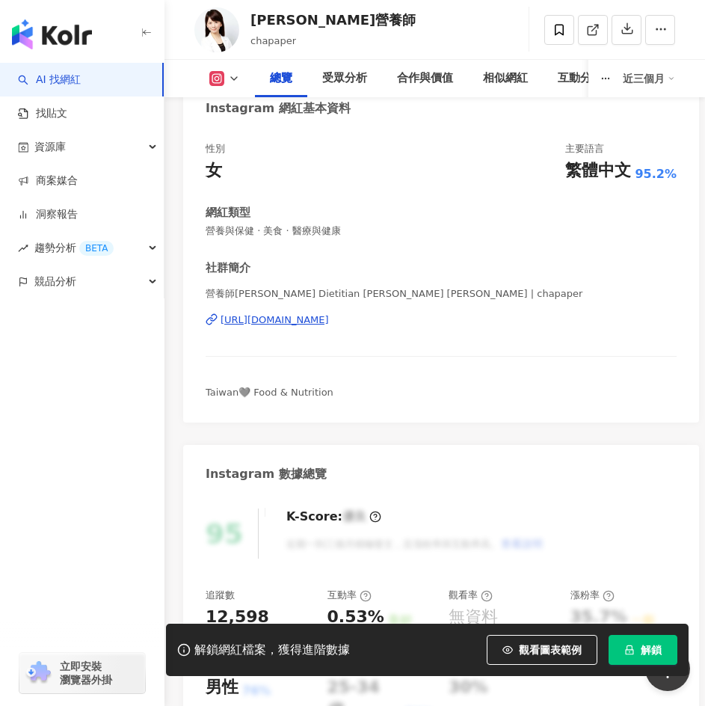
scroll to position [150, 0]
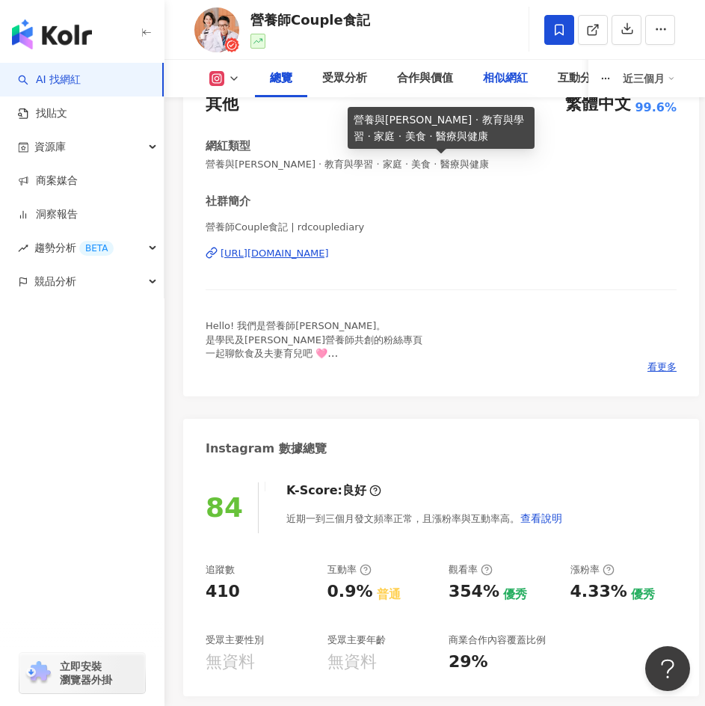
click at [485, 82] on div "相似網紅" at bounding box center [505, 79] width 45 height 18
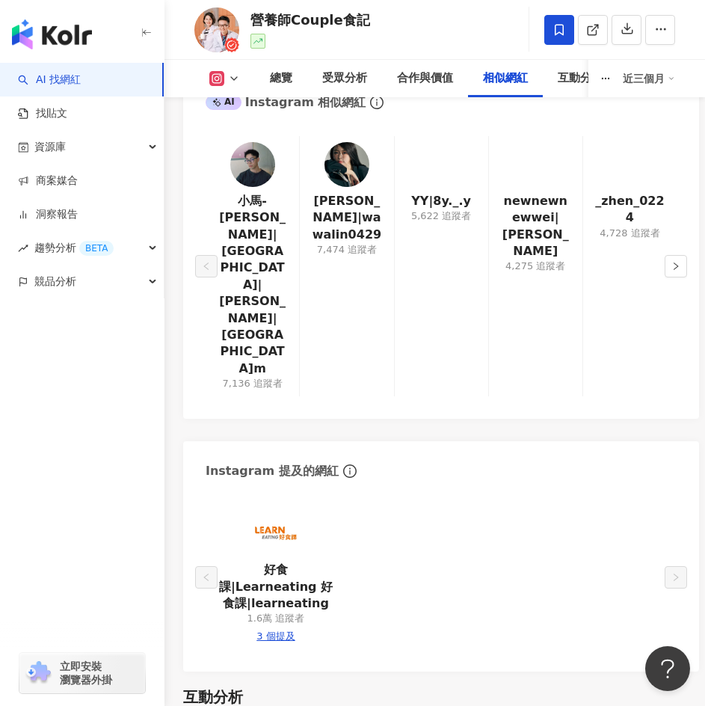
scroll to position [3515, 0]
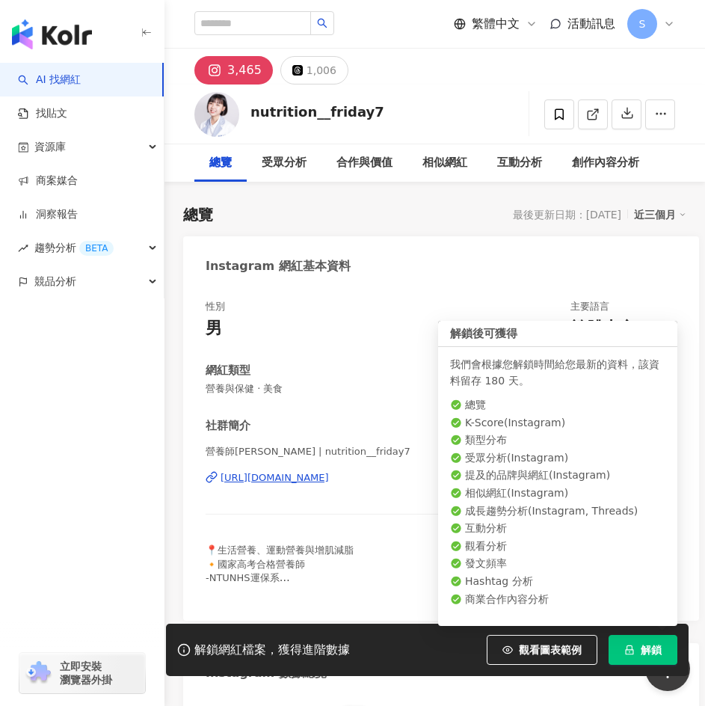
click at [664, 653] on button "解鎖" at bounding box center [643, 650] width 69 height 30
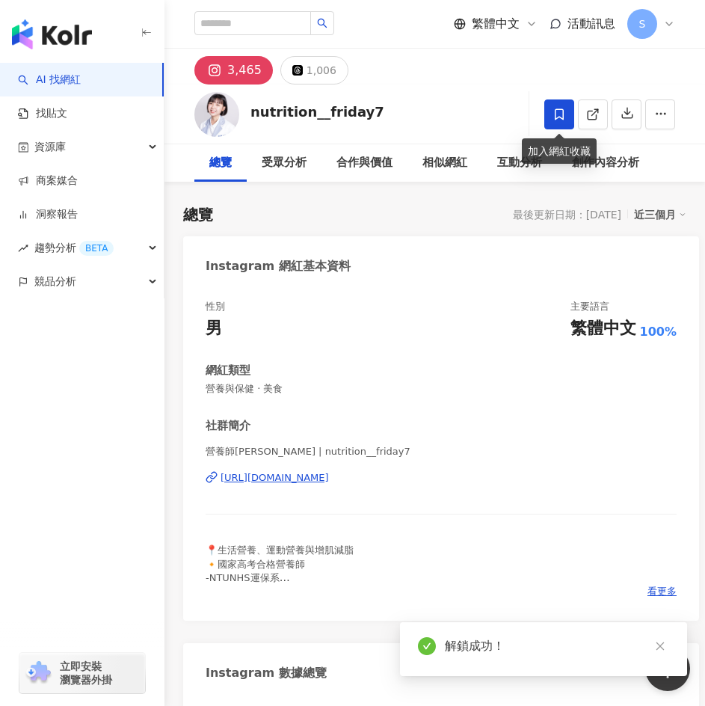
click at [558, 113] on icon at bounding box center [559, 114] width 13 height 13
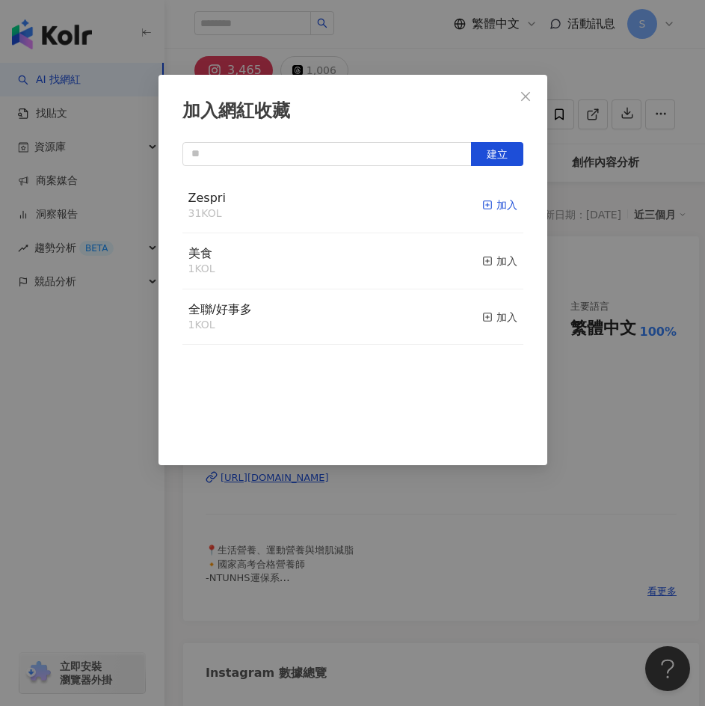
click at [485, 207] on div "加入" at bounding box center [499, 205] width 35 height 16
click at [523, 92] on icon "close" at bounding box center [526, 96] width 12 height 12
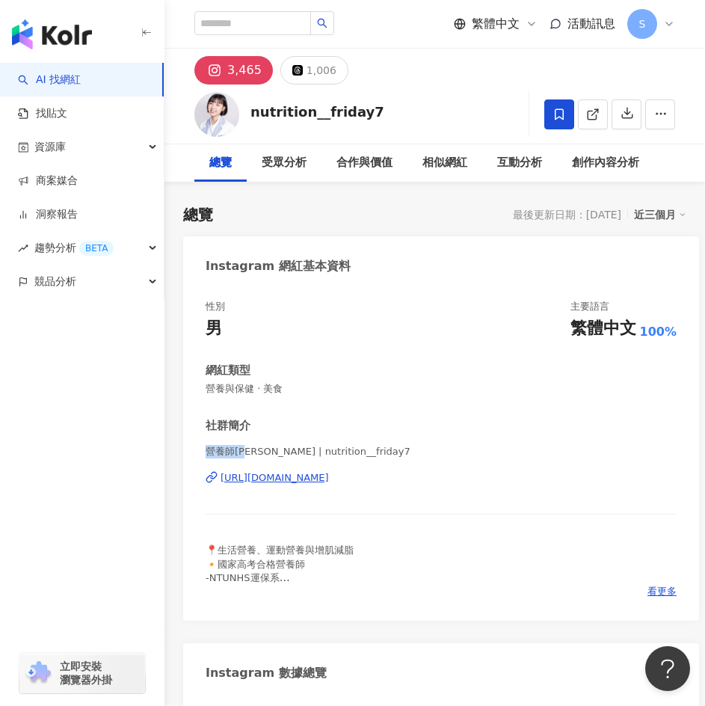
drag, startPoint x: 206, startPoint y: 454, endPoint x: 251, endPoint y: 452, distance: 44.9
click at [251, 452] on div "性別 男 主要語言 繁體中文 100% 網紅類型 營養與保健 · 美食 社群簡介 營養師圓圓 | nutrition__friday7 https://www…" at bounding box center [441, 453] width 516 height 336
copy span "營養師圓圓"
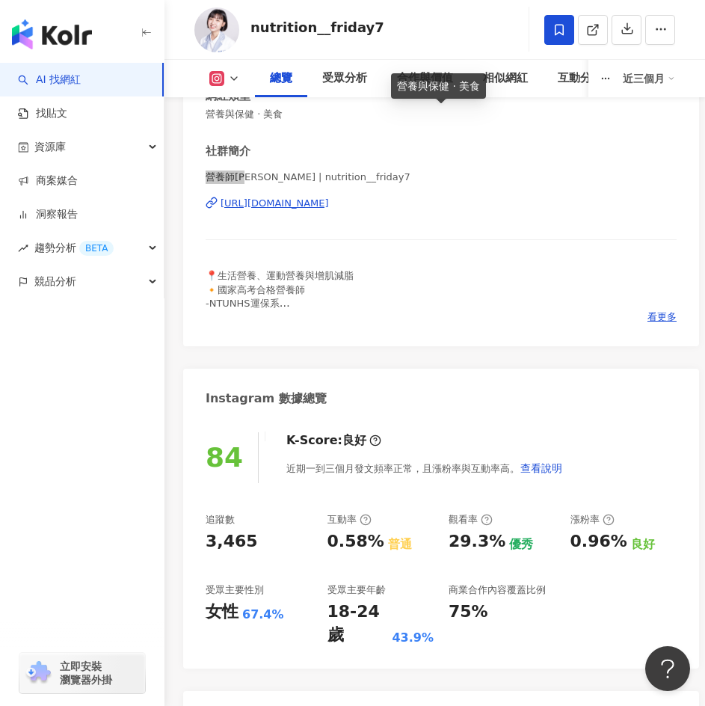
scroll to position [299, 0]
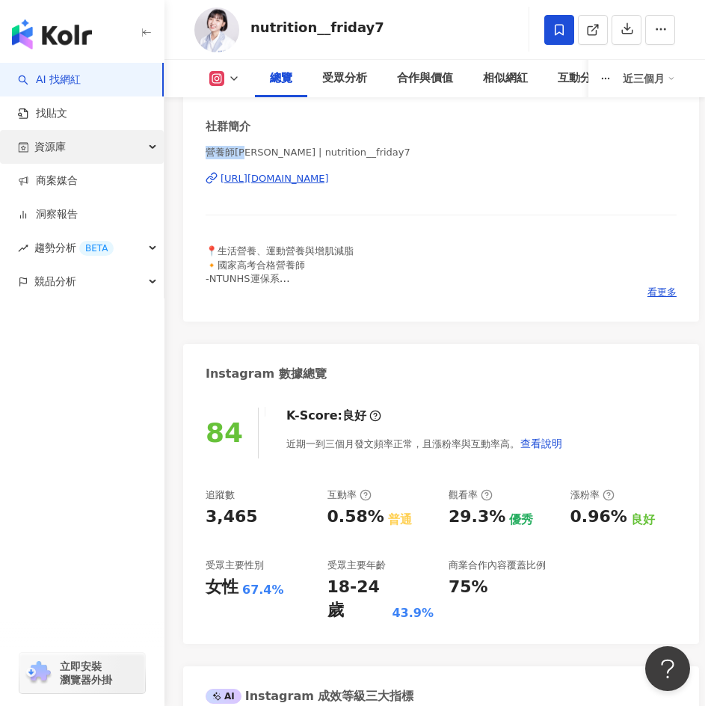
click at [145, 142] on div "資源庫" at bounding box center [82, 147] width 164 height 34
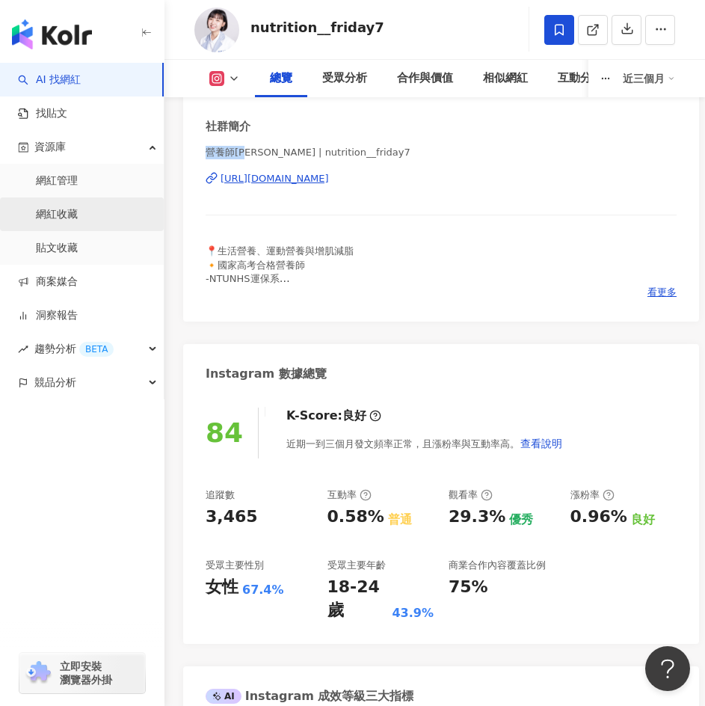
click at [78, 213] on link "網紅收藏" at bounding box center [57, 214] width 42 height 15
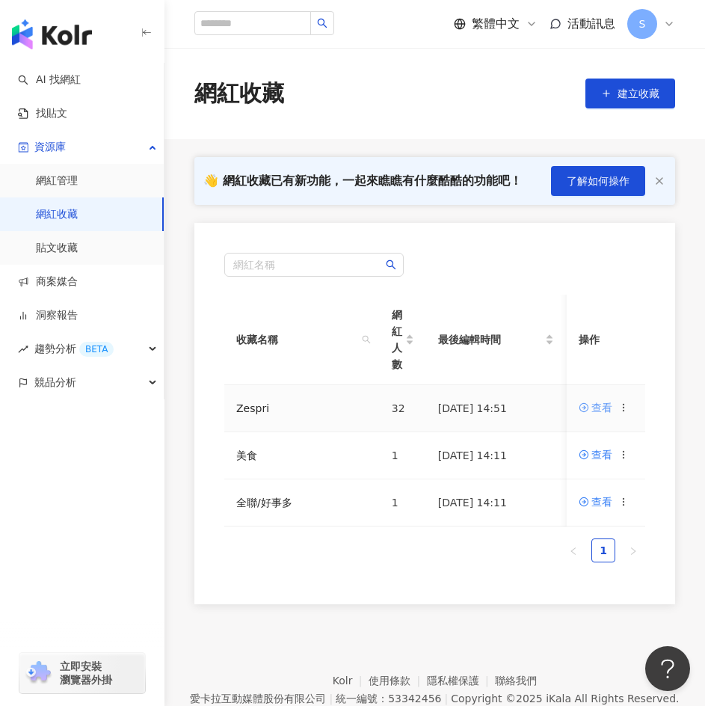
click at [599, 405] on div "查看" at bounding box center [602, 407] width 21 height 16
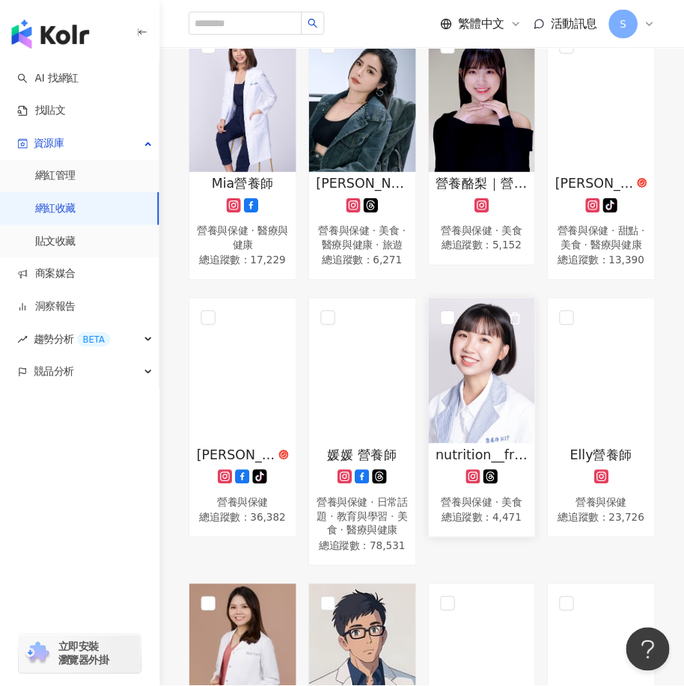
scroll to position [1197, 0]
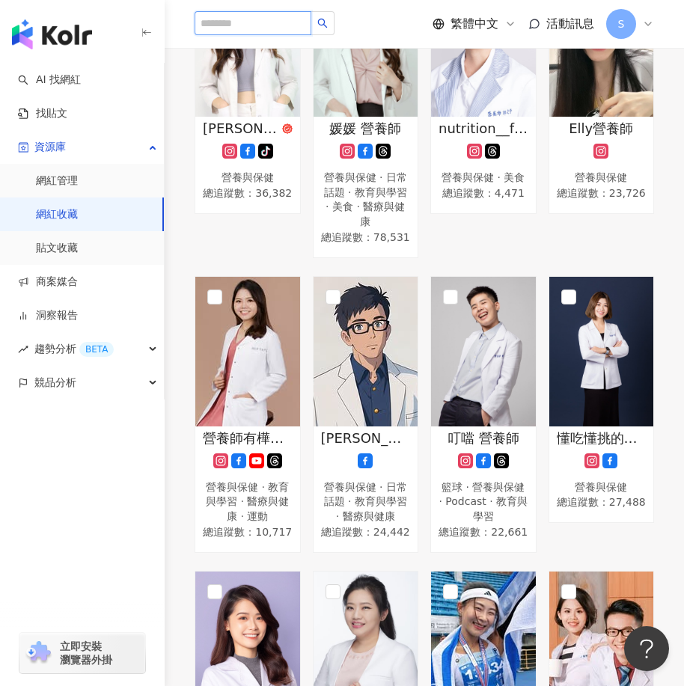
click at [292, 16] on input "search" at bounding box center [252, 23] width 117 height 24
type input "*"
type input "***"
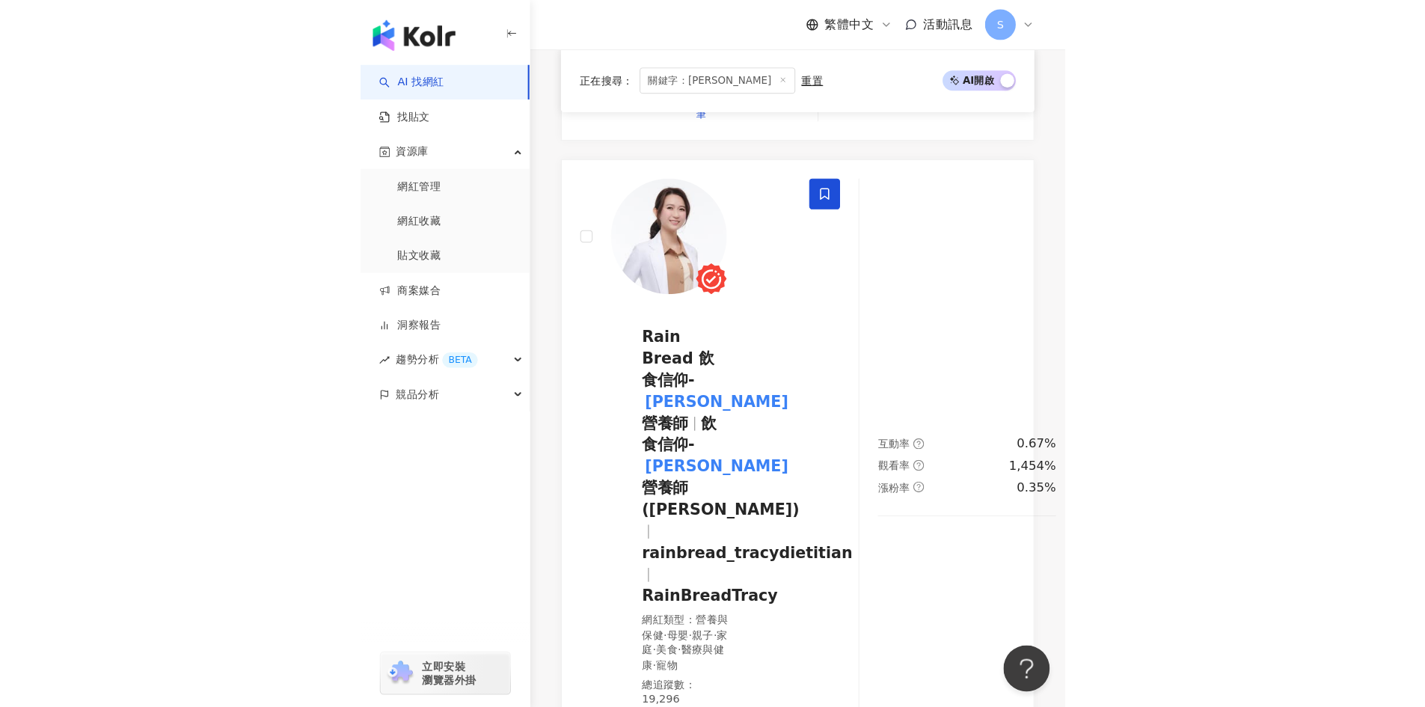
scroll to position [823, 0]
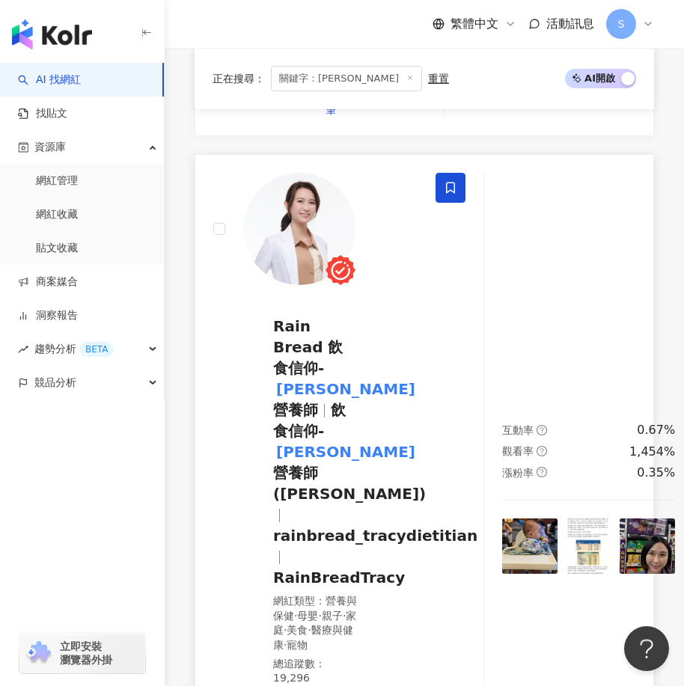
click at [327, 242] on img at bounding box center [299, 229] width 112 height 112
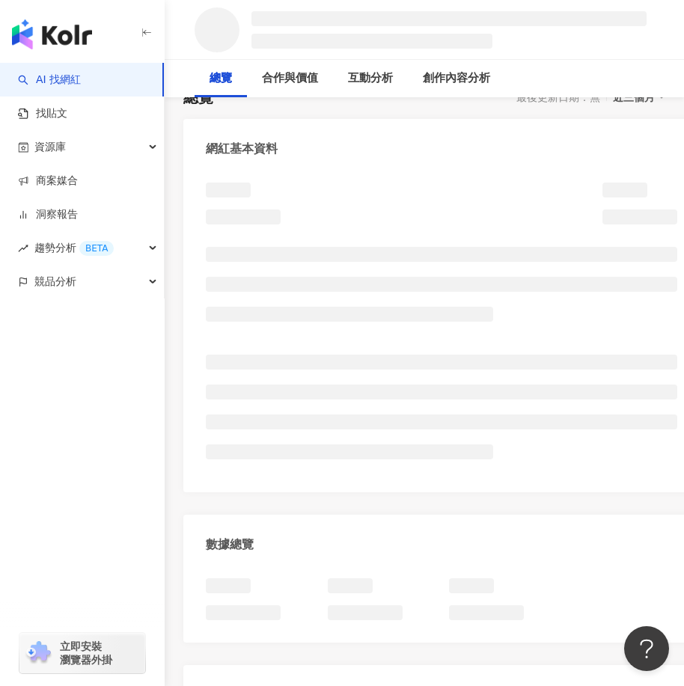
scroll to position [291, 0]
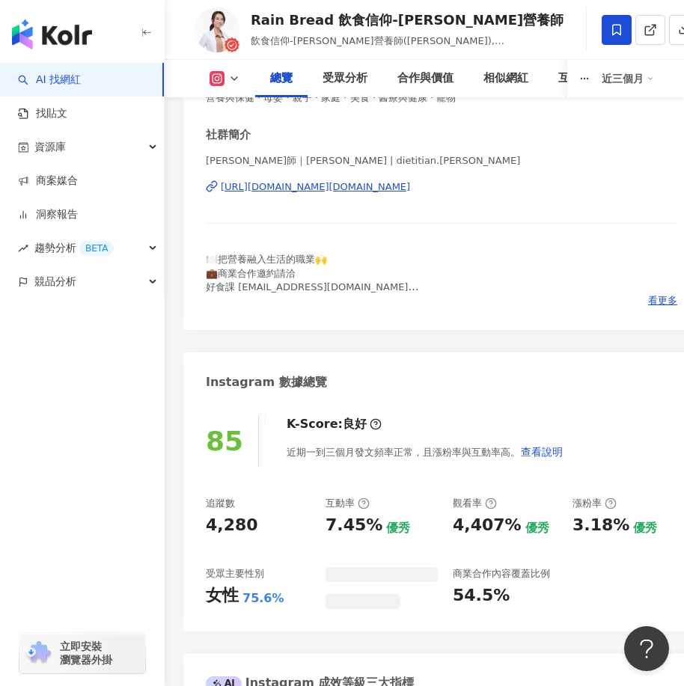
scroll to position [598, 0]
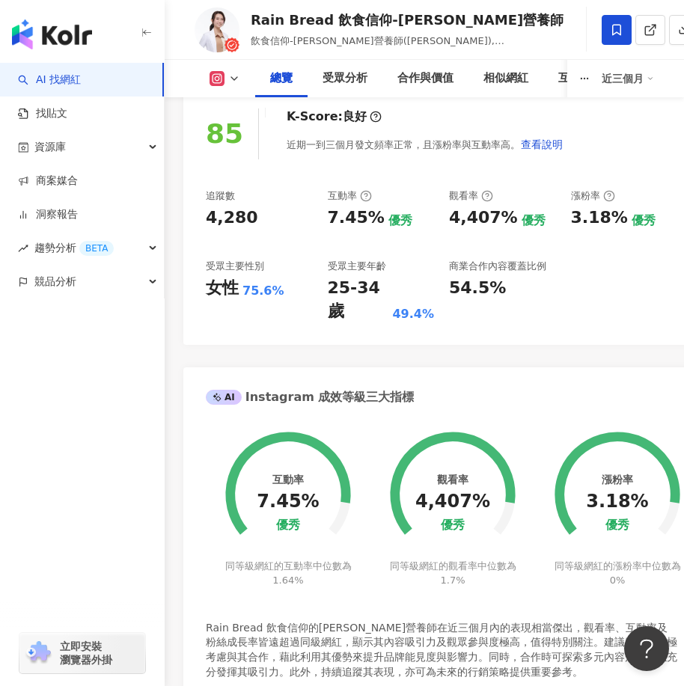
drag, startPoint x: 485, startPoint y: 215, endPoint x: 422, endPoint y: 217, distance: 62.8
click at [422, 217] on div "追蹤數 4,280 互動率 7.45% 優秀 觀看率 4,407% 優秀 漲粉率 3.18% 優秀 受眾主要性別 女性 75.6% 受眾主要年齡 25-34 …" at bounding box center [441, 256] width 471 height 134
click at [452, 218] on div "4,407%" at bounding box center [483, 217] width 69 height 23
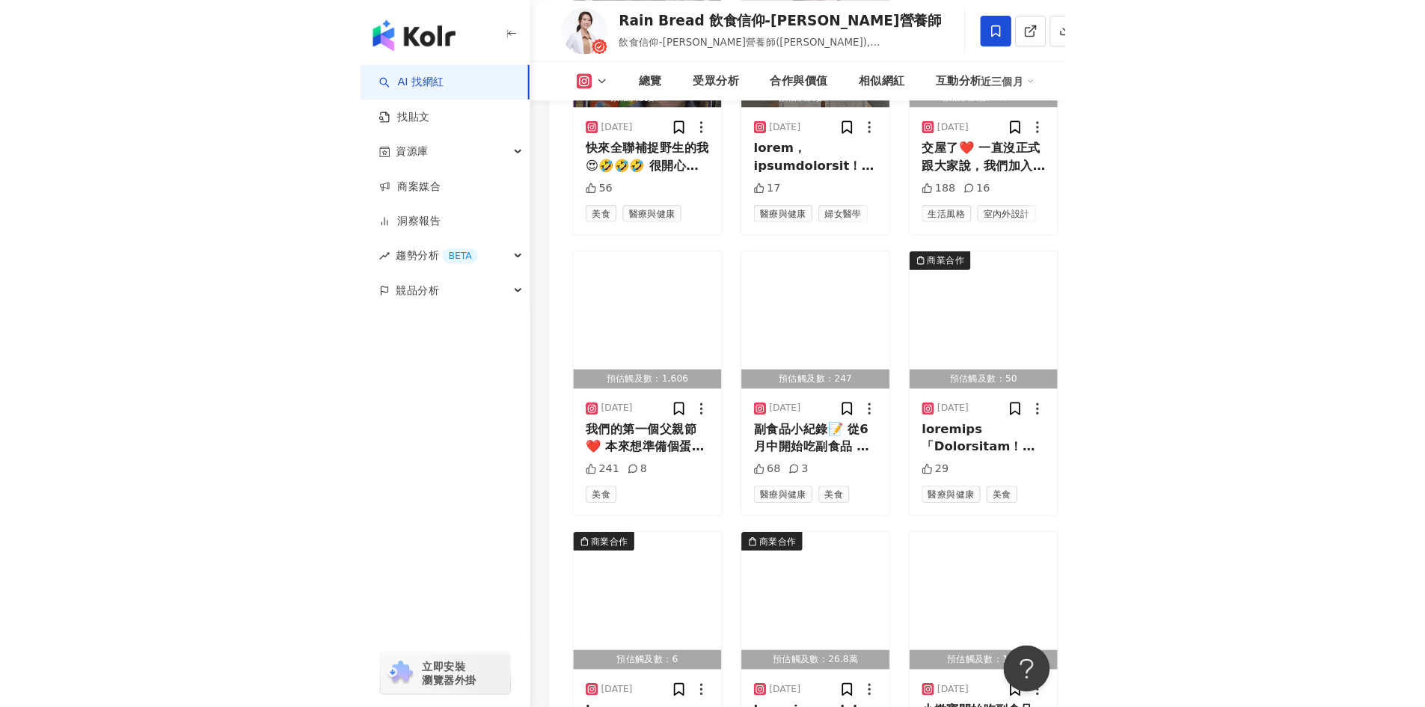
scroll to position [5144, 0]
